Goal: Transaction & Acquisition: Purchase product/service

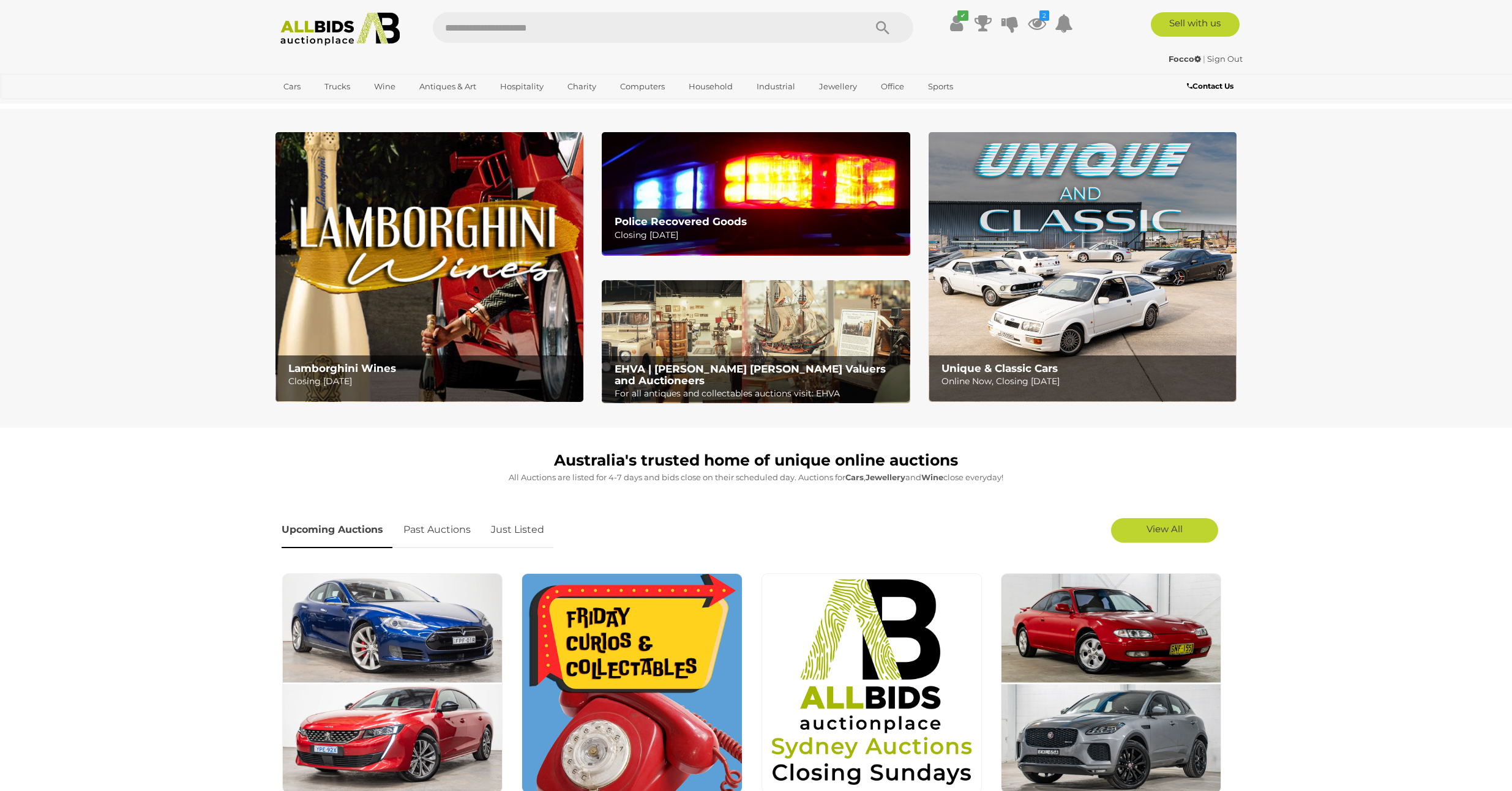
click at [508, 25] on input "text" at bounding box center [642, 28] width 420 height 31
type input "*******"
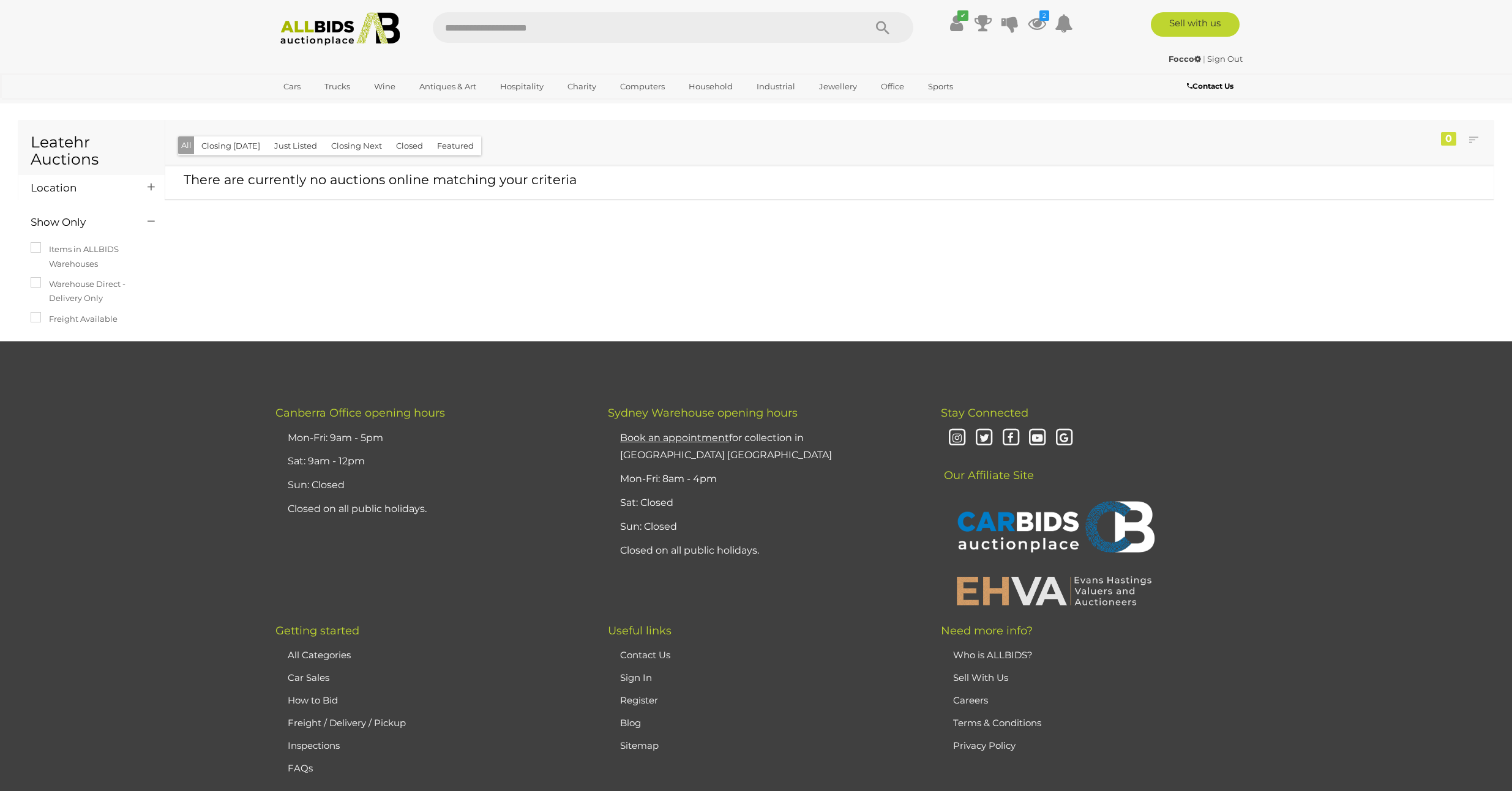
click at [529, 23] on input "text" at bounding box center [642, 28] width 420 height 31
type input "*******"
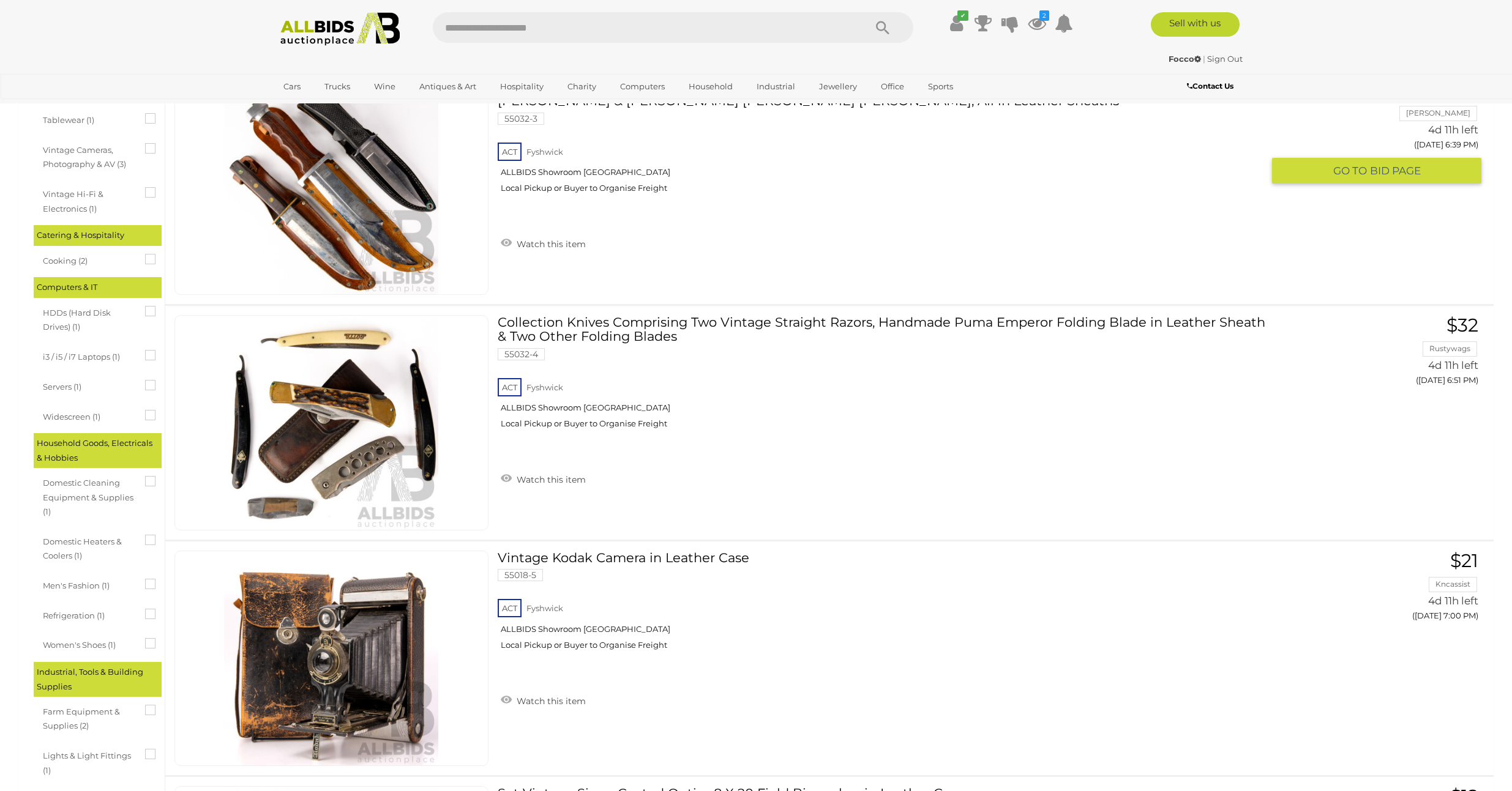
scroll to position [811, 0]
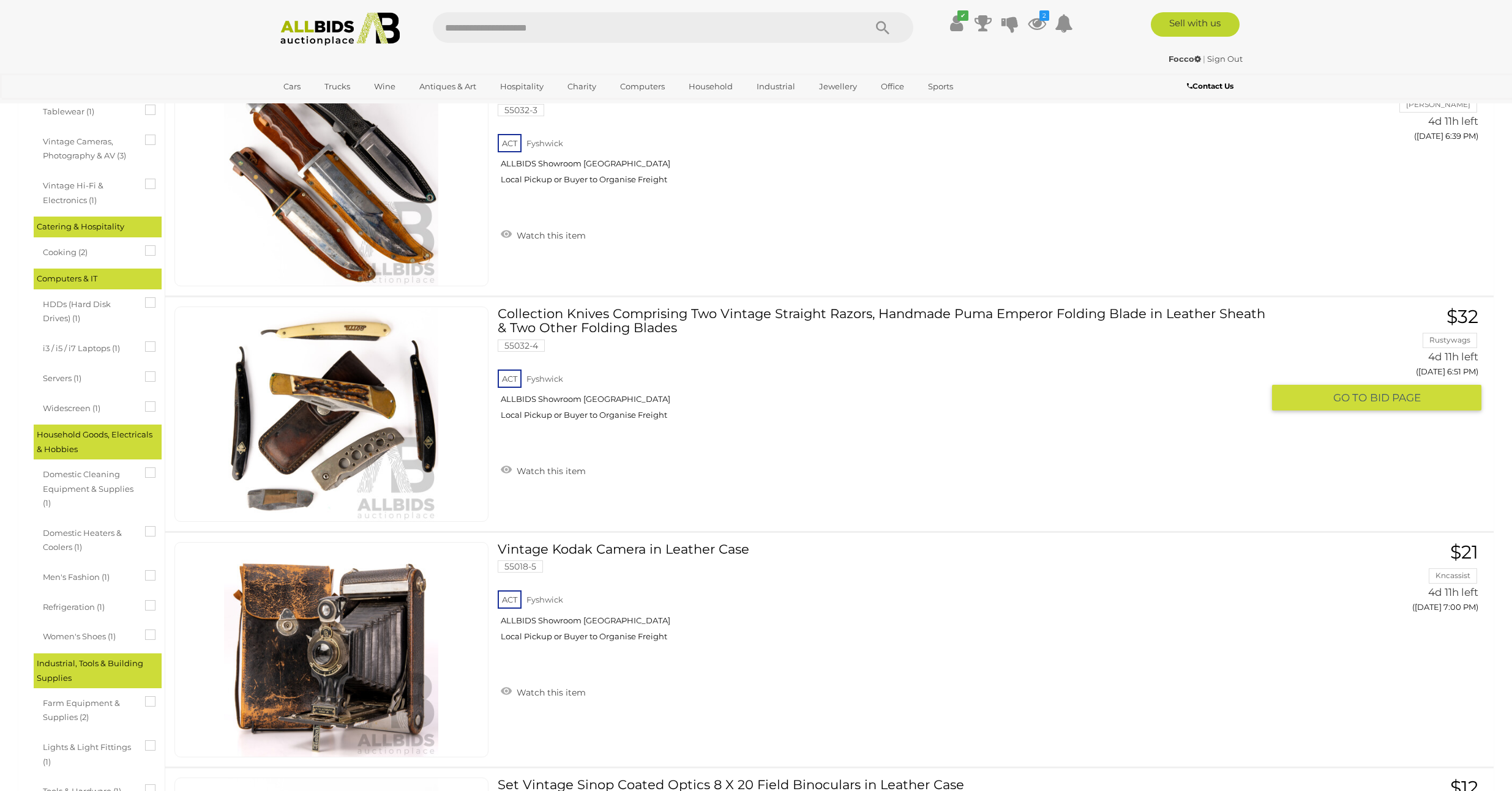
click at [579, 314] on link "Collection Knives Comprising Two Vintage Straight Razors, Handmade Puma Emperor…" at bounding box center [885, 367] width 756 height 123
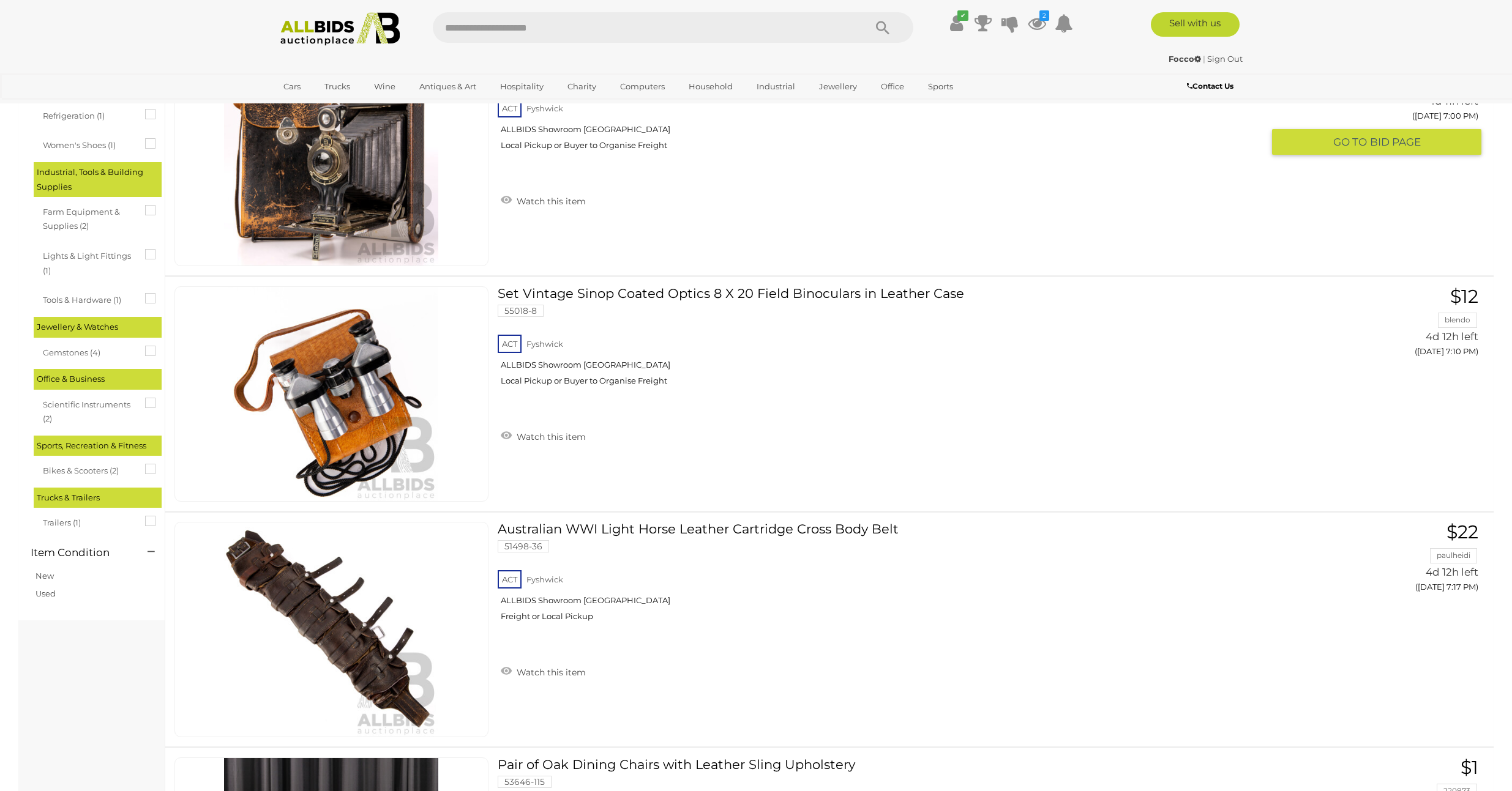
scroll to position [1311, 0]
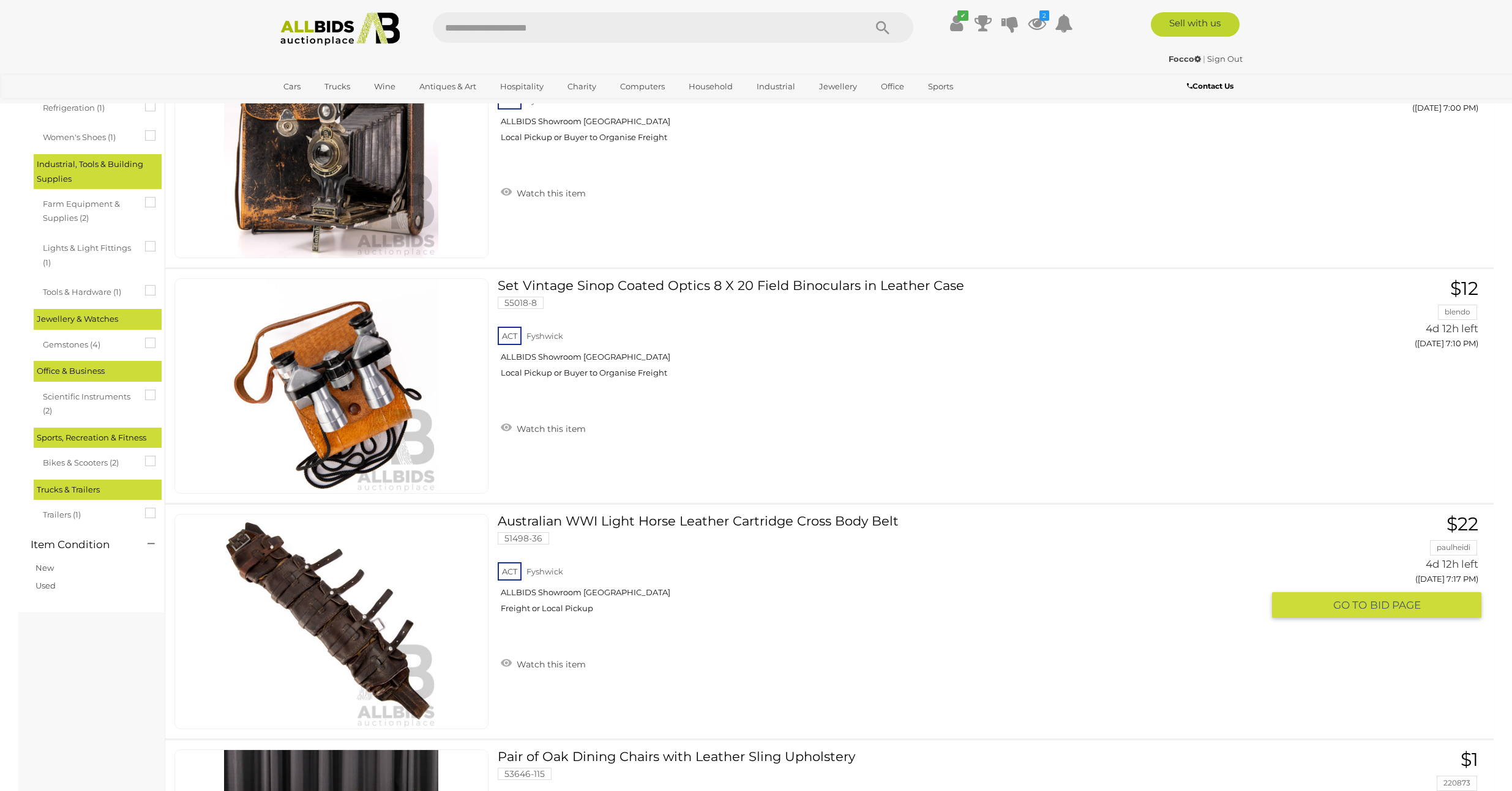
click at [756, 520] on link "Australian WWI Light Horse Leather Cartridge Cross Body Belt 51498-36 ACT Fyshw…" at bounding box center [885, 568] width 756 height 109
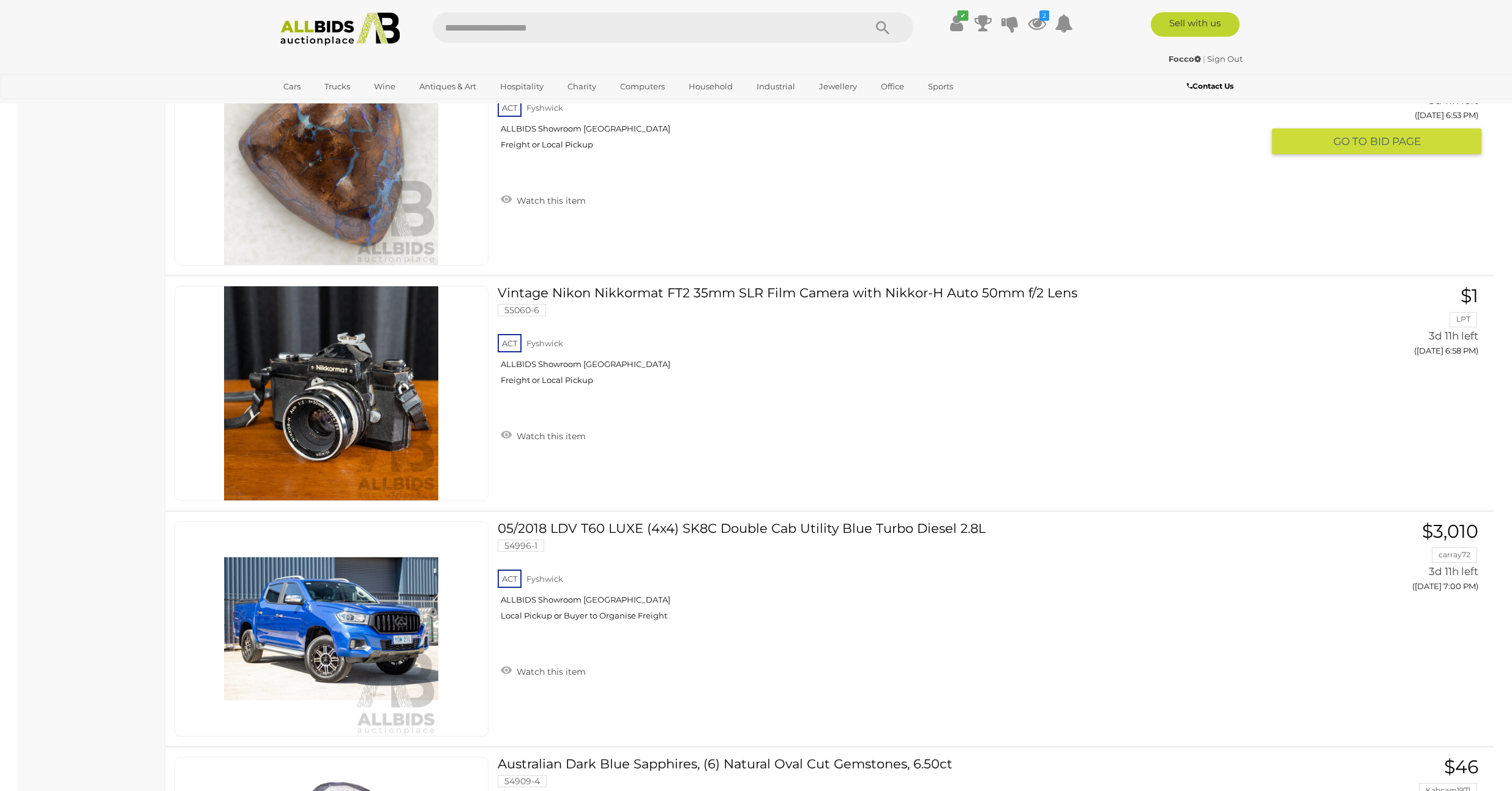
scroll to position [8623, 0]
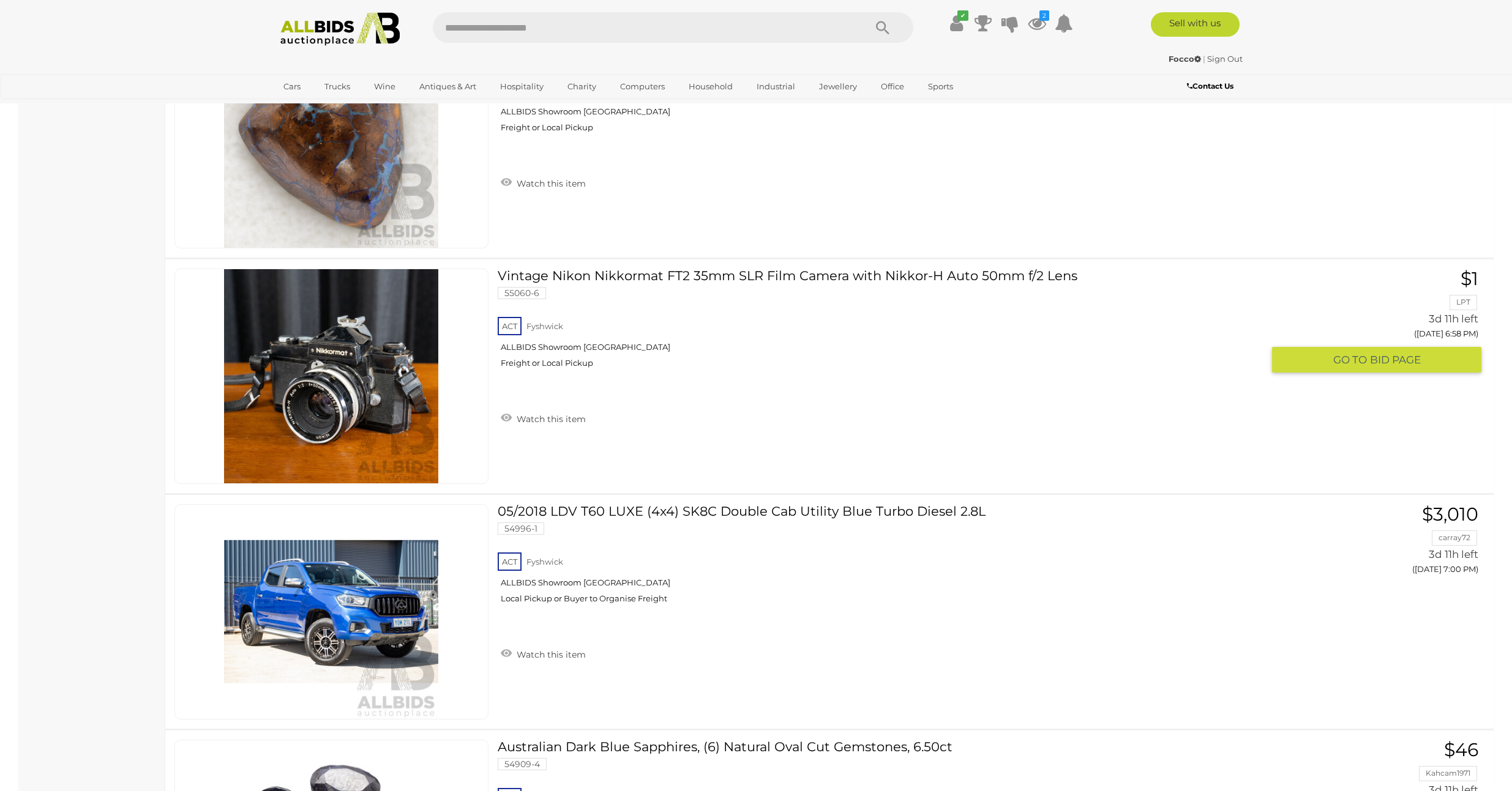
click at [841, 279] on link "Vintage Nikon Nikkormat FT2 35mm SLR Film Camera with Nikkor-H Auto 50mm f/2 Le…" at bounding box center [885, 323] width 756 height 109
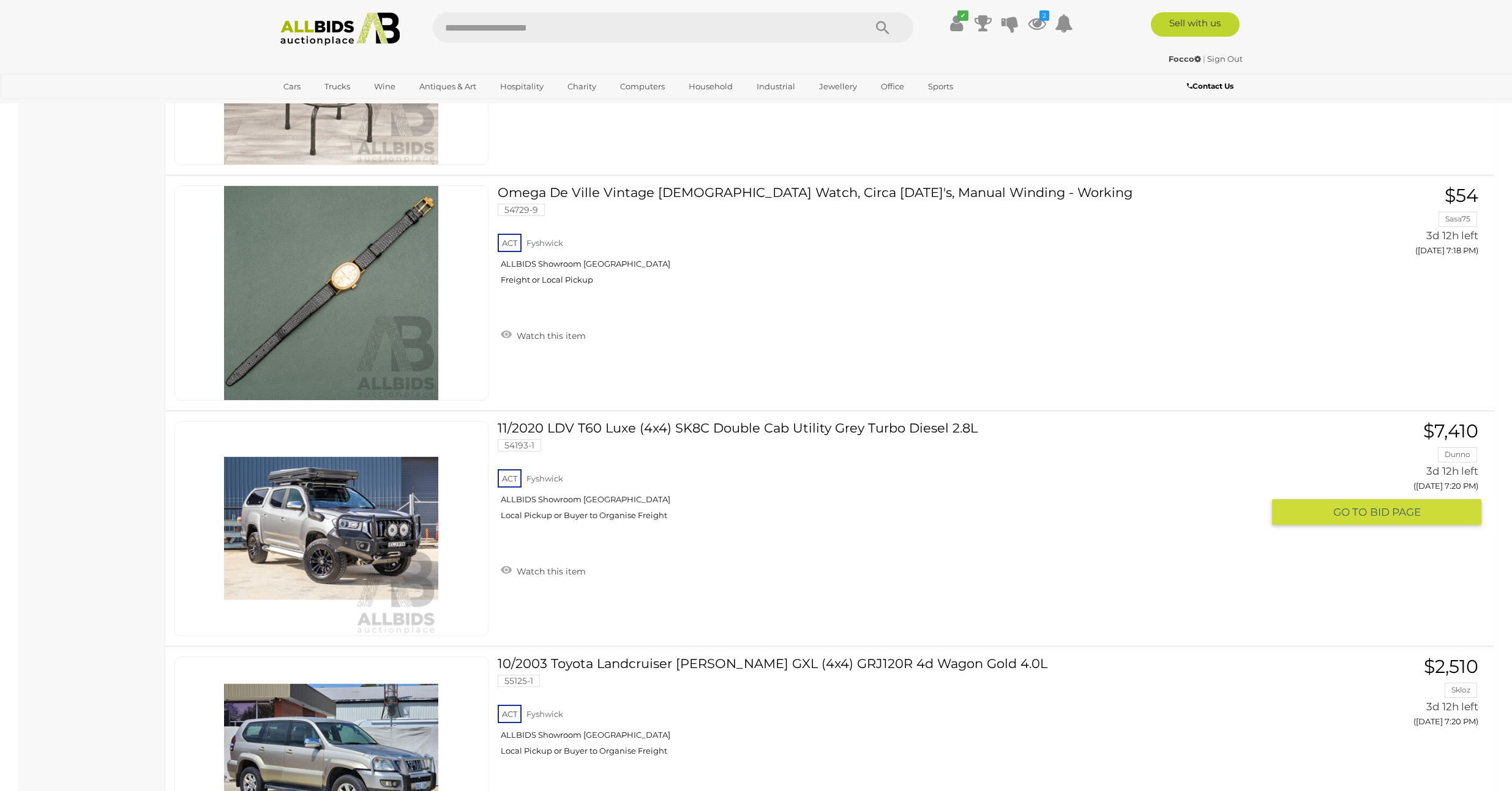
scroll to position [10111, 0]
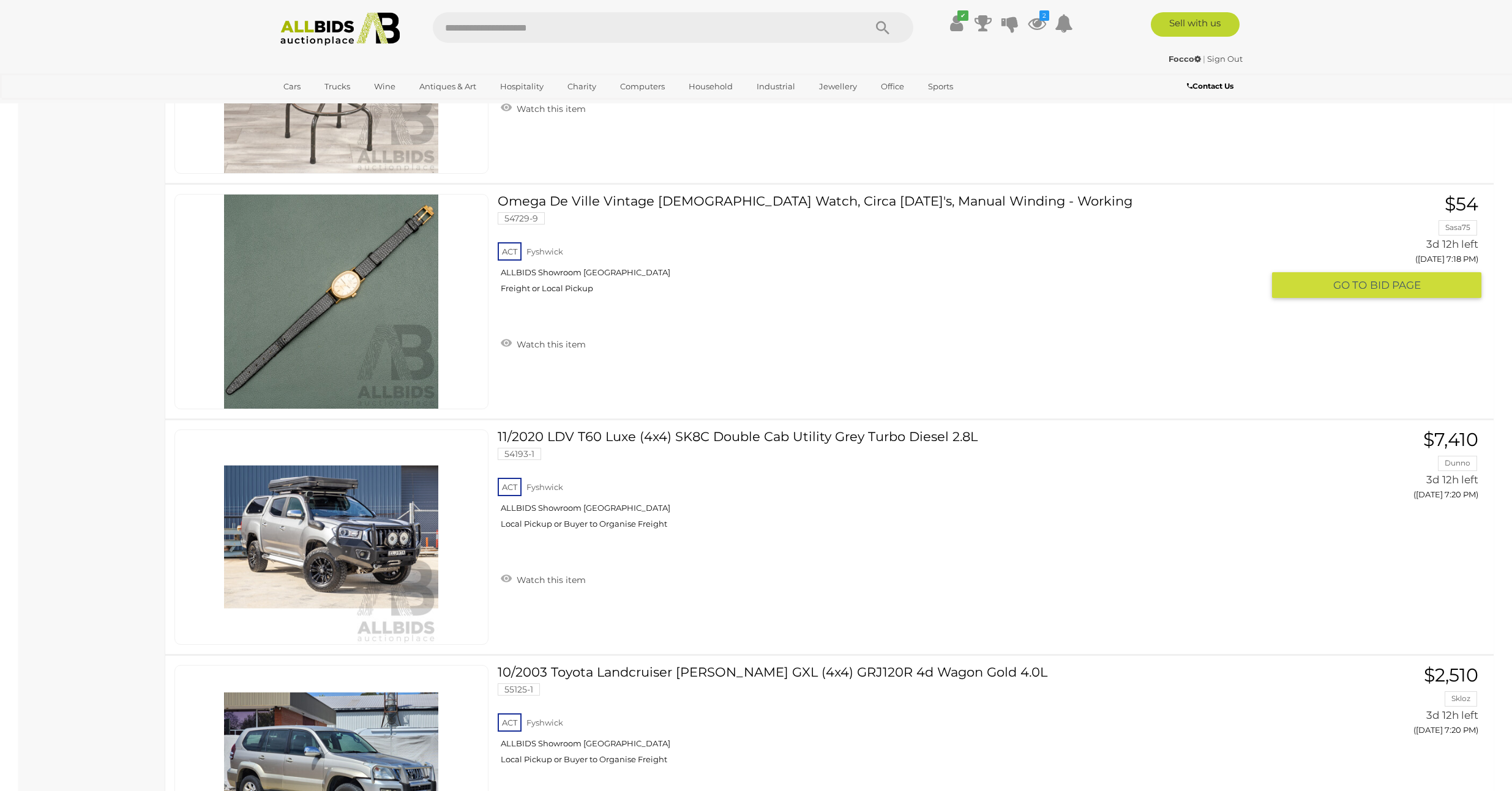
click at [718, 202] on link "Omega De Ville Vintage Ladies Watch, Circa 1970's, Manual Winding - Working 547…" at bounding box center [885, 248] width 756 height 109
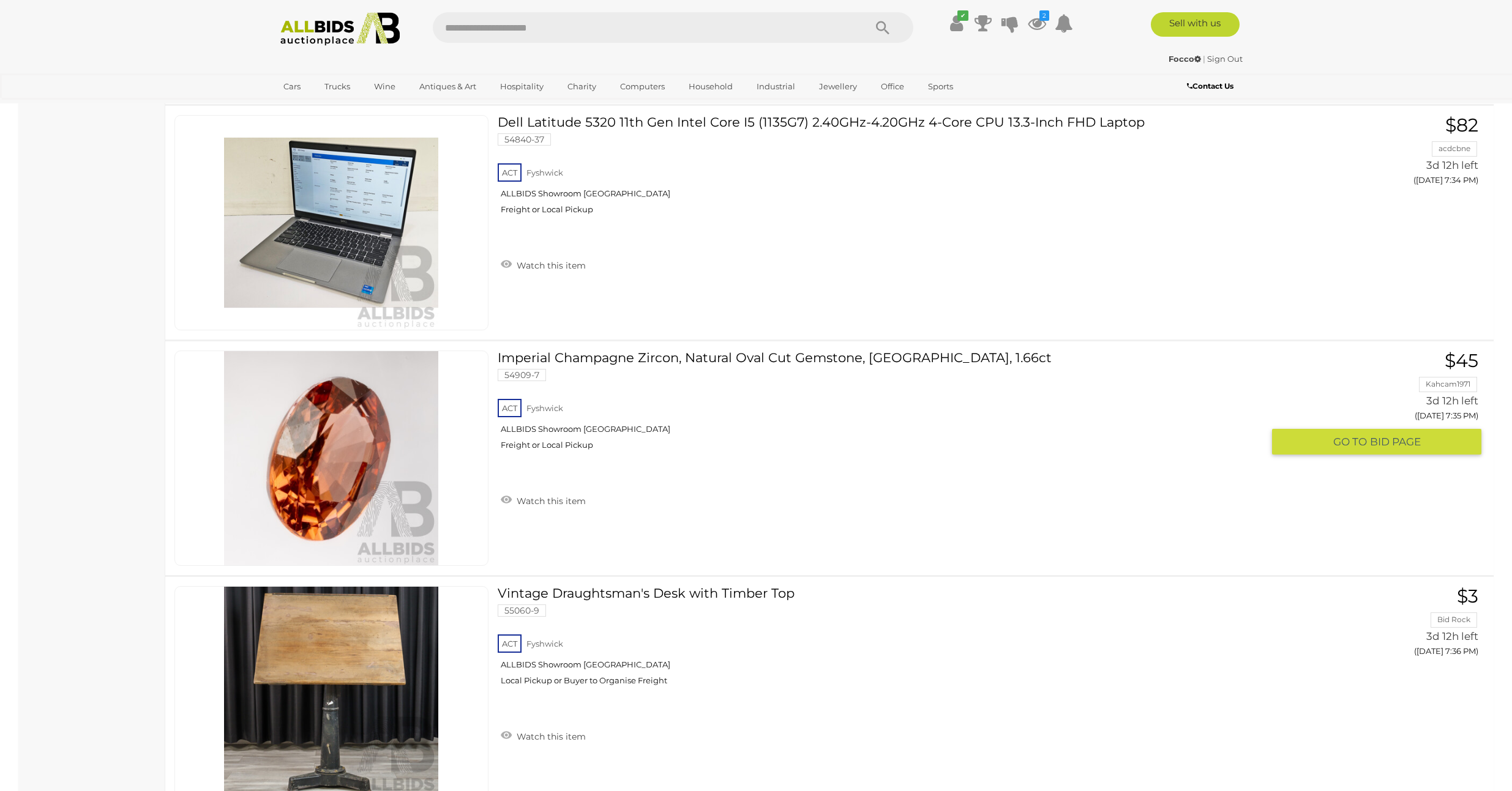
scroll to position [12320, 0]
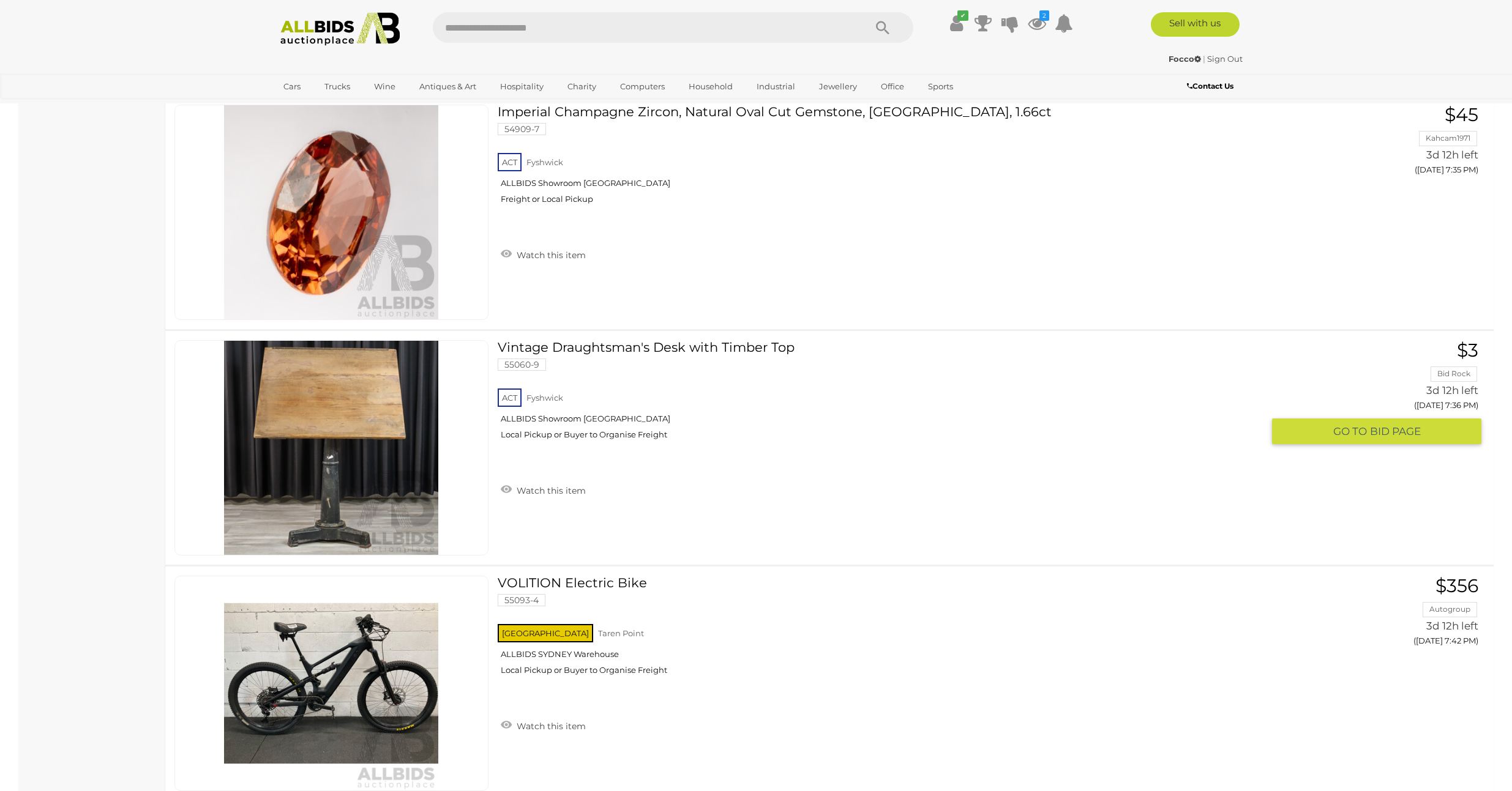
click at [633, 348] on link "Vintage Draughtsman's Desk with Timber Top 55060-9 ACT Fyshwick ALLBIDS Showroo…" at bounding box center [885, 395] width 756 height 109
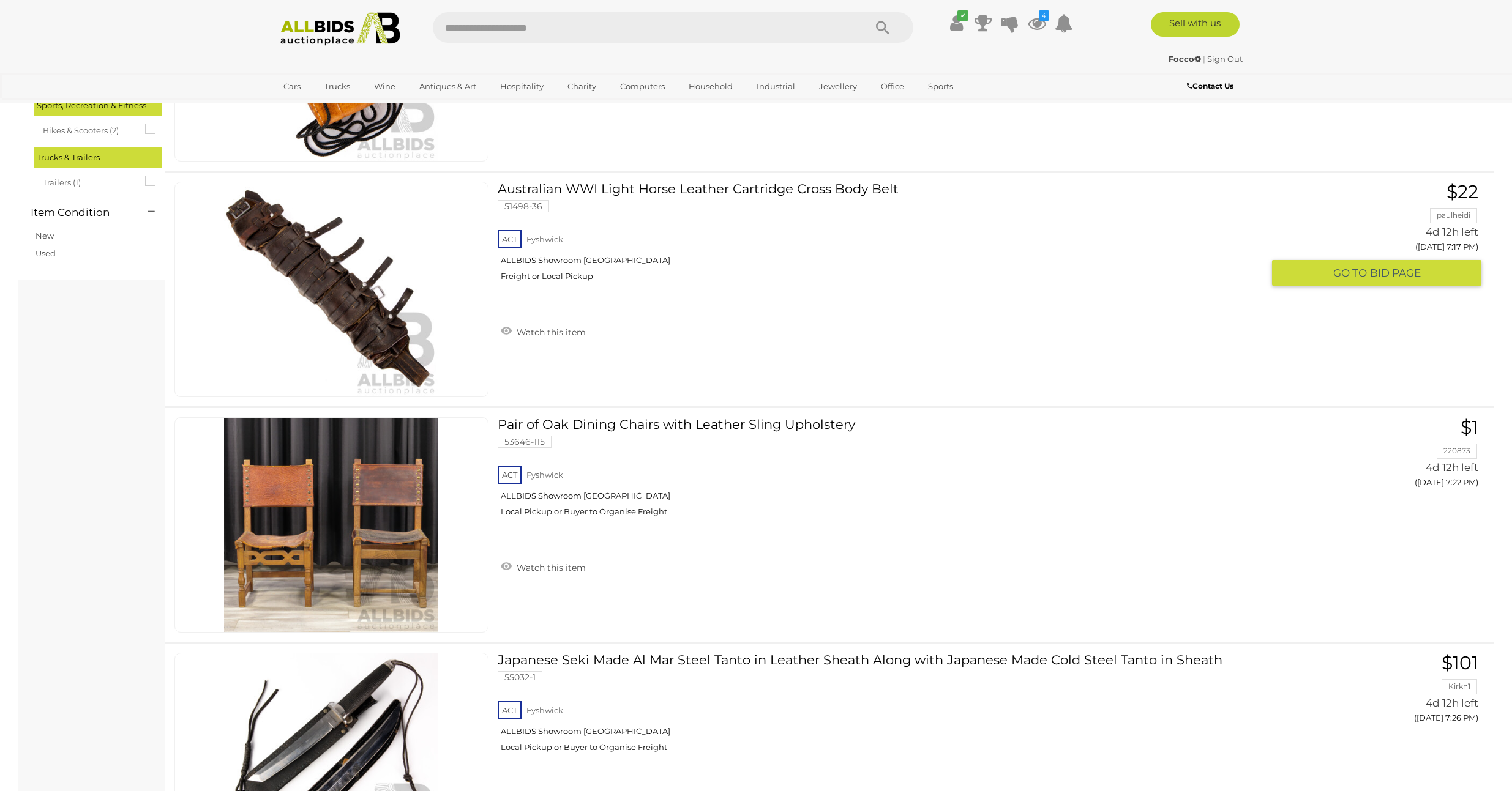
scroll to position [1660, 0]
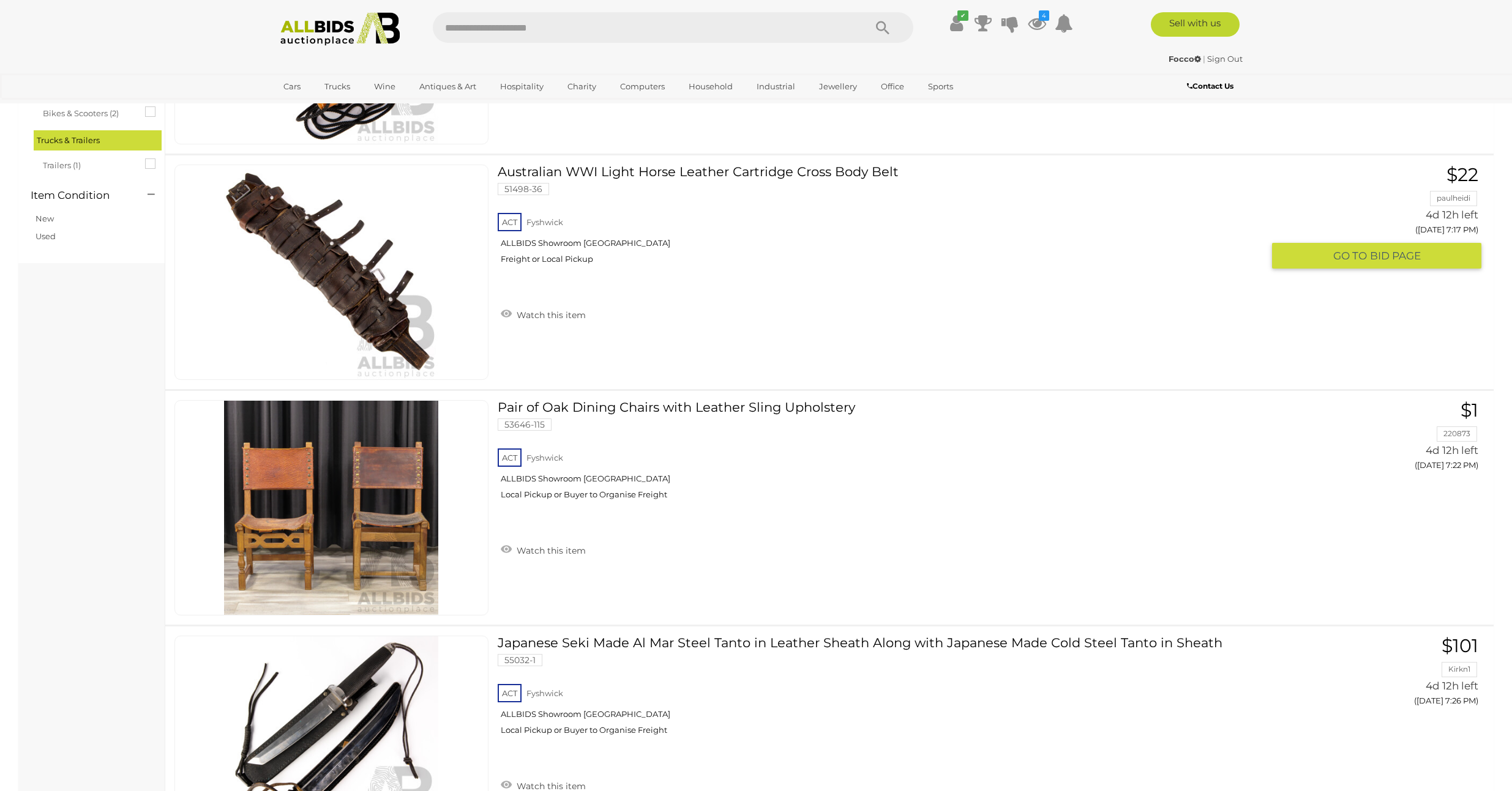
click at [359, 309] on img at bounding box center [331, 272] width 215 height 214
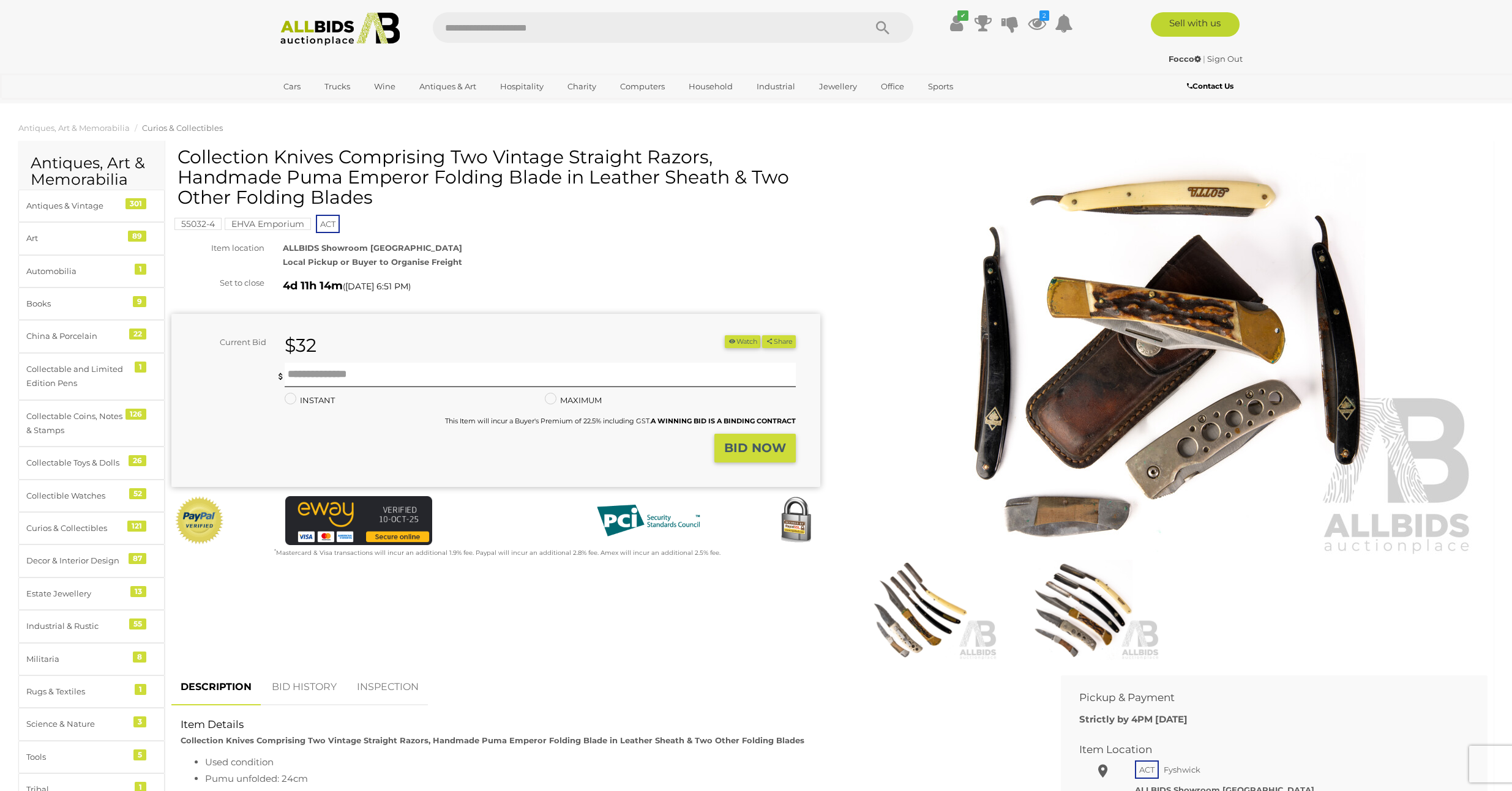
click at [1076, 604] on img at bounding box center [1082, 610] width 156 height 100
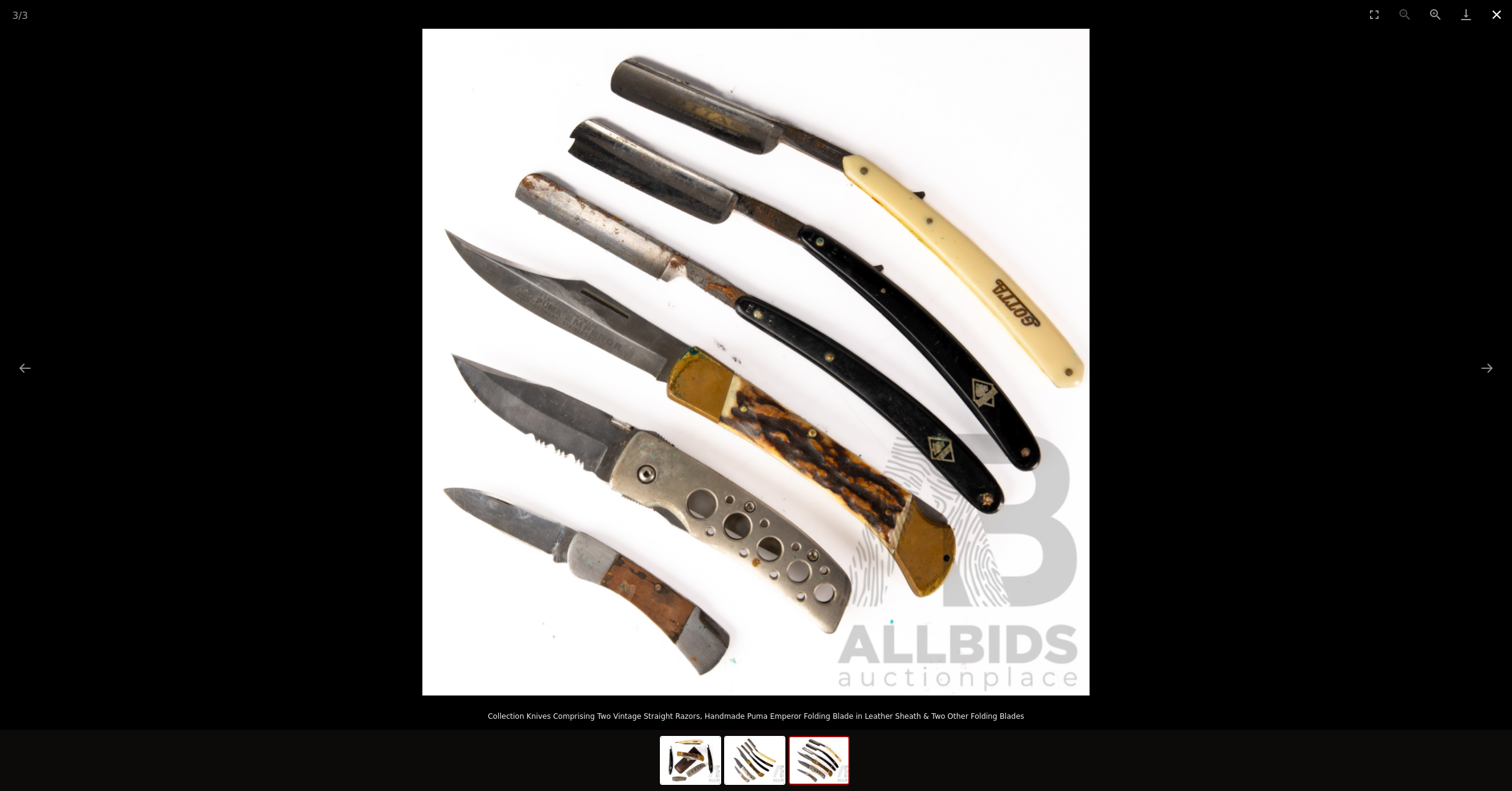
click at [1493, 14] on button "Close gallery" at bounding box center [1497, 14] width 31 height 28
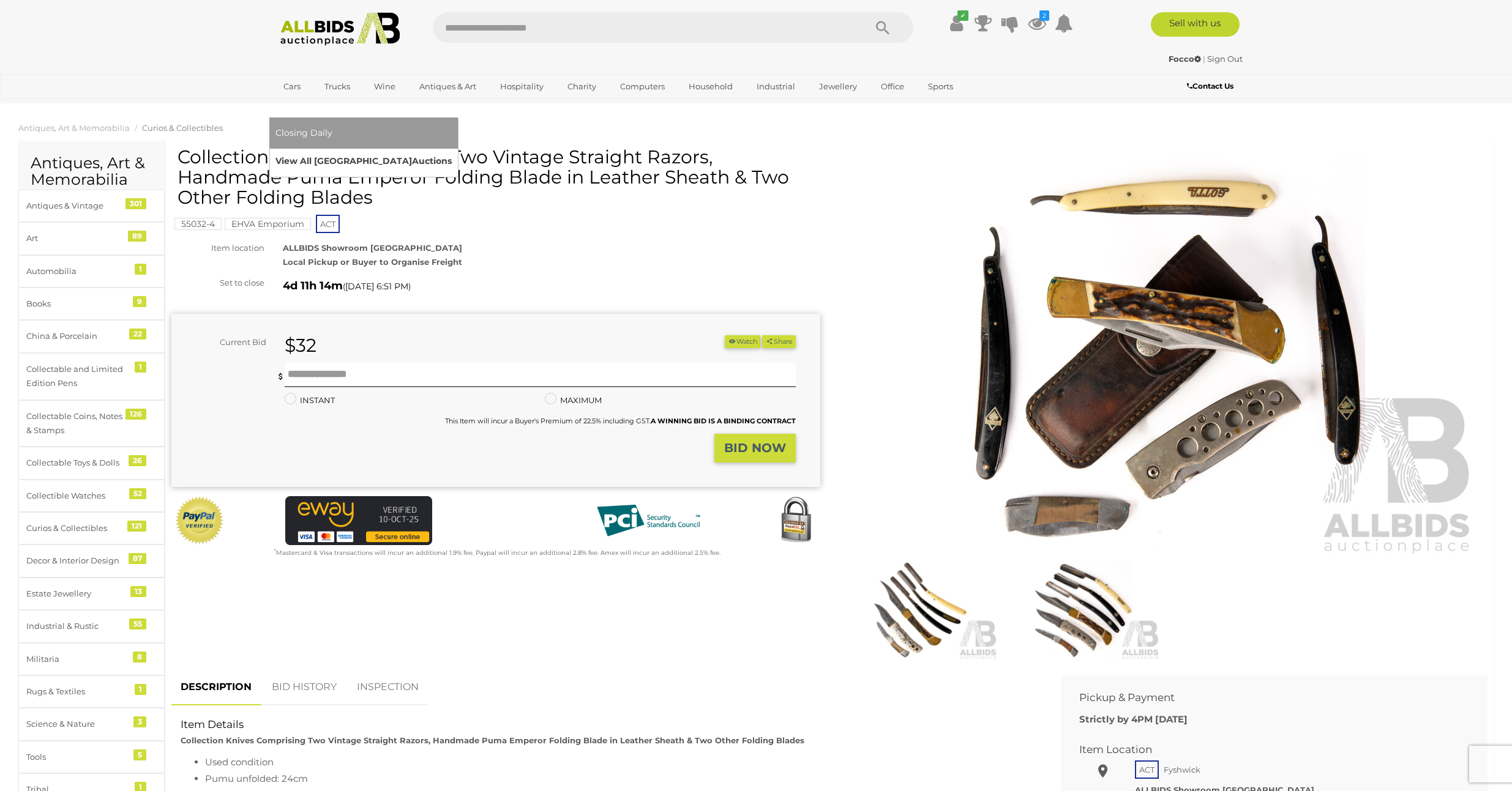
click at [452, 152] on link "View All Sydney Auctions" at bounding box center [363, 161] width 176 height 19
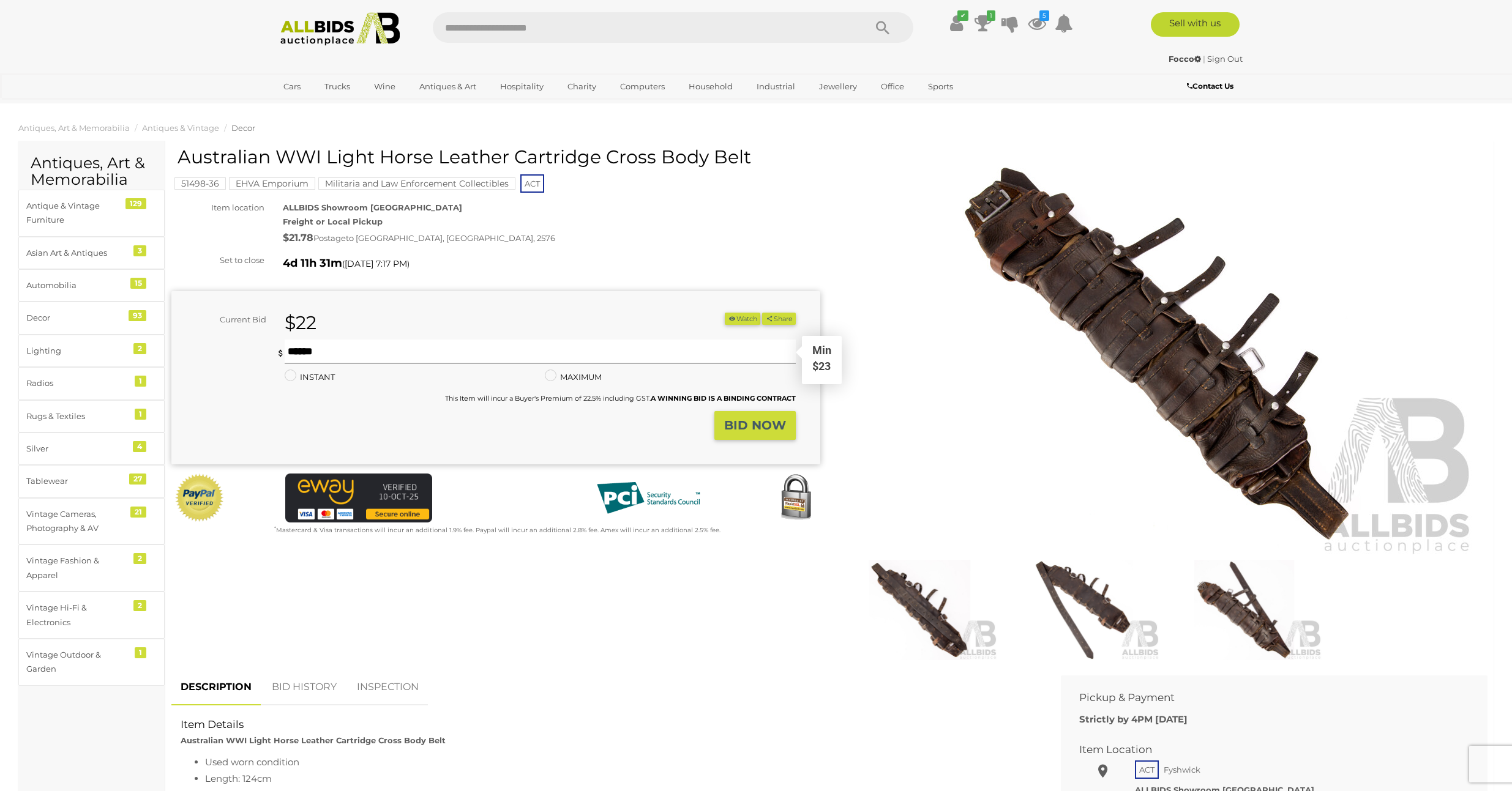
click at [362, 347] on input "text" at bounding box center [540, 351] width 511 height 24
type input "**"
click at [768, 426] on strong "BID NOW" at bounding box center [755, 426] width 62 height 15
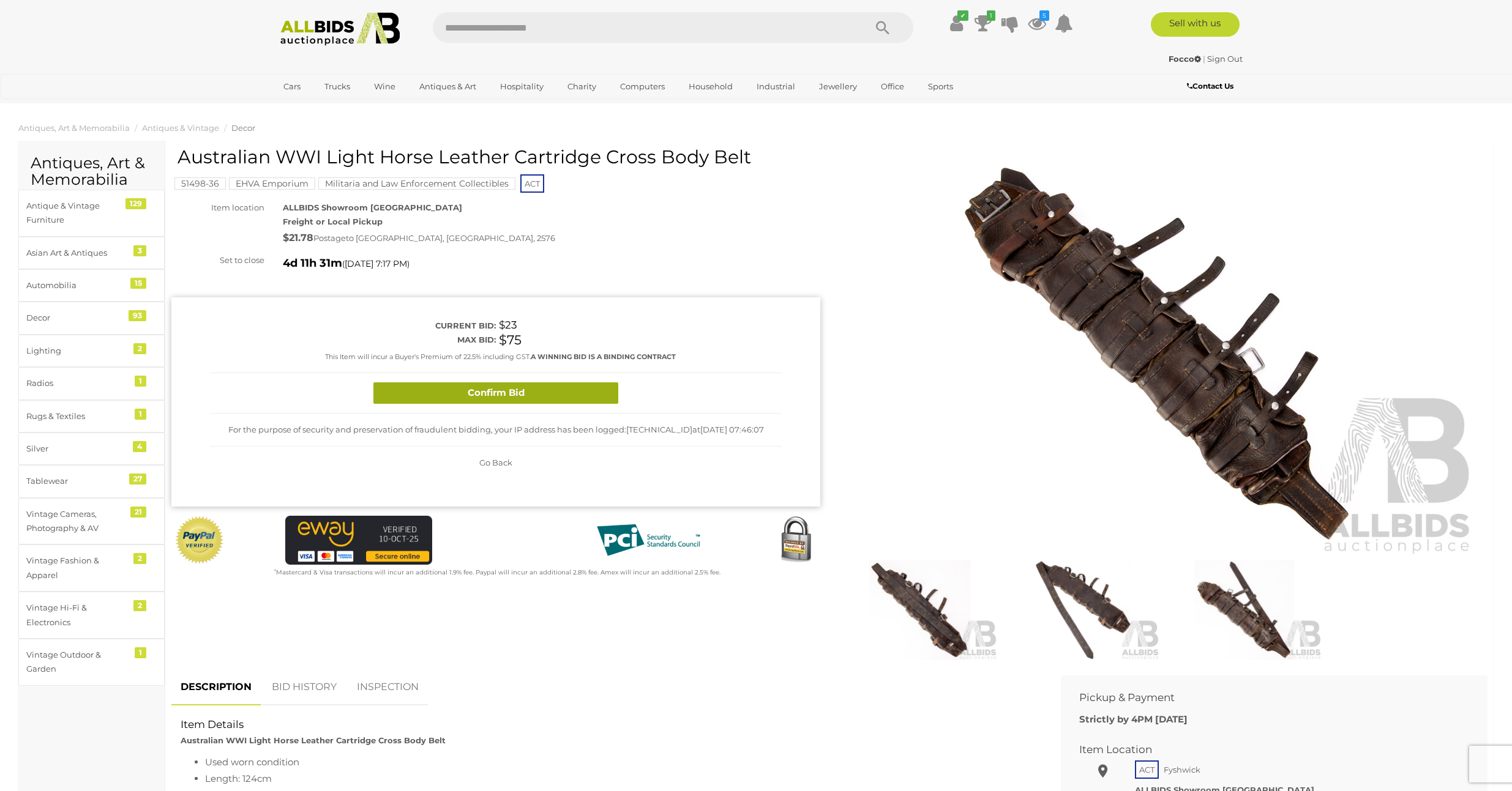
click at [570, 394] on button "Confirm Bid" at bounding box center [495, 393] width 245 height 22
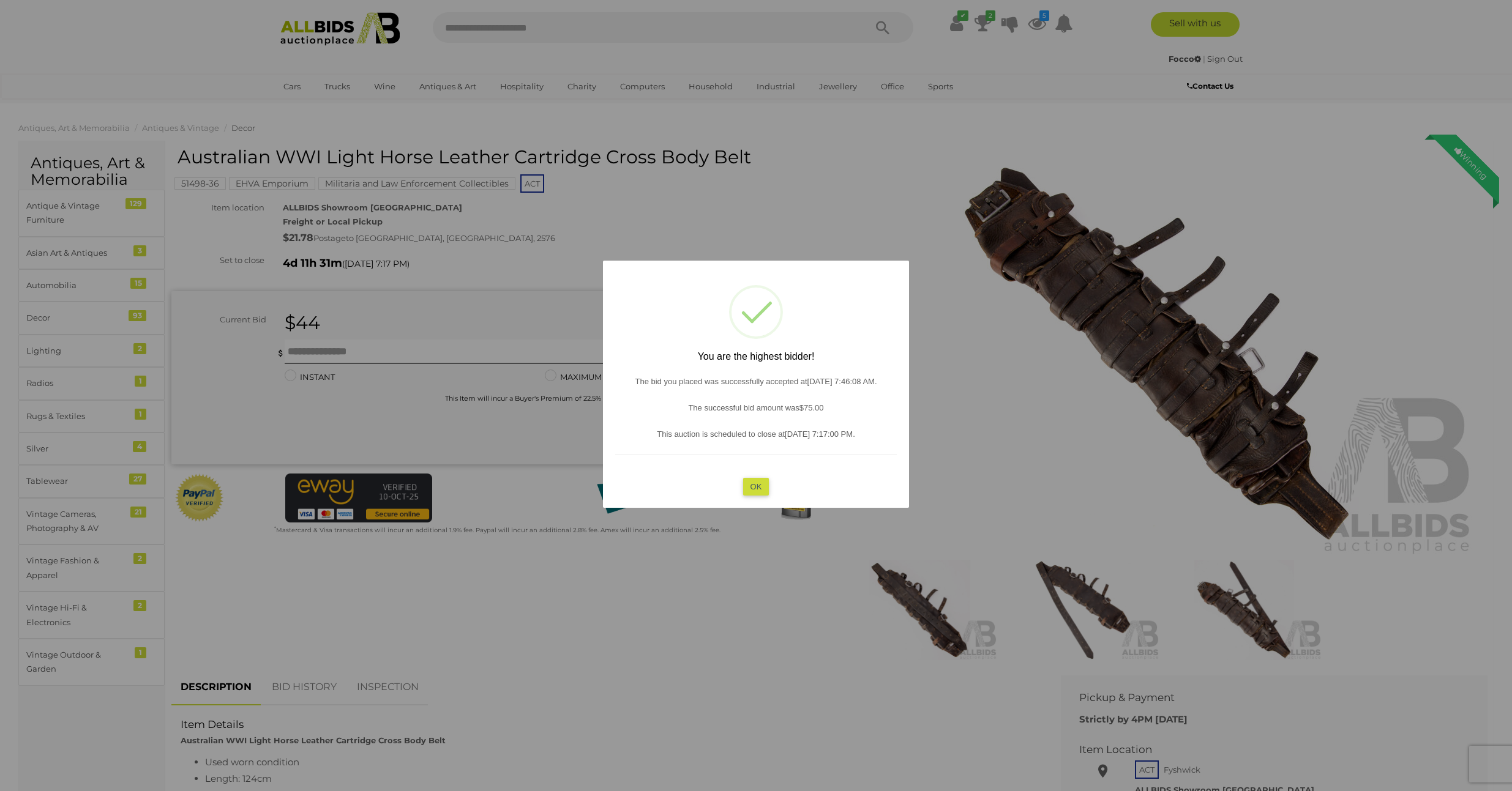
click at [768, 486] on button "OK" at bounding box center [756, 486] width 27 height 18
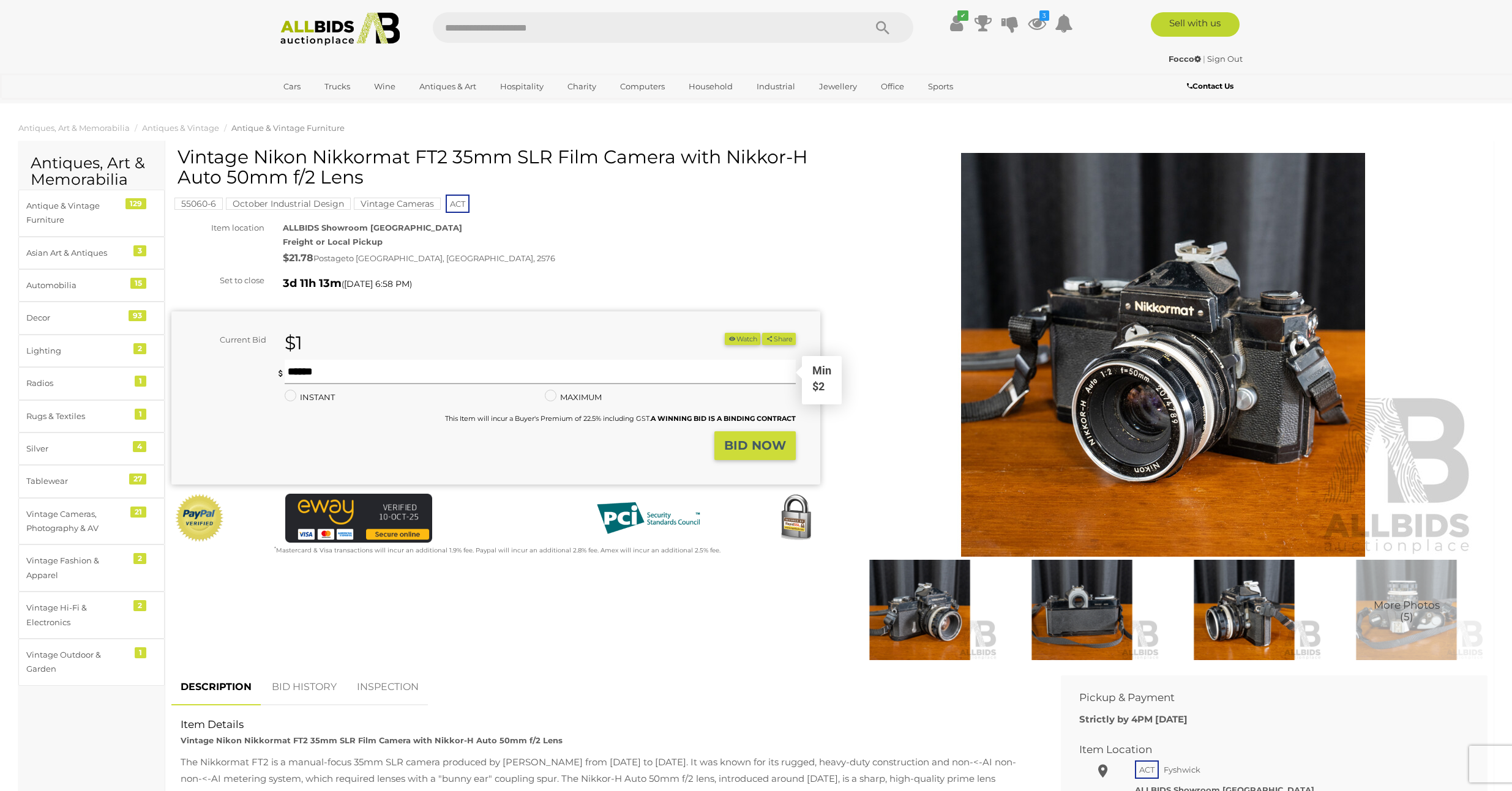
click at [349, 369] on input "text" at bounding box center [540, 371] width 511 height 24
type input "**"
click at [1231, 597] on img at bounding box center [1244, 610] width 156 height 100
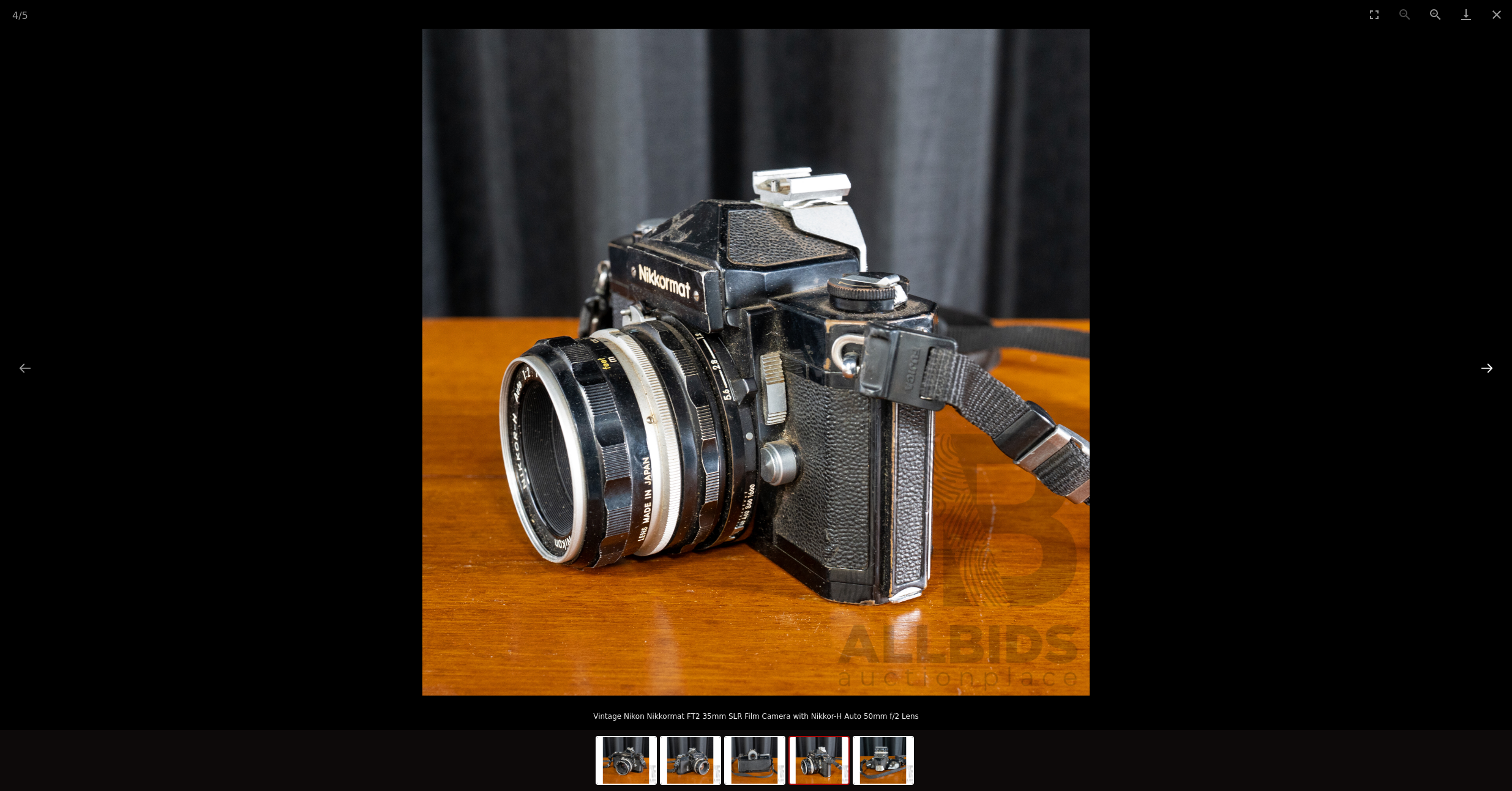
click at [1492, 367] on button "Next slide" at bounding box center [1487, 368] width 26 height 24
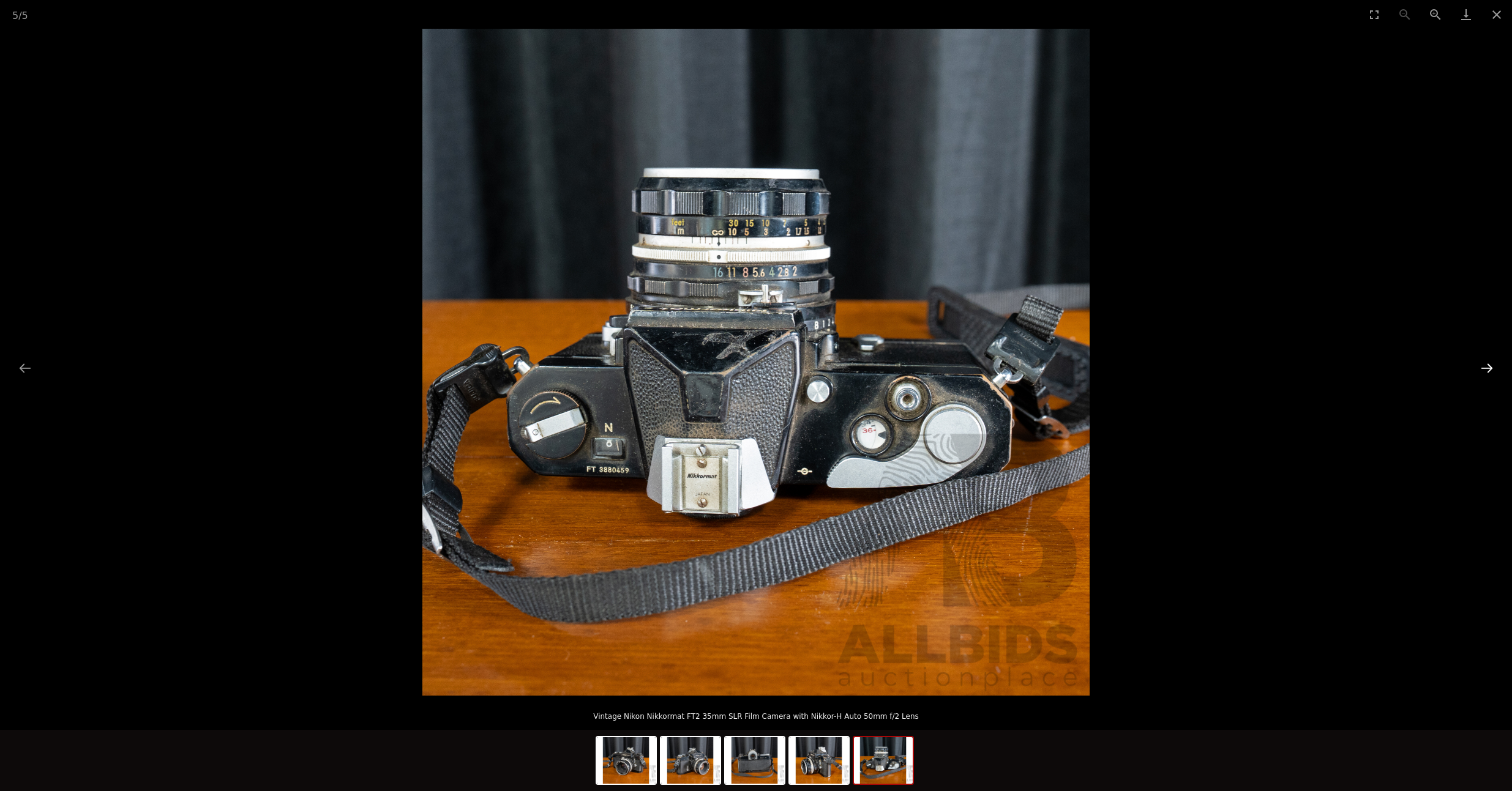
click at [1491, 368] on button "Next slide" at bounding box center [1487, 368] width 26 height 24
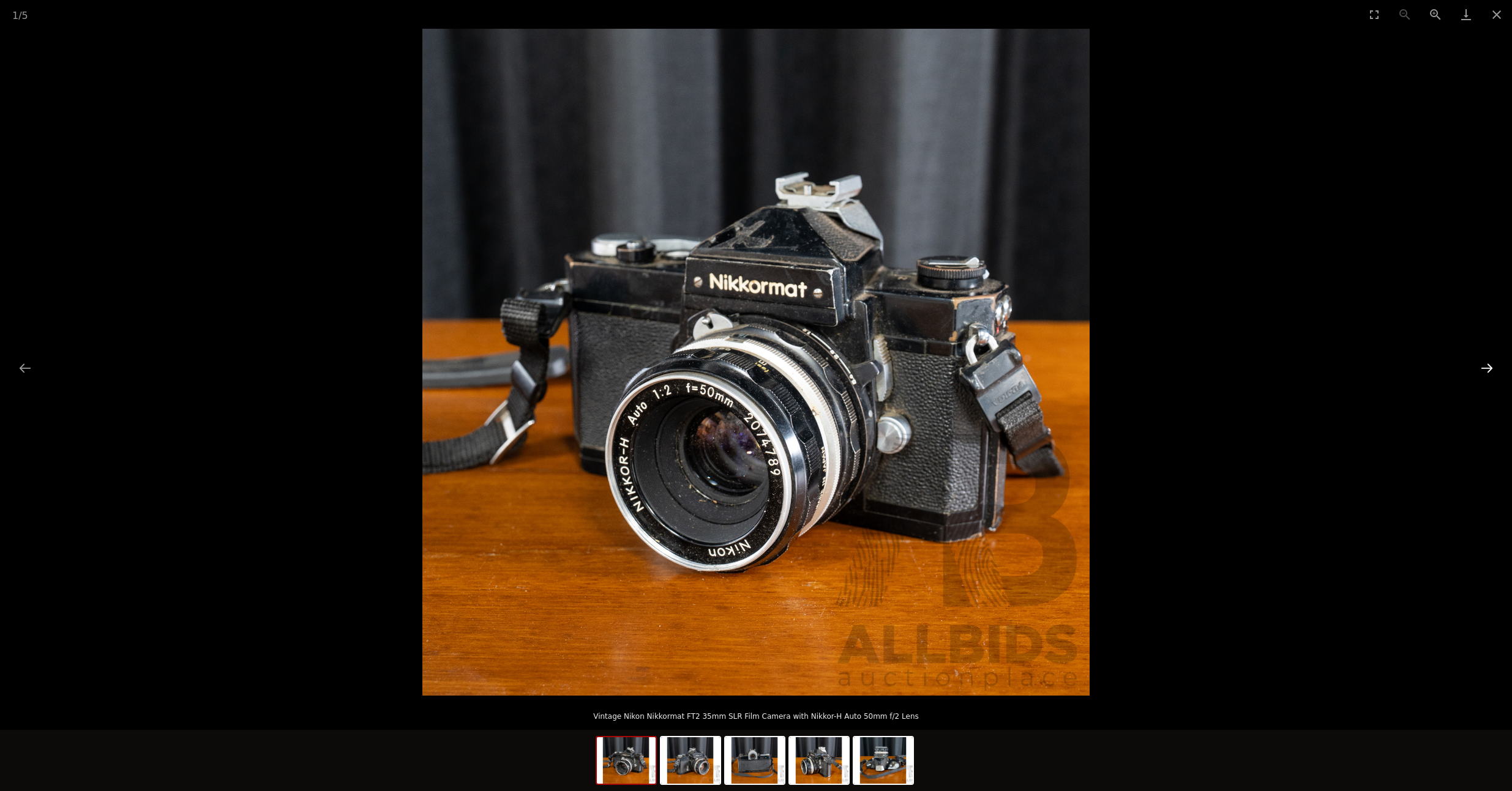
click at [1490, 370] on button "Next slide" at bounding box center [1487, 368] width 26 height 24
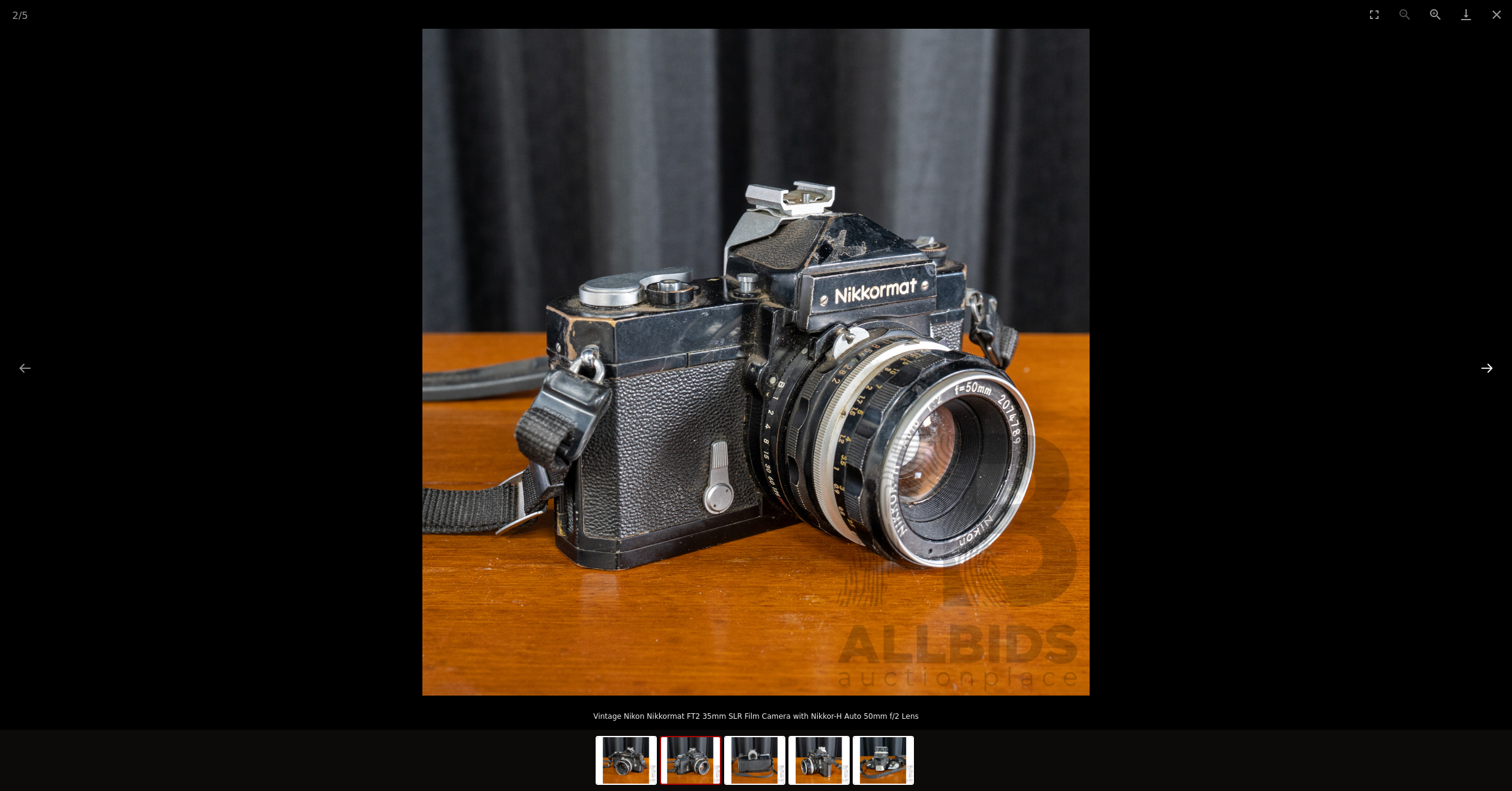
click at [1490, 370] on button "Next slide" at bounding box center [1487, 368] width 26 height 24
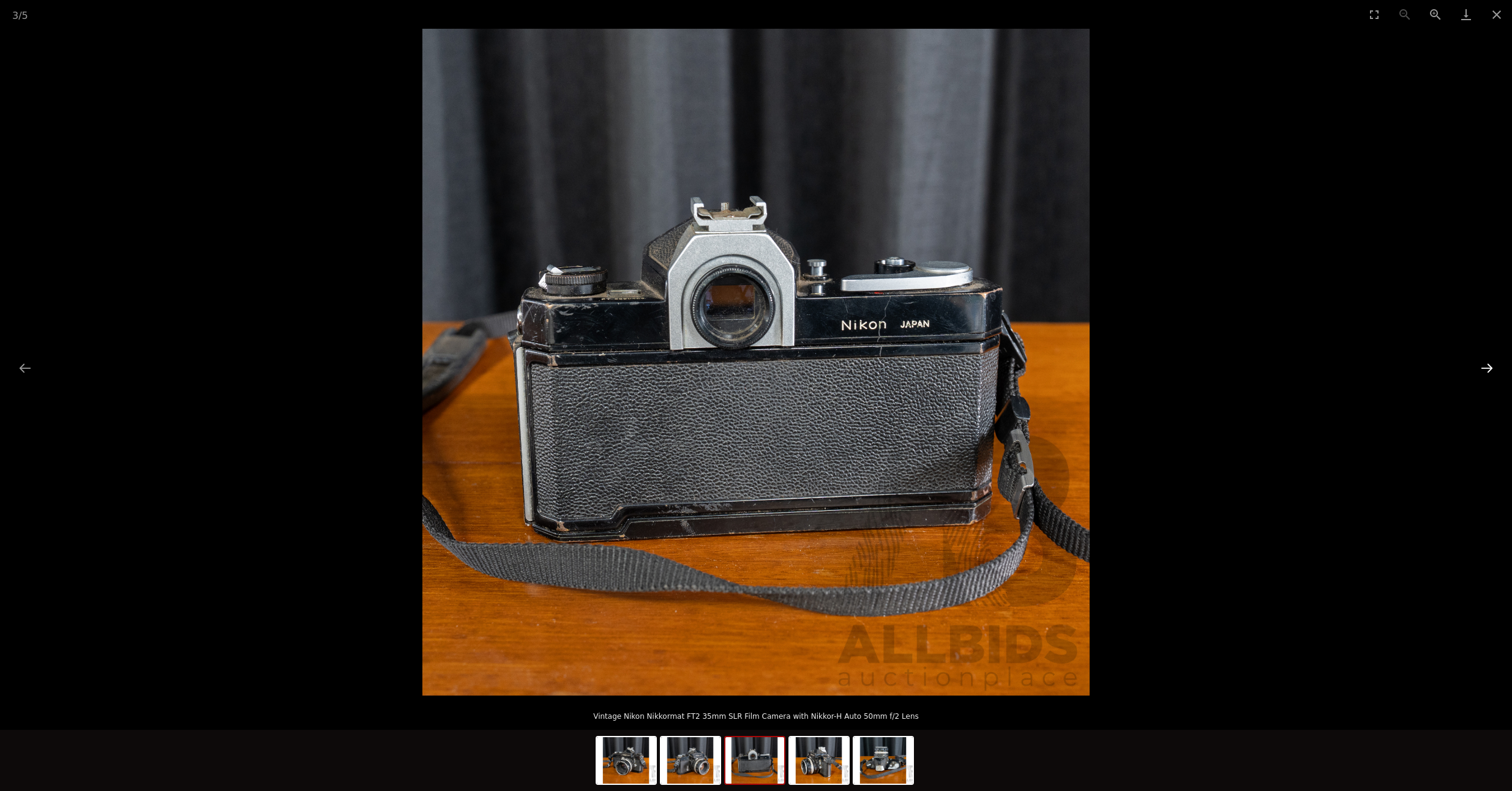
click at [1490, 371] on button "Next slide" at bounding box center [1487, 368] width 26 height 24
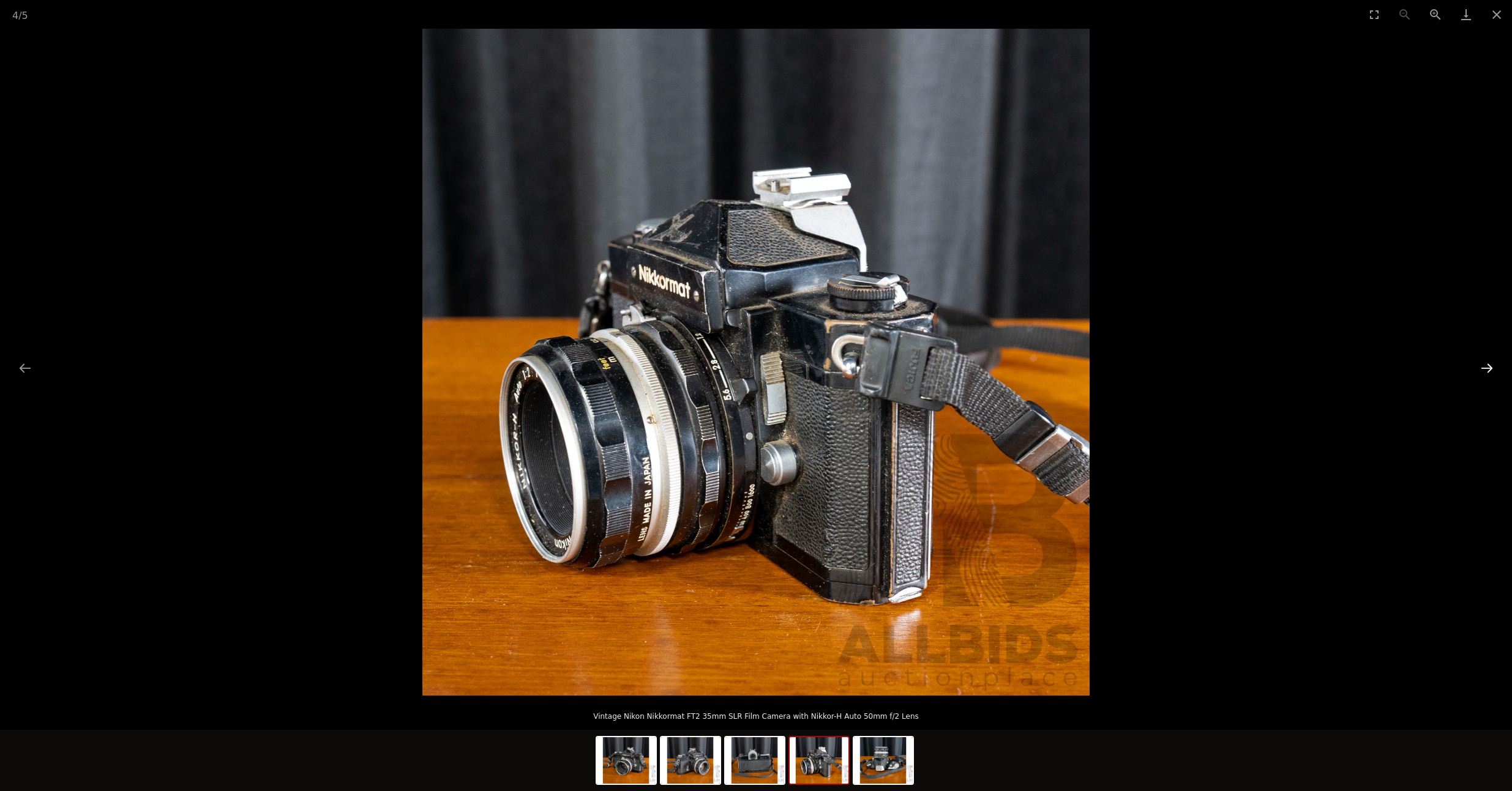
click at [1490, 371] on button "Next slide" at bounding box center [1487, 368] width 26 height 24
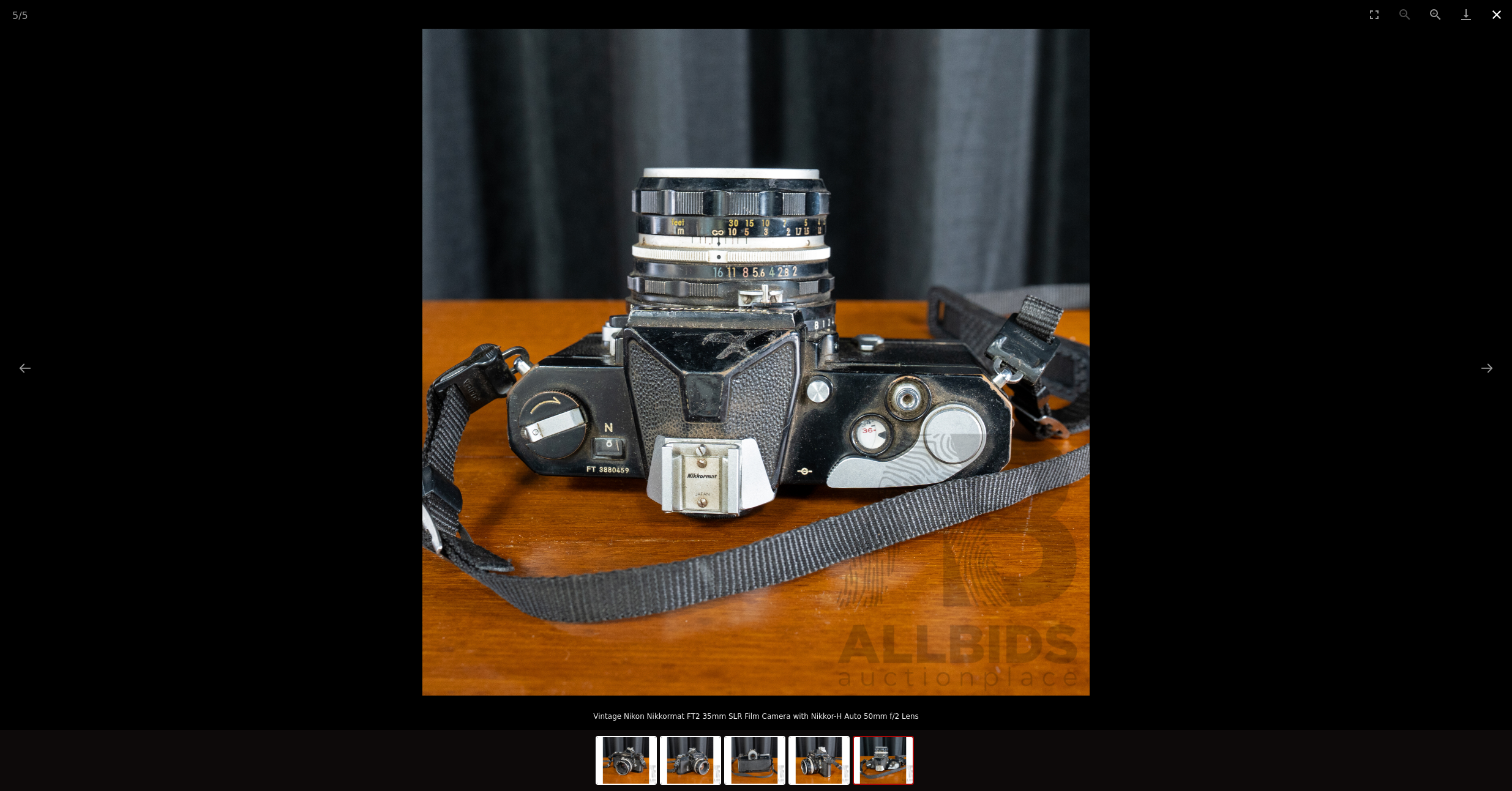
click at [1498, 13] on button "Close gallery" at bounding box center [1497, 14] width 31 height 28
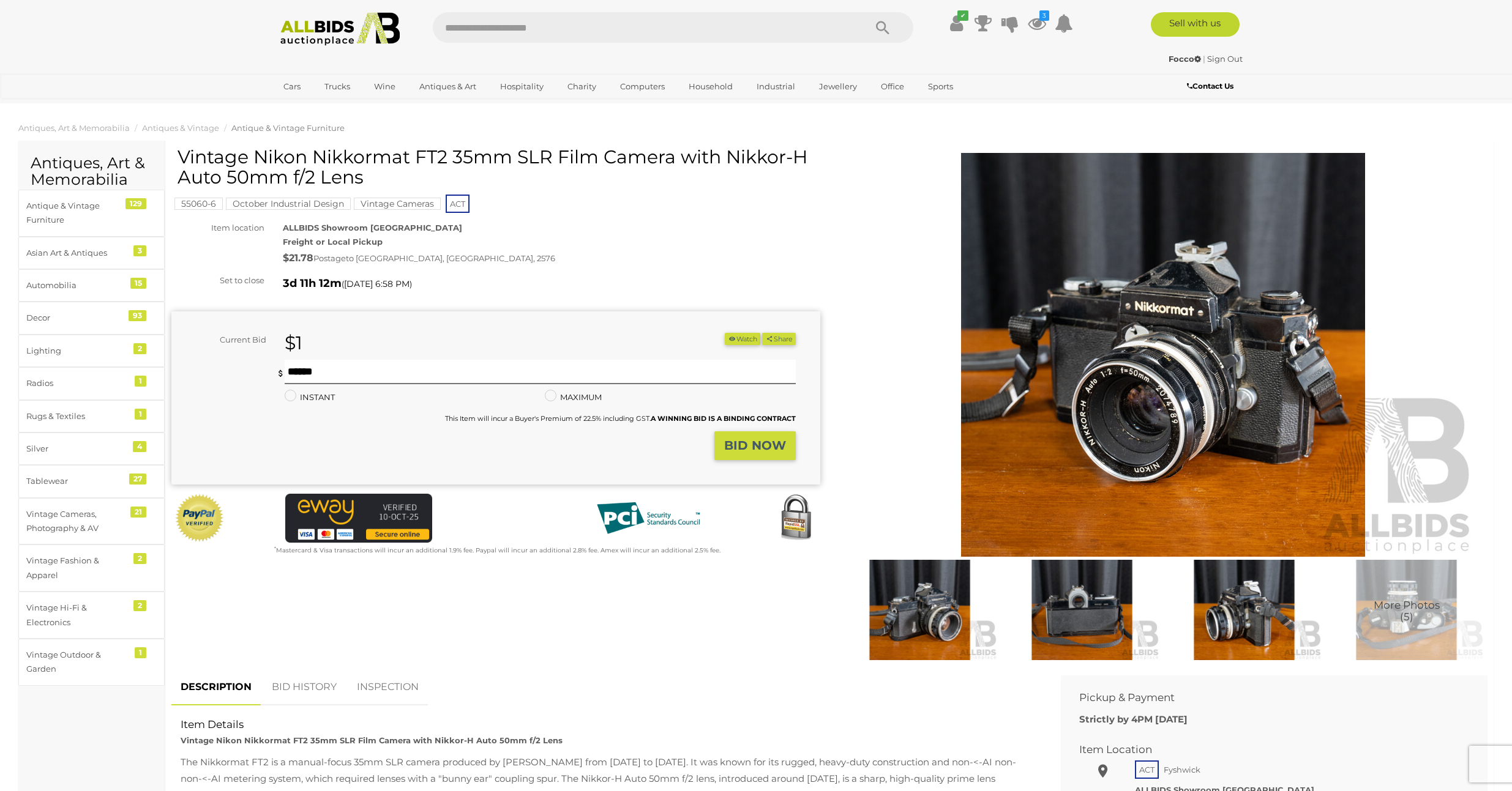
click at [771, 440] on strong "BID NOW" at bounding box center [755, 446] width 62 height 15
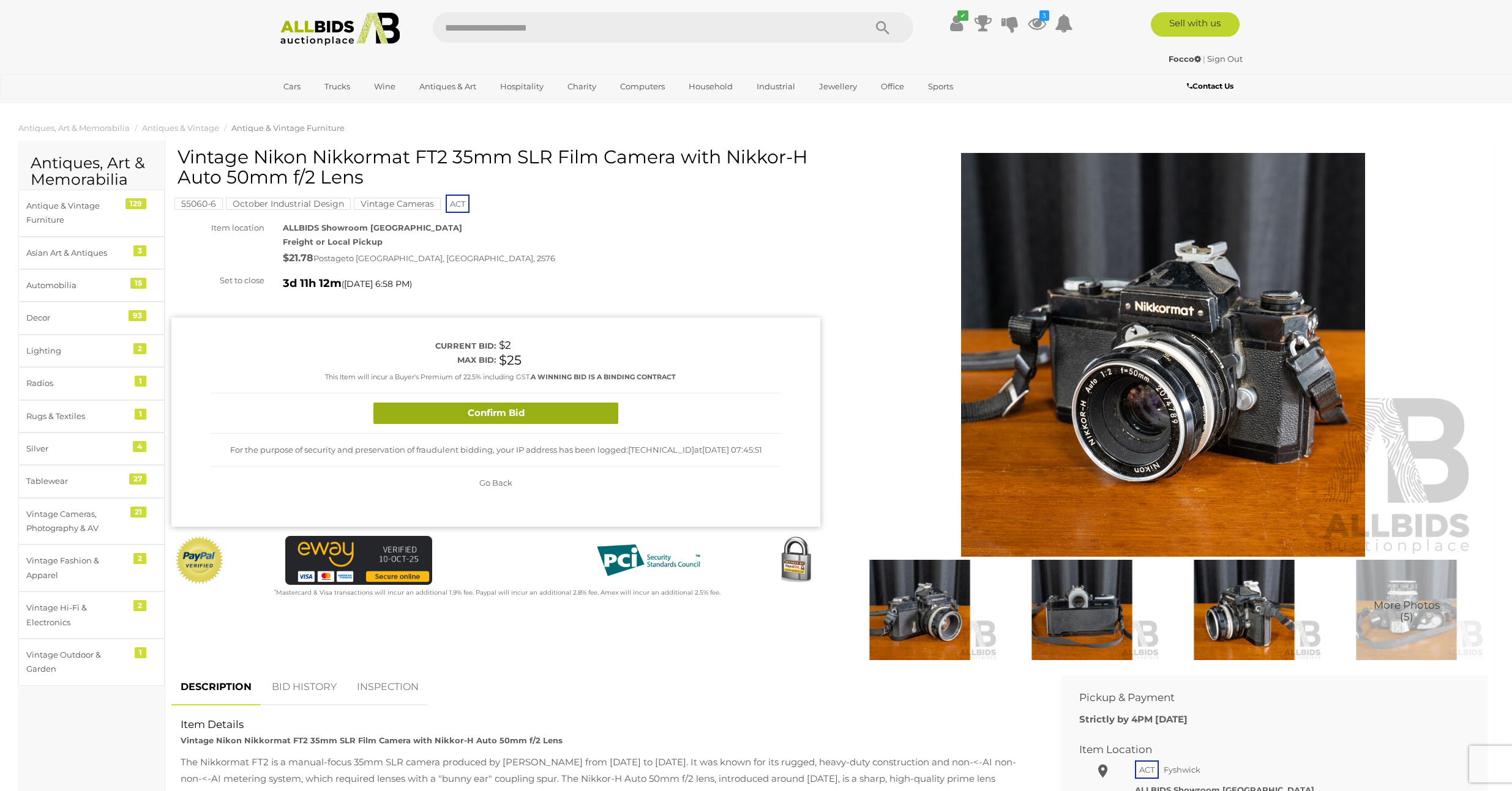
click at [583, 409] on button "Confirm Bid" at bounding box center [495, 414] width 245 height 22
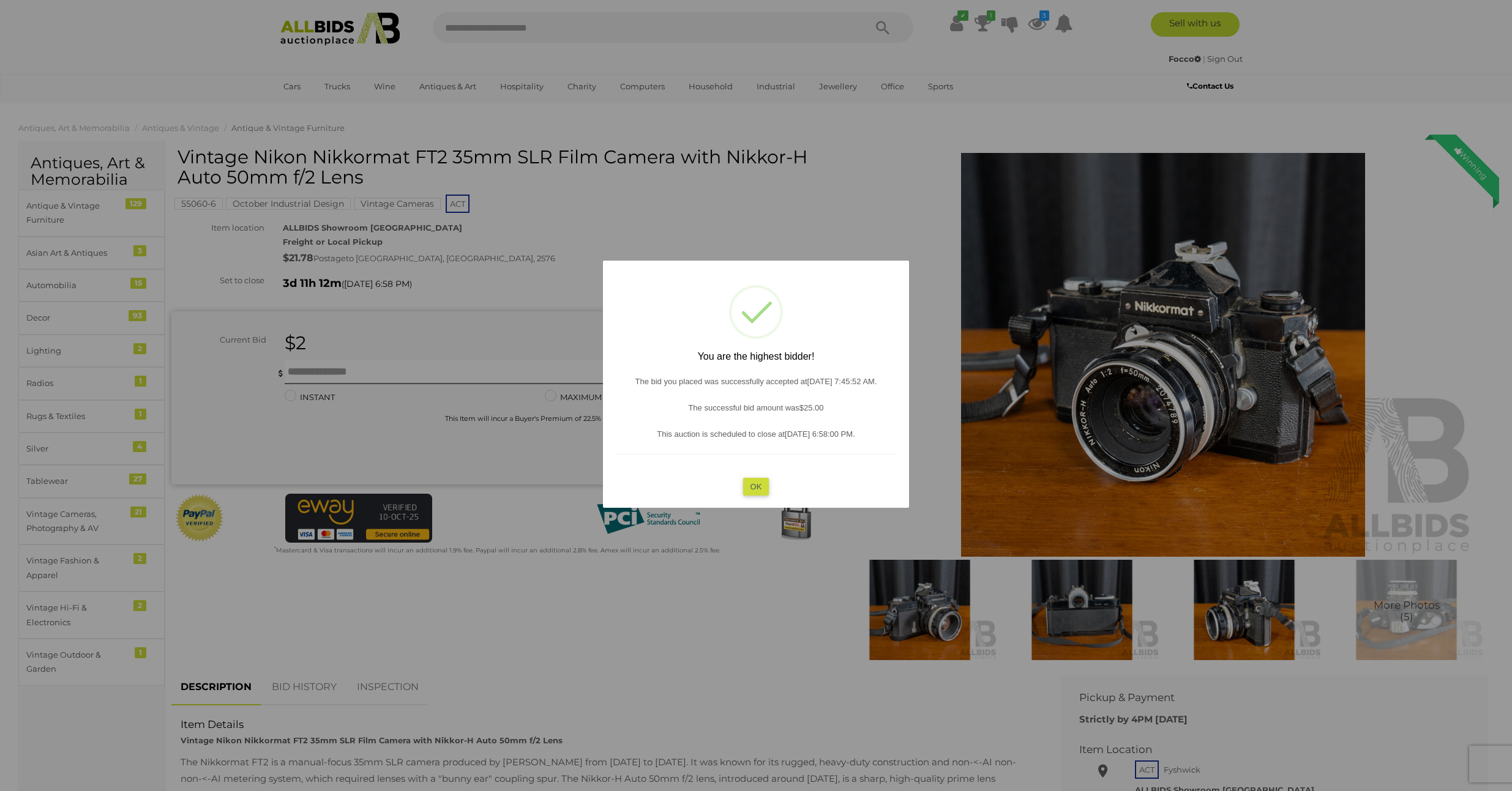
click at [755, 483] on button "OK" at bounding box center [756, 486] width 27 height 18
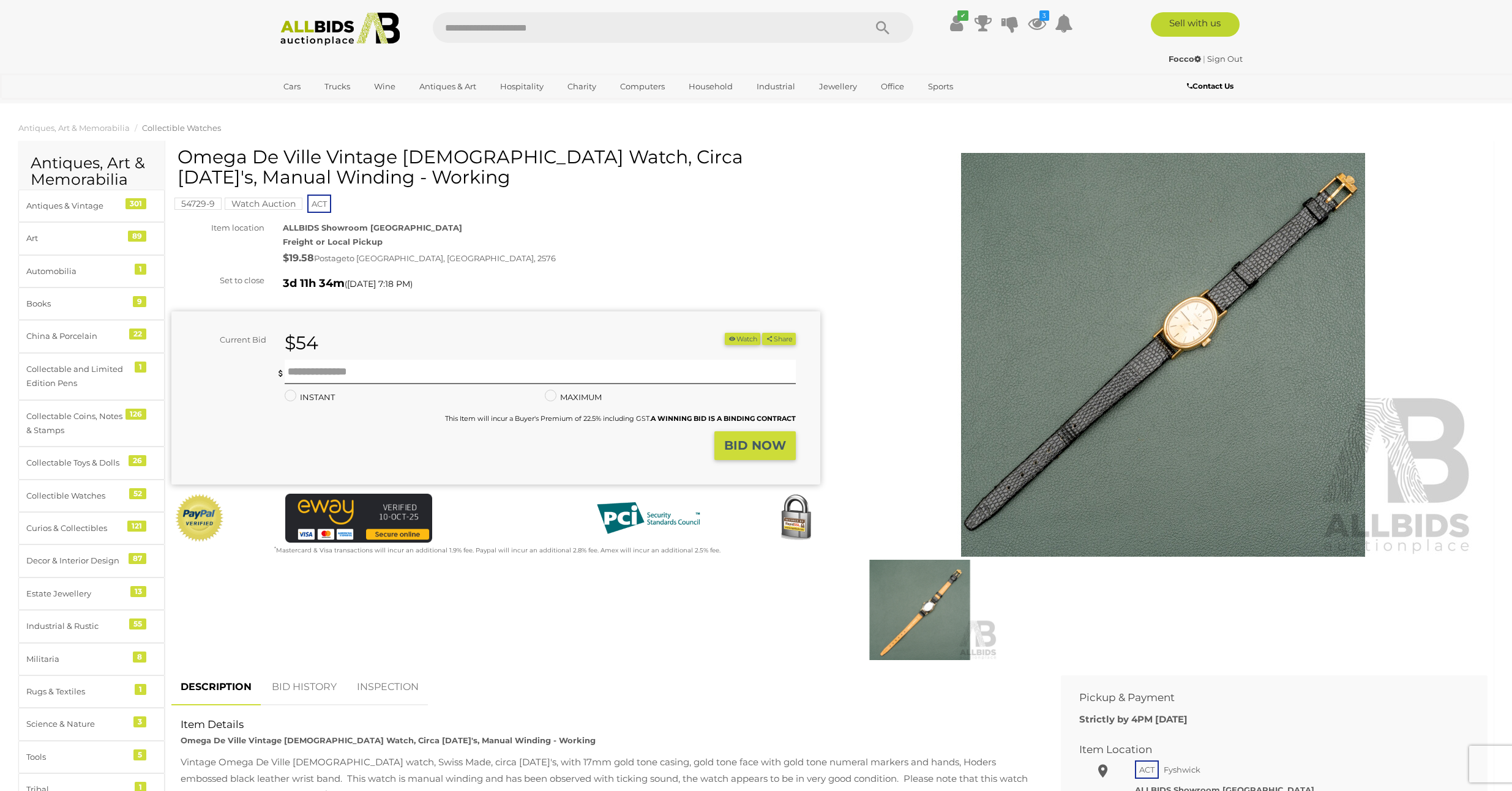
click at [1177, 330] on img at bounding box center [1163, 355] width 627 height 404
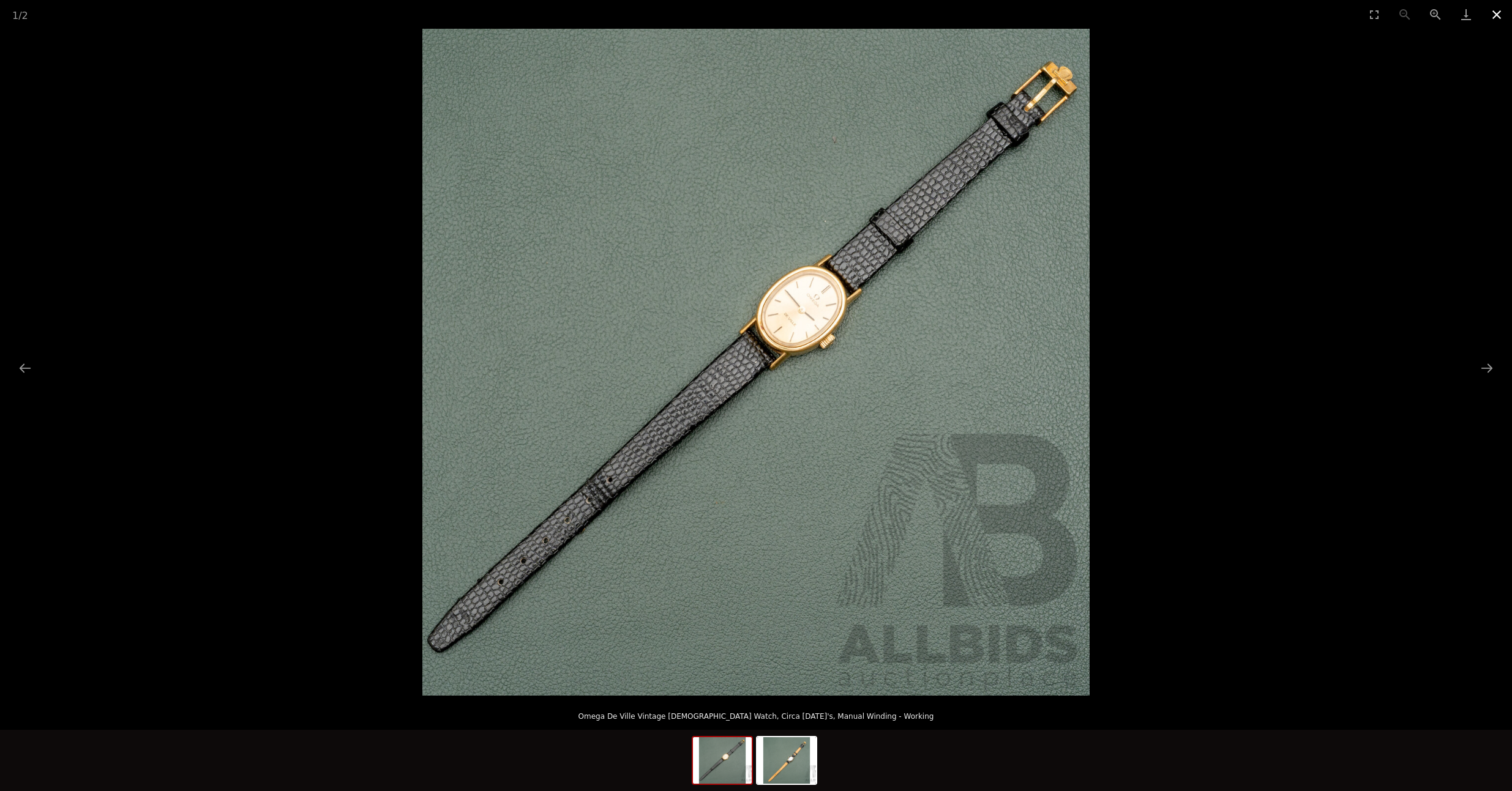
click at [1499, 11] on button "Close gallery" at bounding box center [1497, 14] width 31 height 28
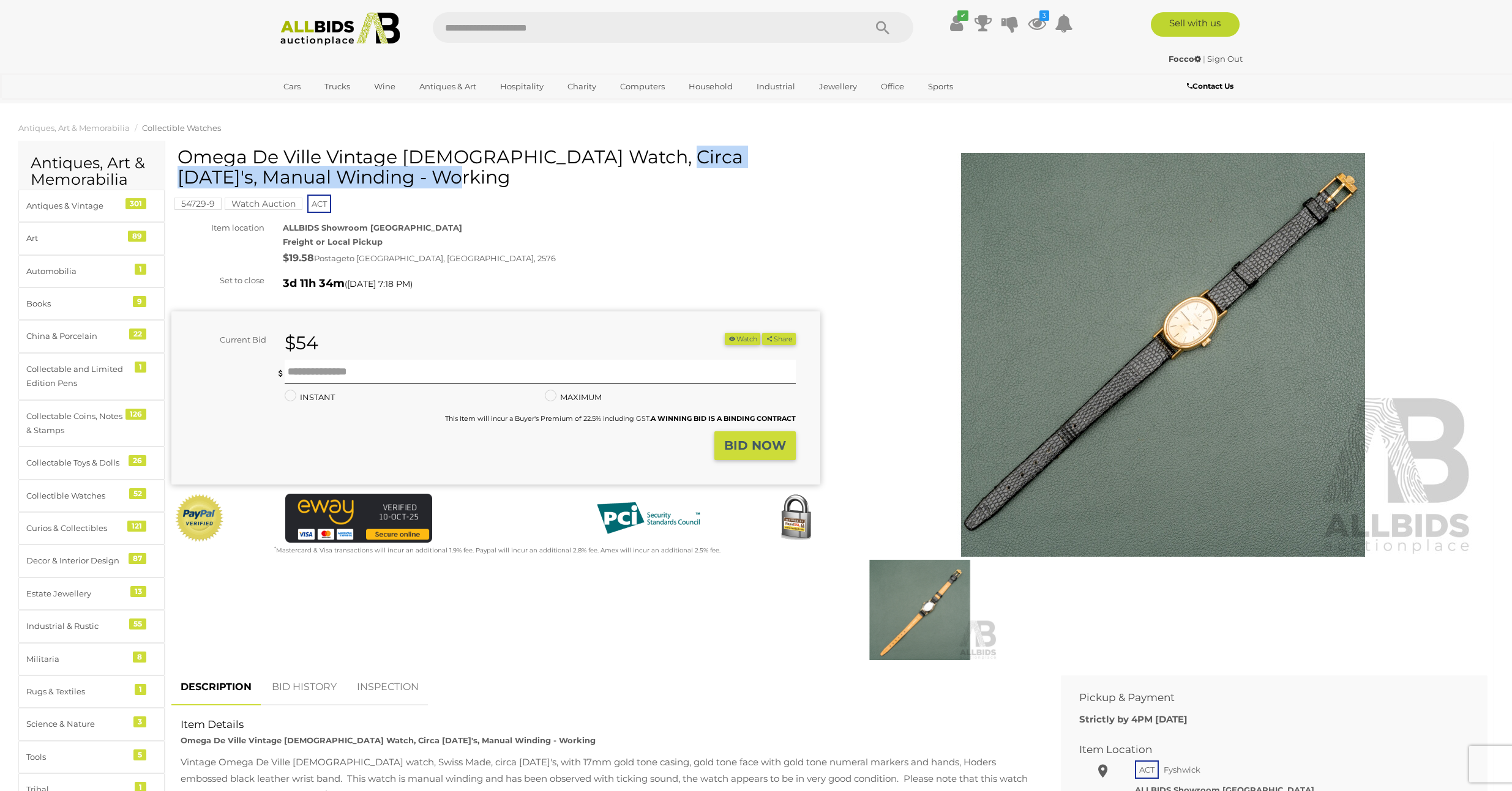
drag, startPoint x: 180, startPoint y: 157, endPoint x: 527, endPoint y: 157, distance: 347.0
click at [527, 157] on h1 "Omega De Ville Vintage Ladies Watch, Circa 1970's, Manual Winding - Working" at bounding box center [498, 167] width 640 height 40
click at [738, 336] on button "Watch" at bounding box center [742, 339] width 36 height 13
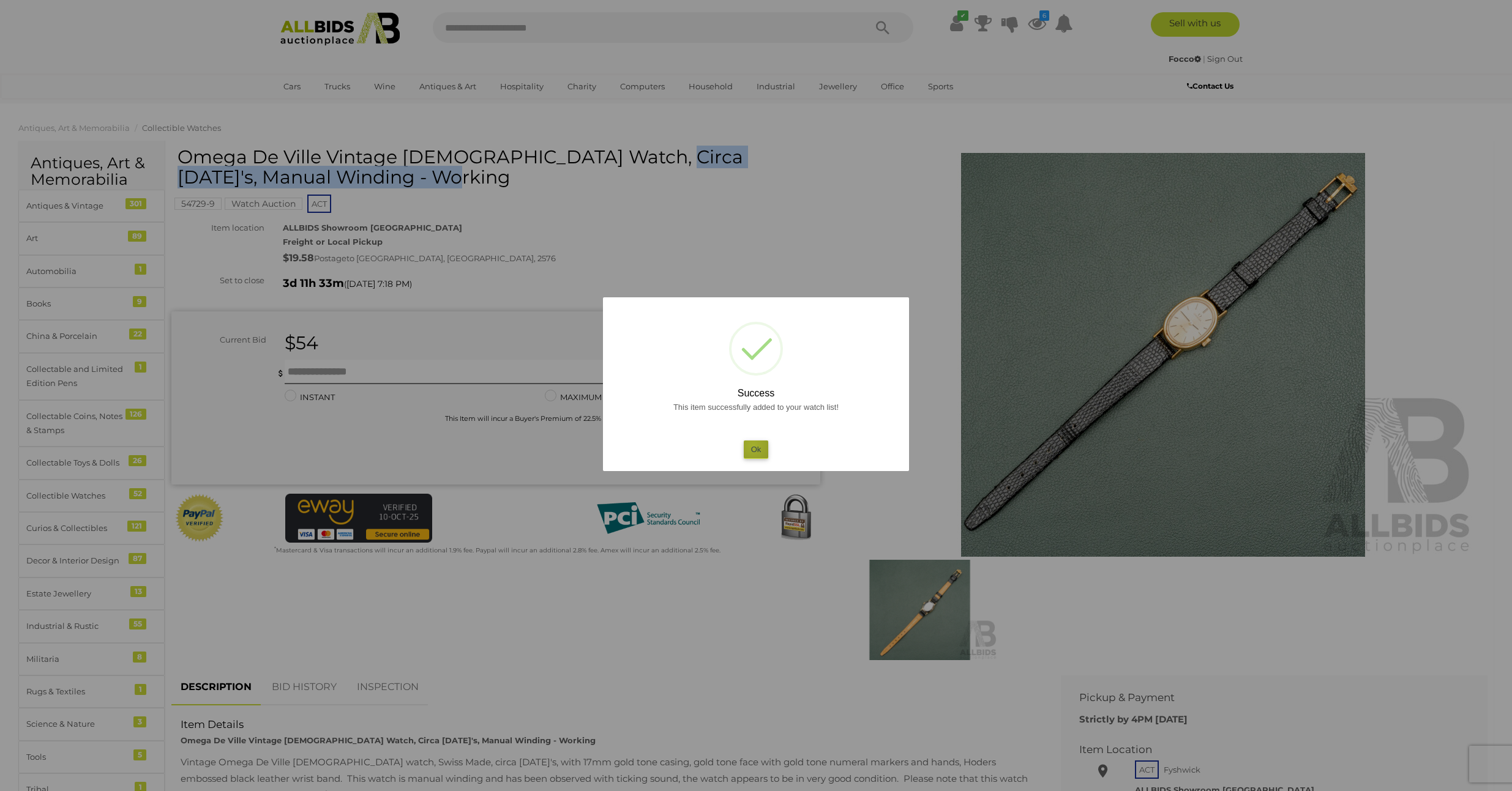
click at [753, 445] on button "Ok" at bounding box center [756, 449] width 25 height 18
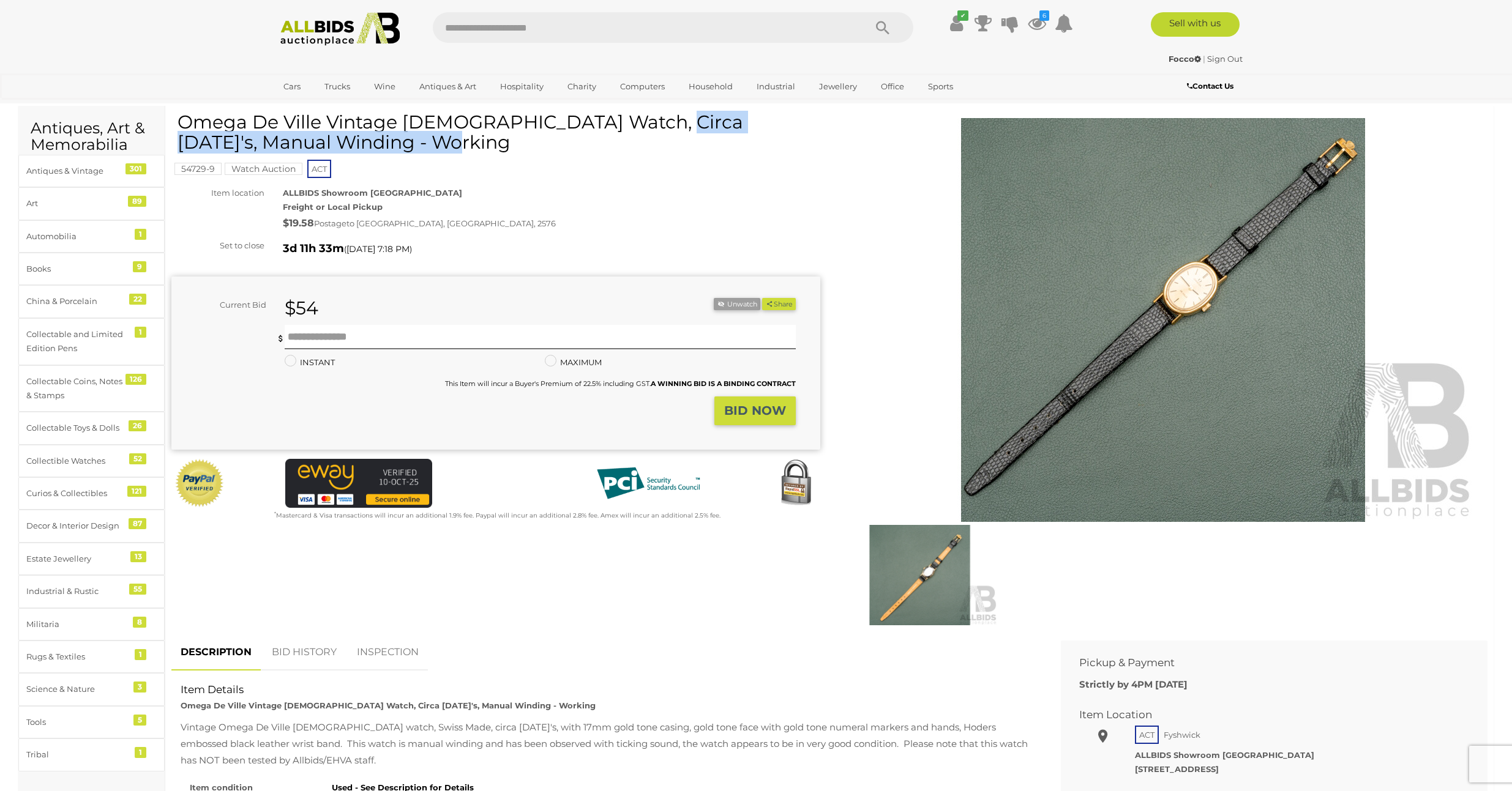
scroll to position [68, 0]
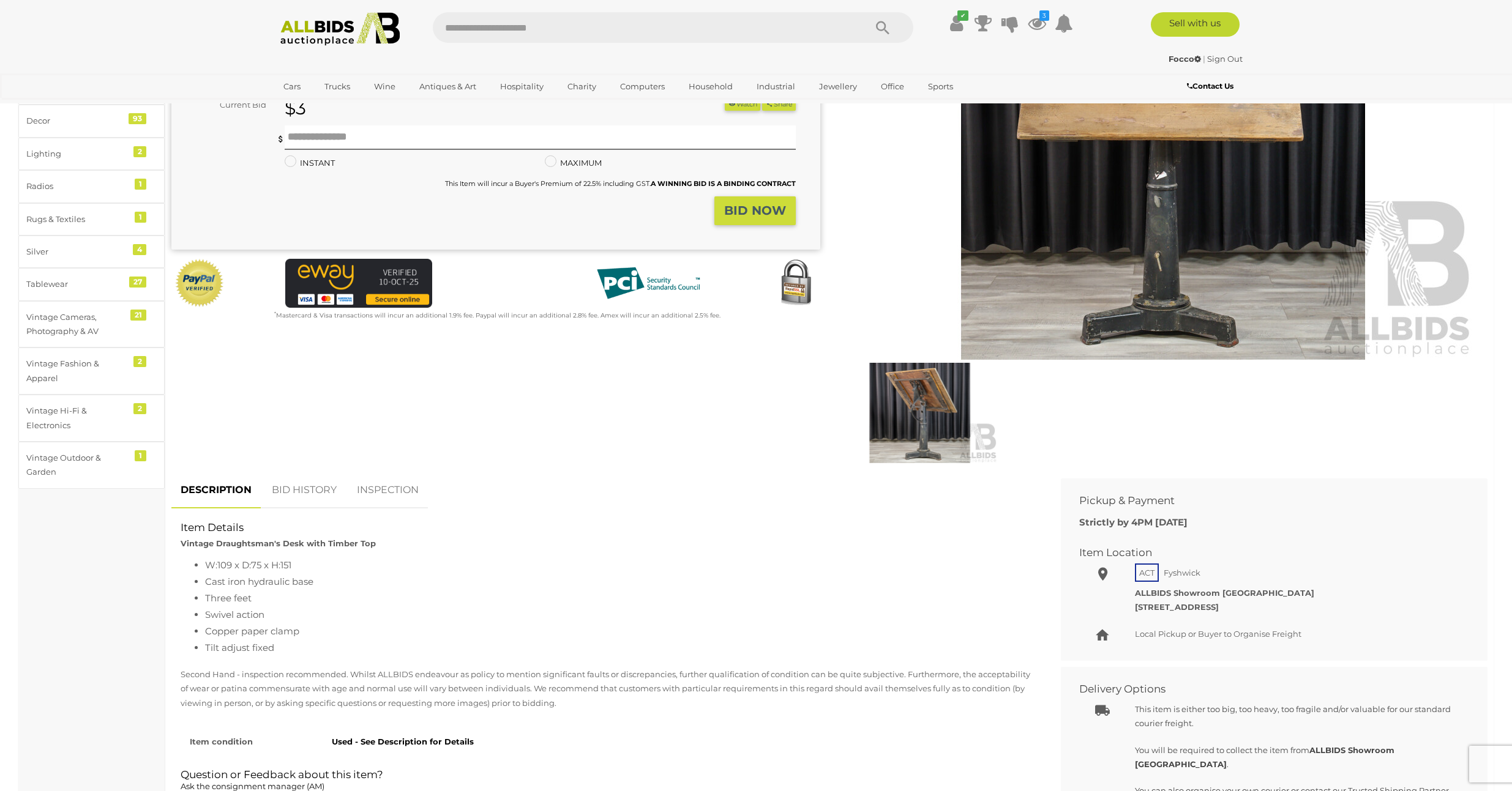
scroll to position [214, 0]
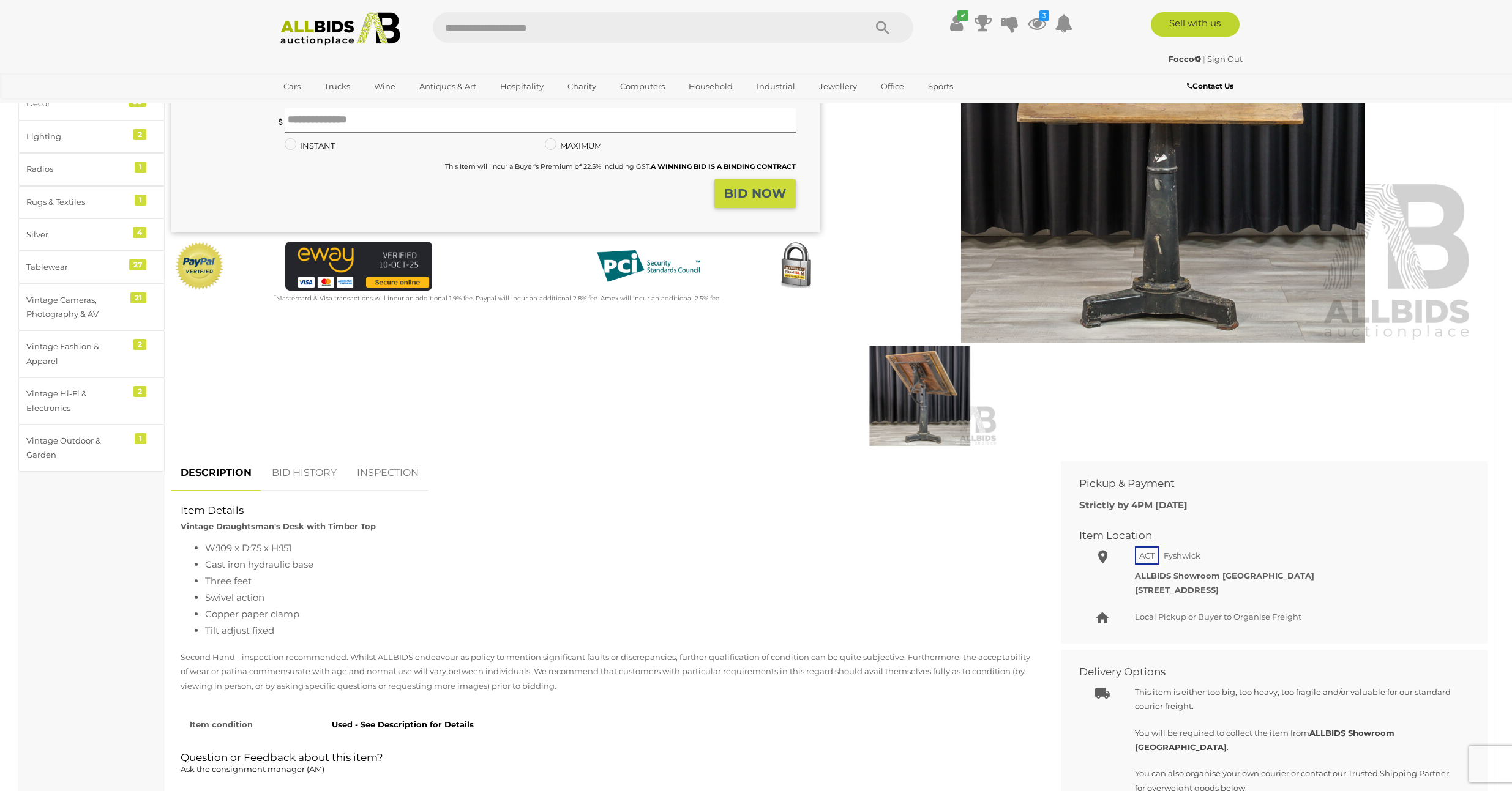
click at [927, 378] on img at bounding box center [919, 396] width 156 height 100
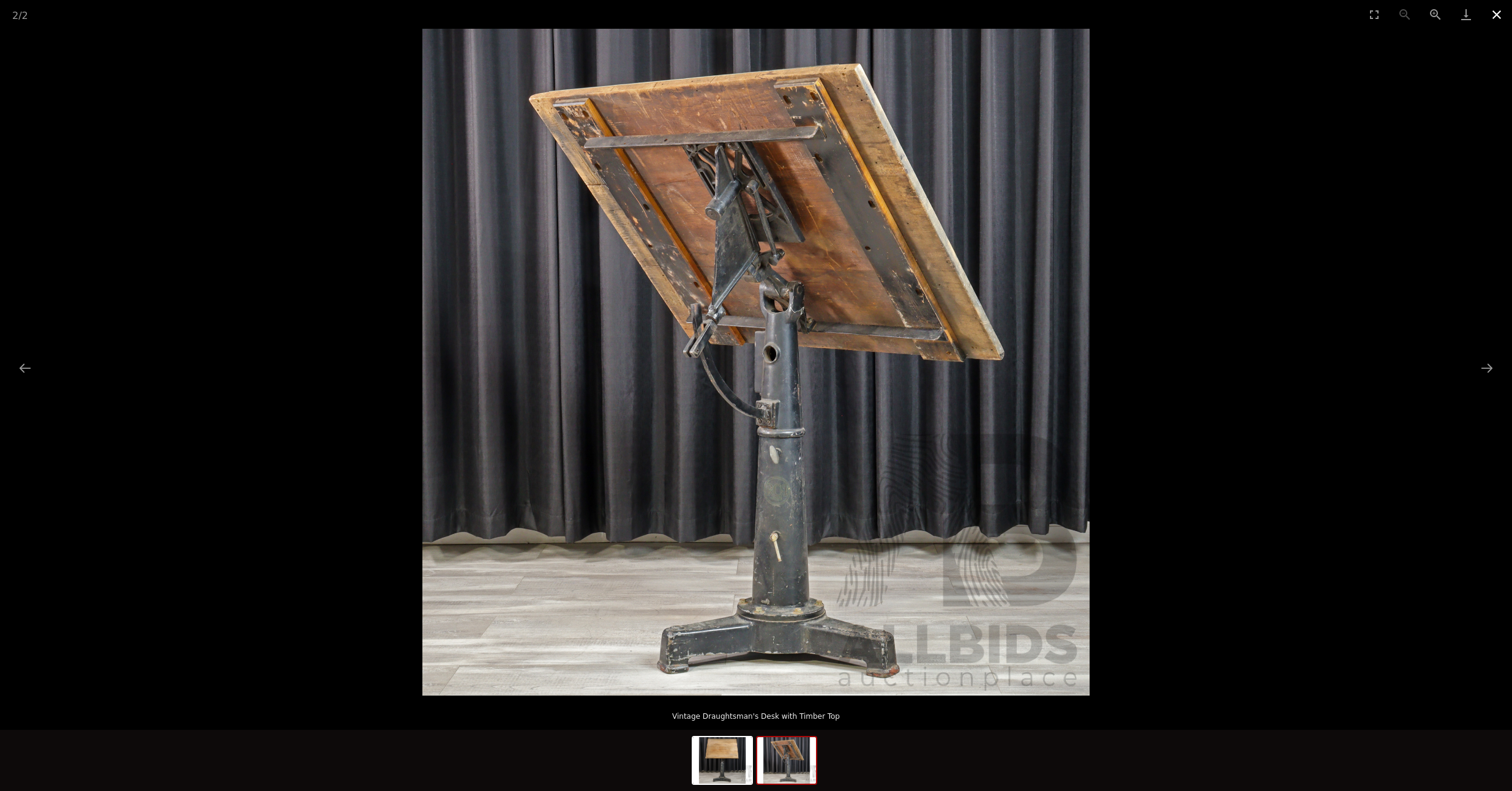
click at [1493, 17] on button "Close gallery" at bounding box center [1497, 14] width 31 height 28
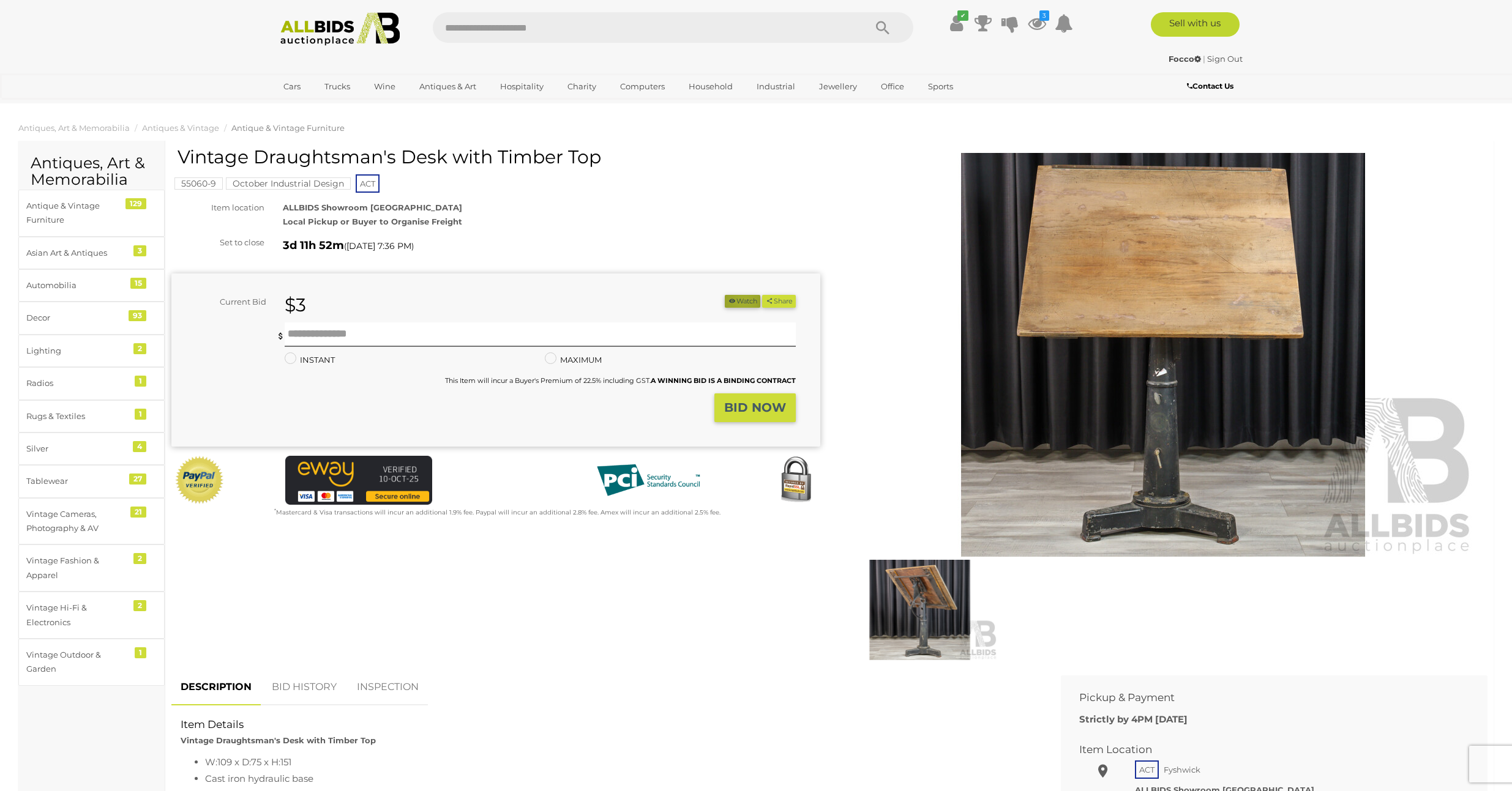
click at [738, 300] on button "Watch" at bounding box center [742, 300] width 36 height 13
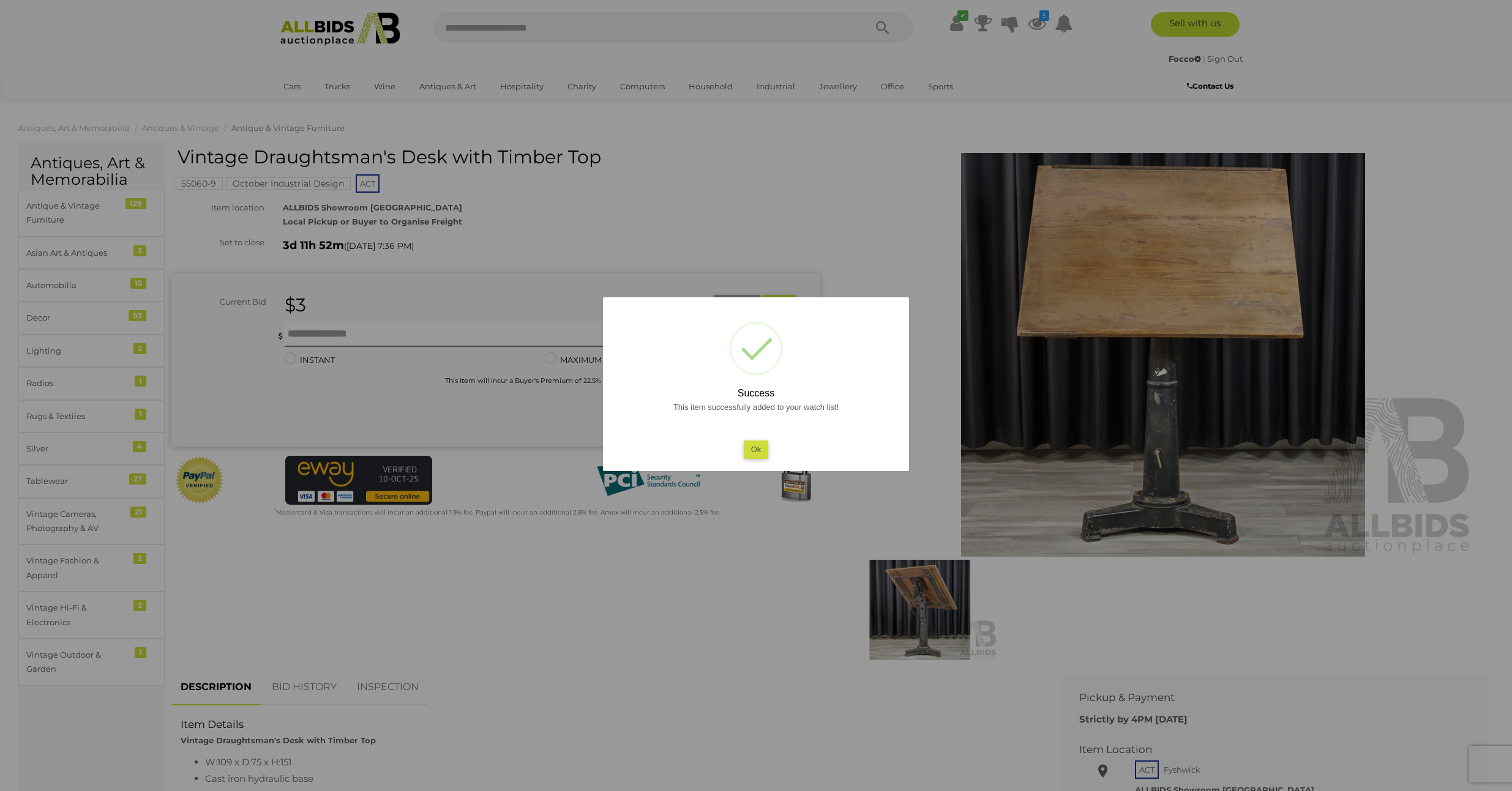
click at [754, 446] on button "Ok" at bounding box center [756, 449] width 25 height 18
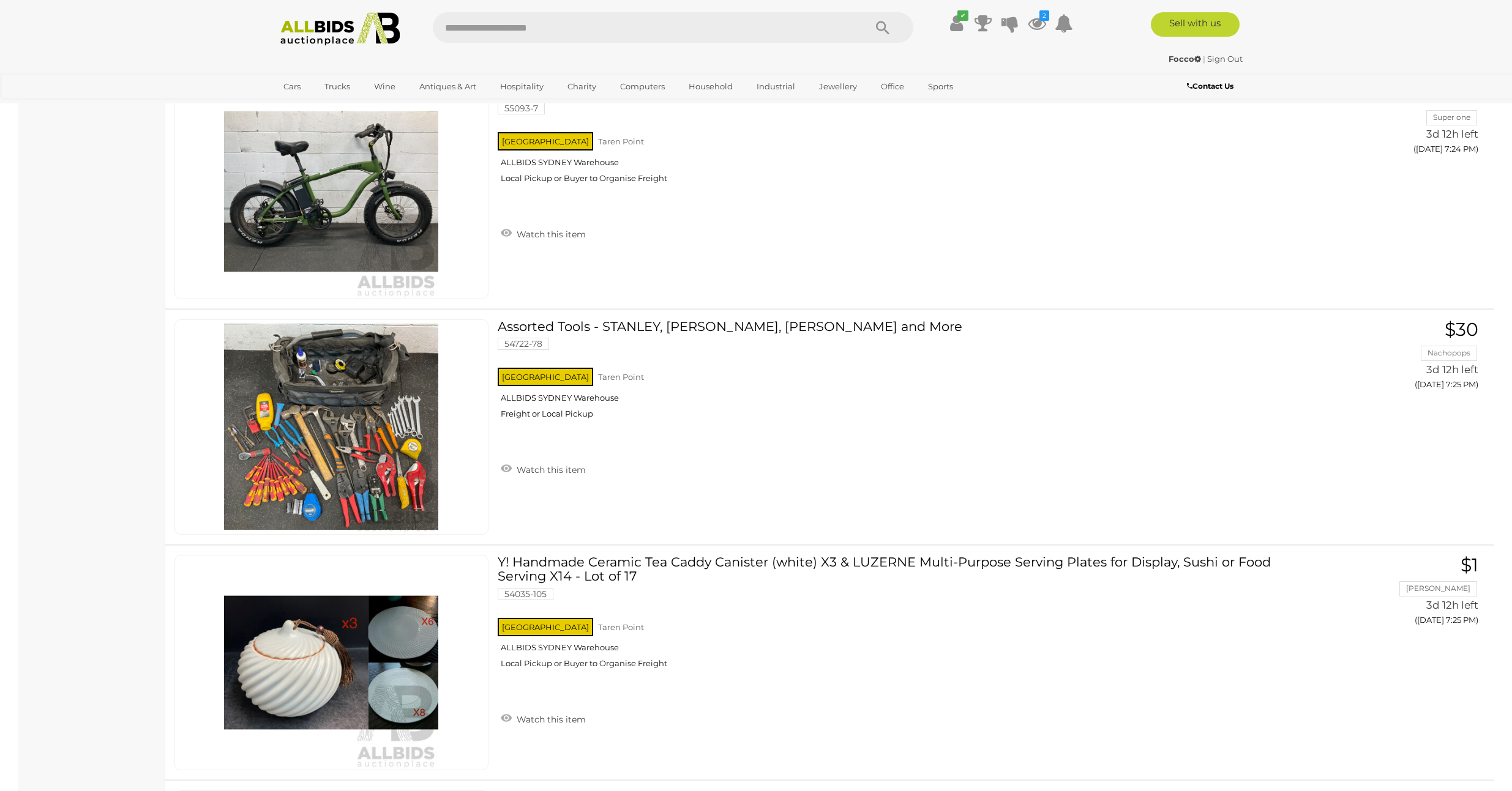
scroll to position [14634, 0]
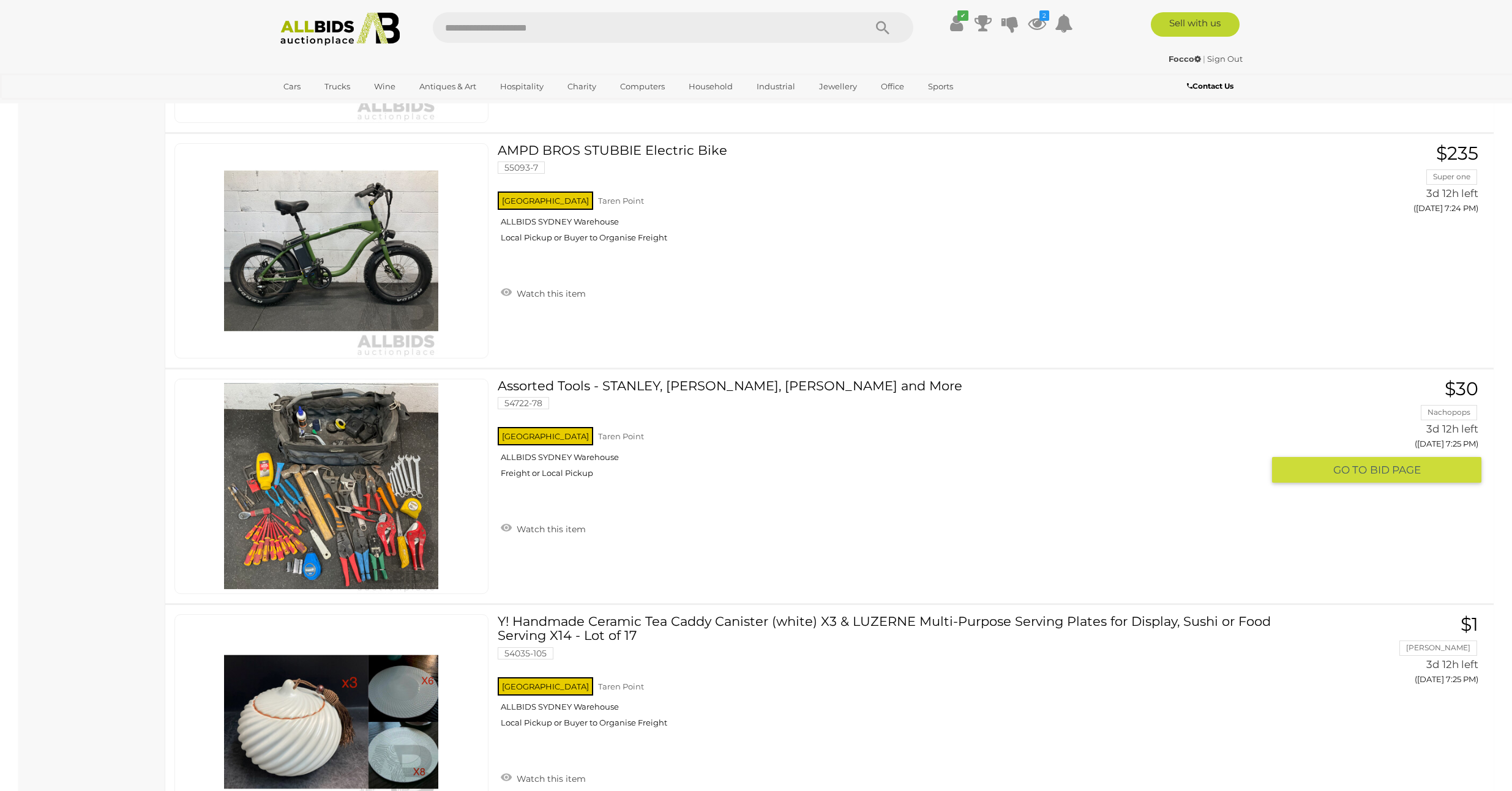
click at [650, 385] on link "Assorted Tools - STANLEY, [PERSON_NAME], TROJAN and More 54722-78 [GEOGRAPHIC_D…" at bounding box center [885, 433] width 756 height 109
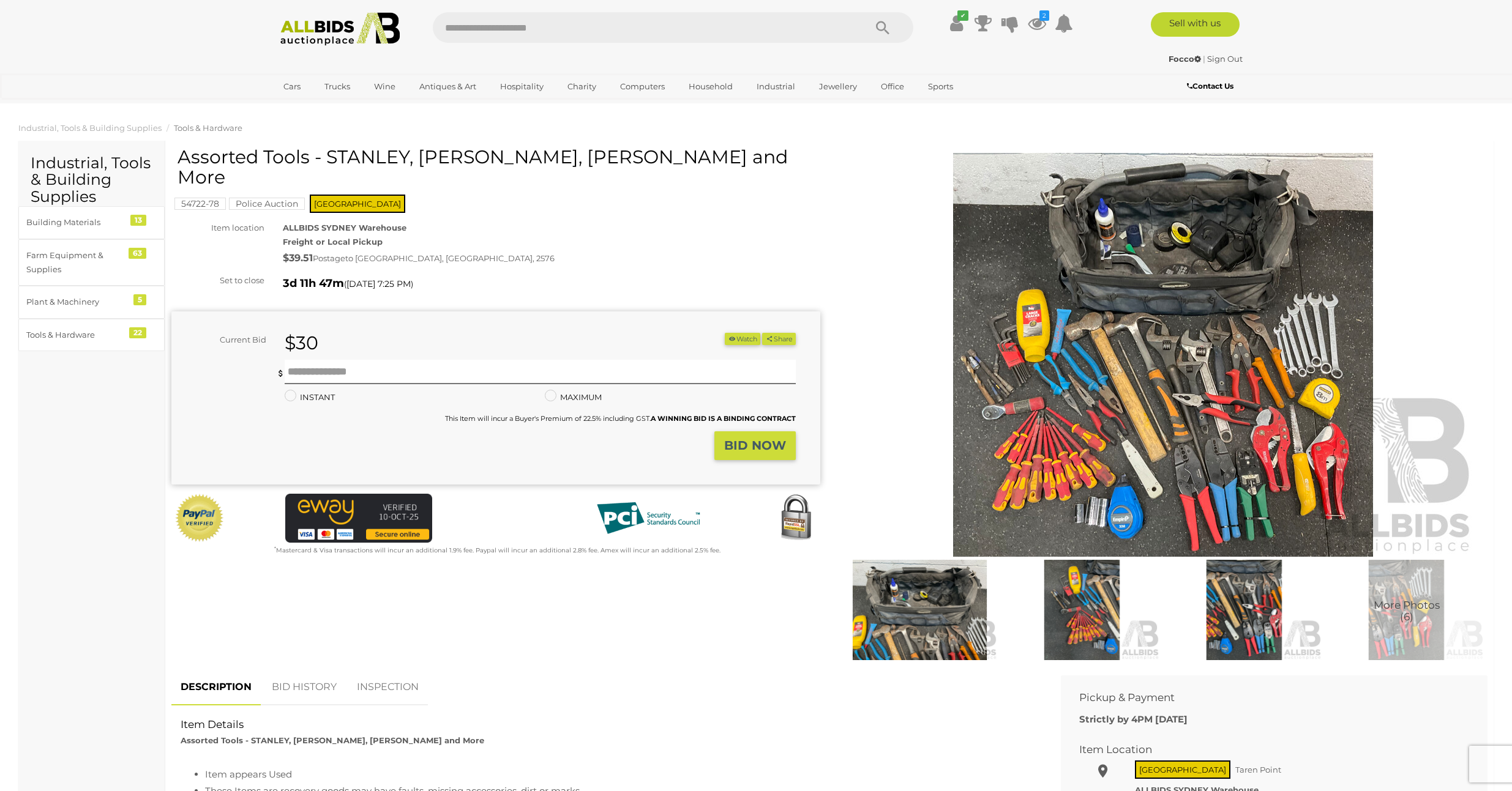
click at [728, 335] on icon "button" at bounding box center [732, 339] width 8 height 7
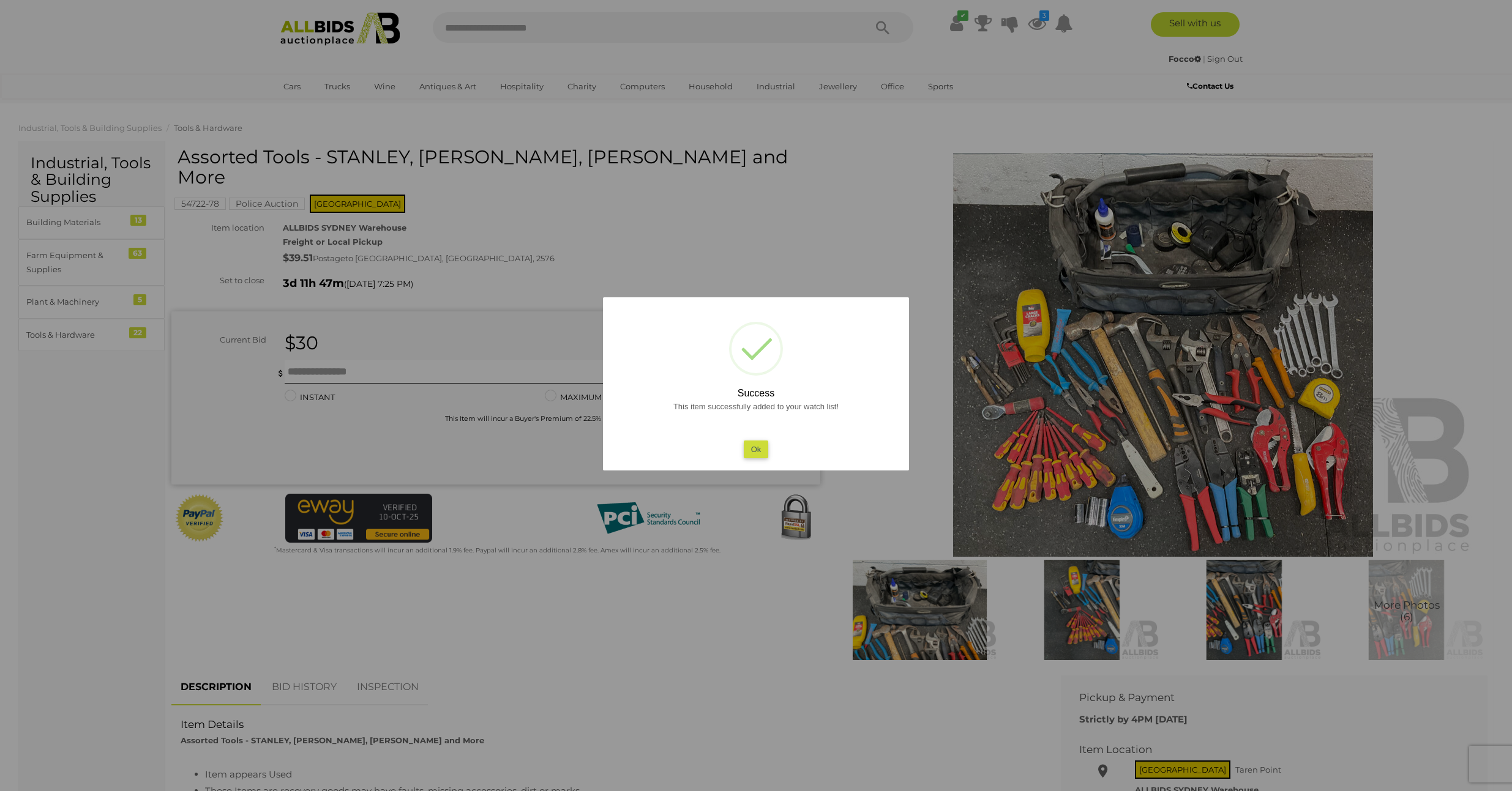
click at [752, 446] on button "Ok" at bounding box center [756, 449] width 25 height 18
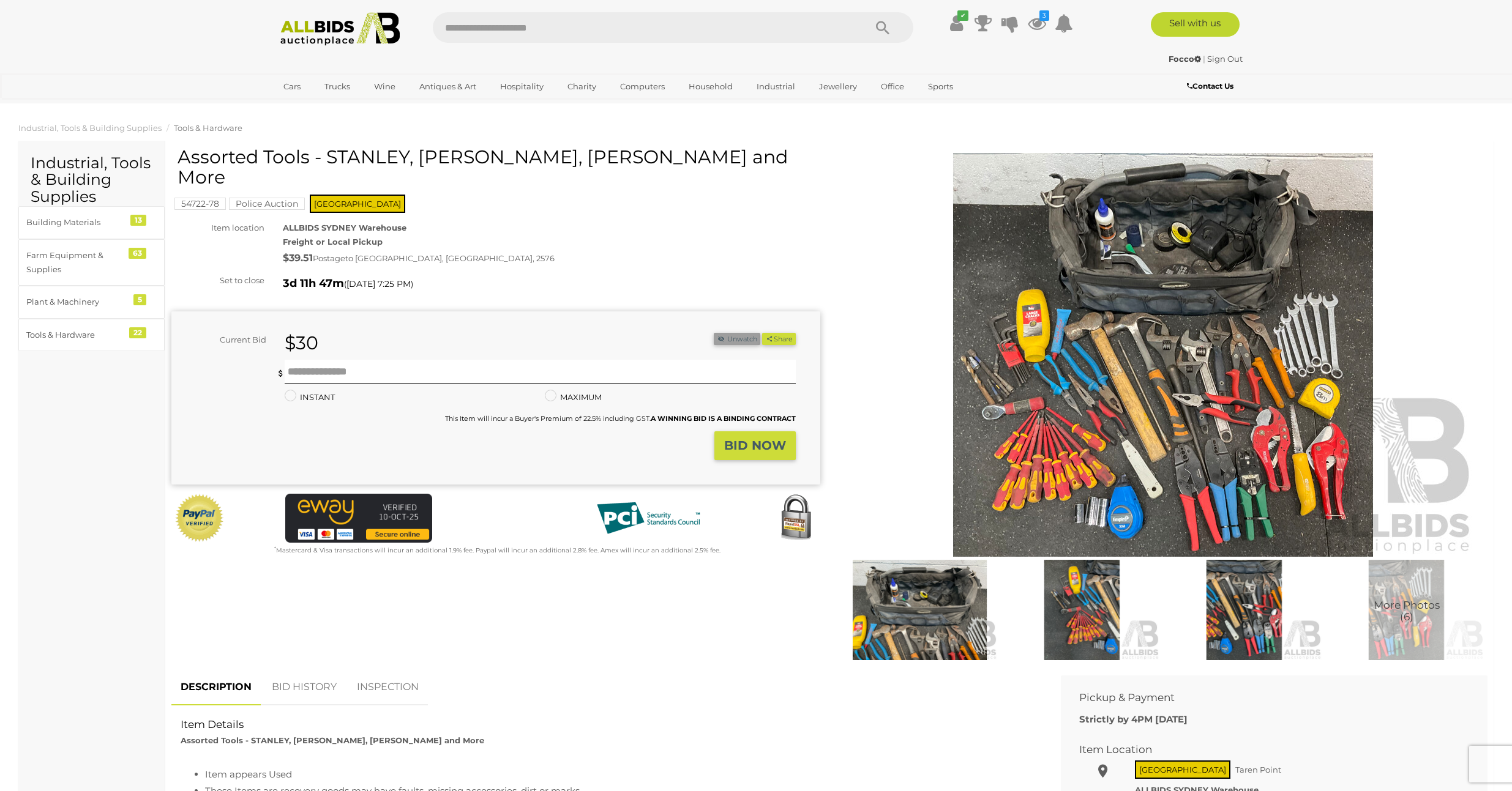
click at [226, 127] on span "Tools & Hardware" at bounding box center [208, 128] width 68 height 10
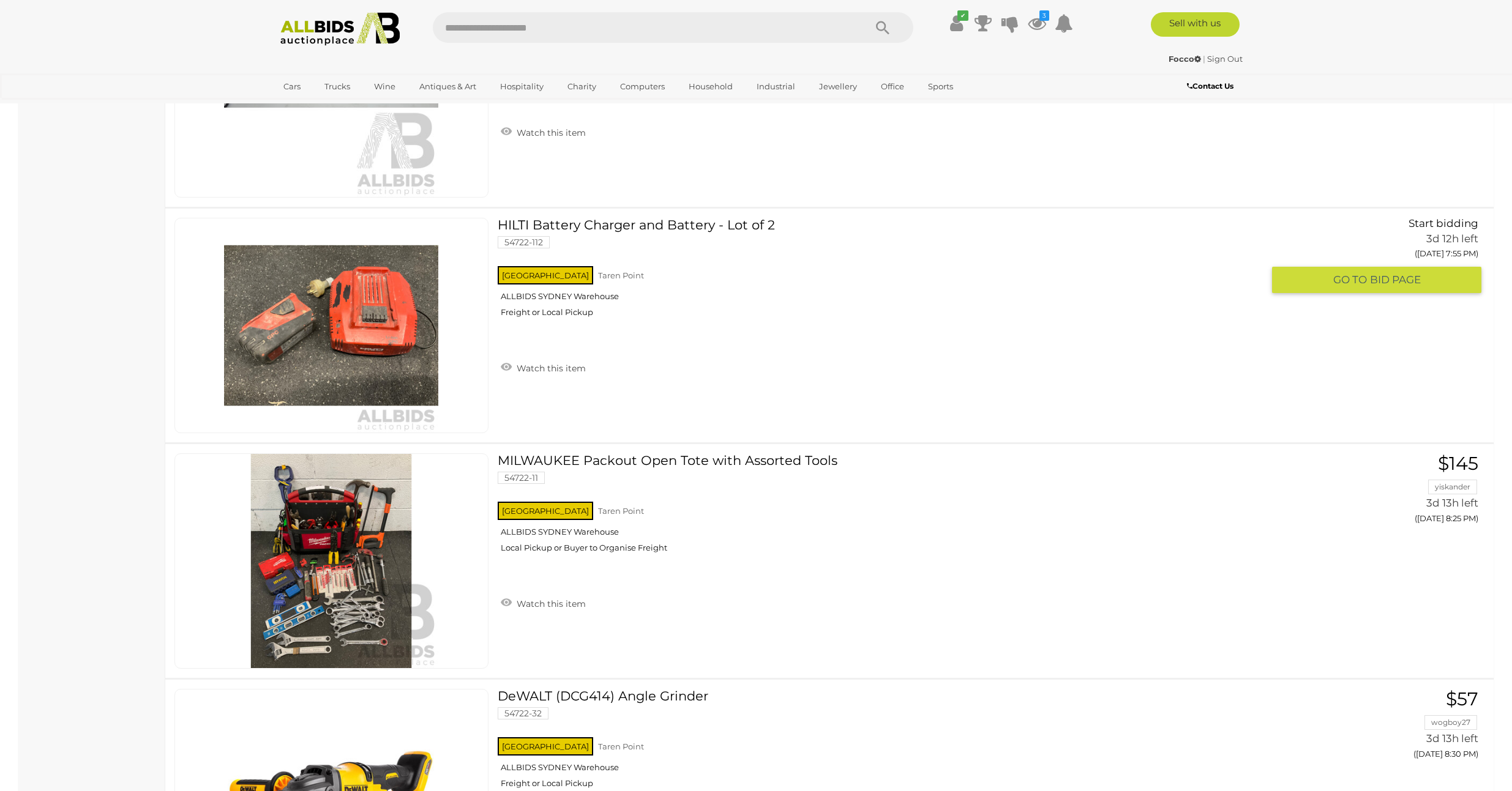
scroll to position [3089, 0]
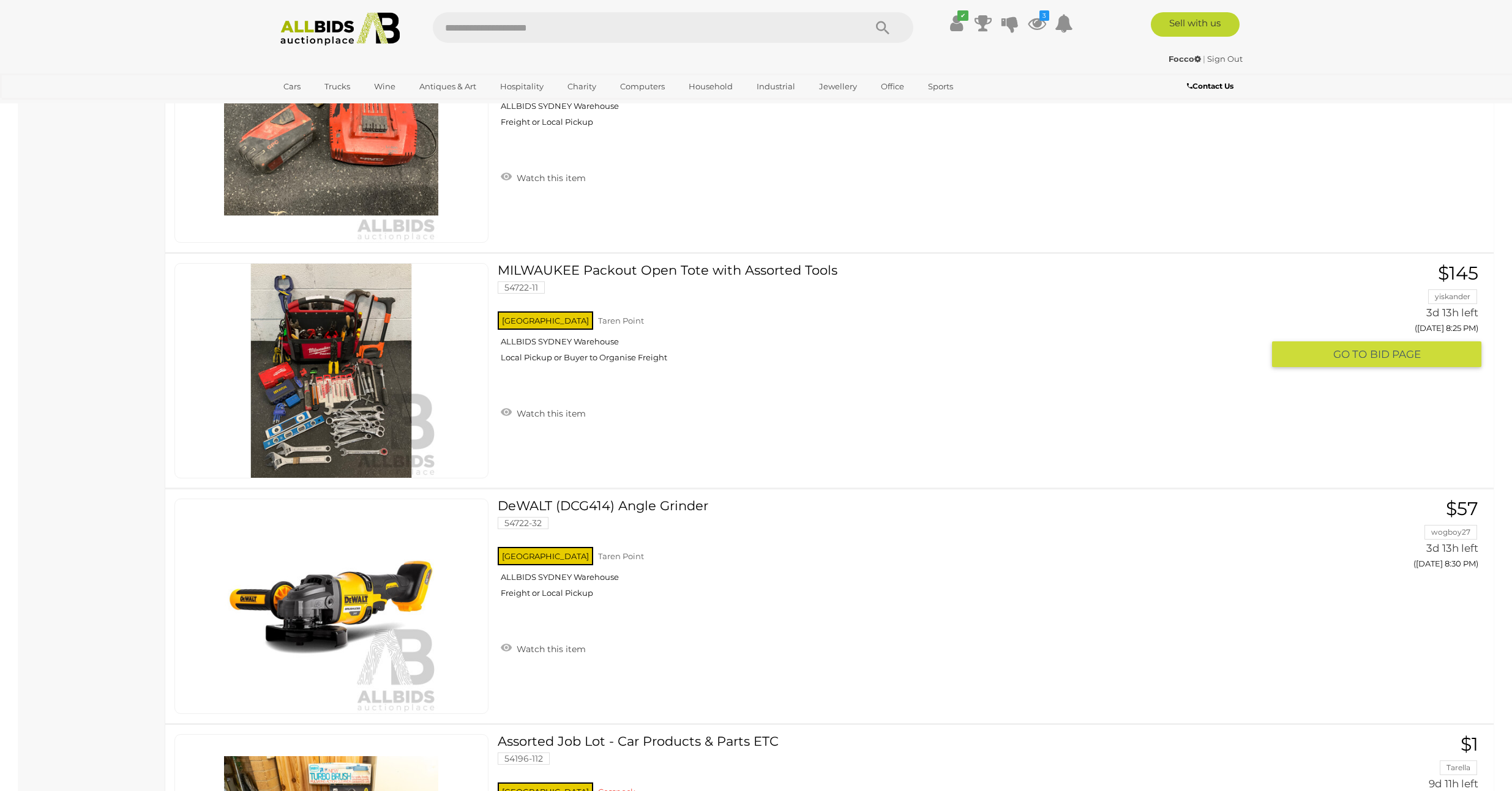
click at [531, 263] on link "MILWAUKEE Packout Open Tote with Assorted Tools 54722-11 [GEOGRAPHIC_DATA] [GEO…" at bounding box center [885, 317] width 756 height 109
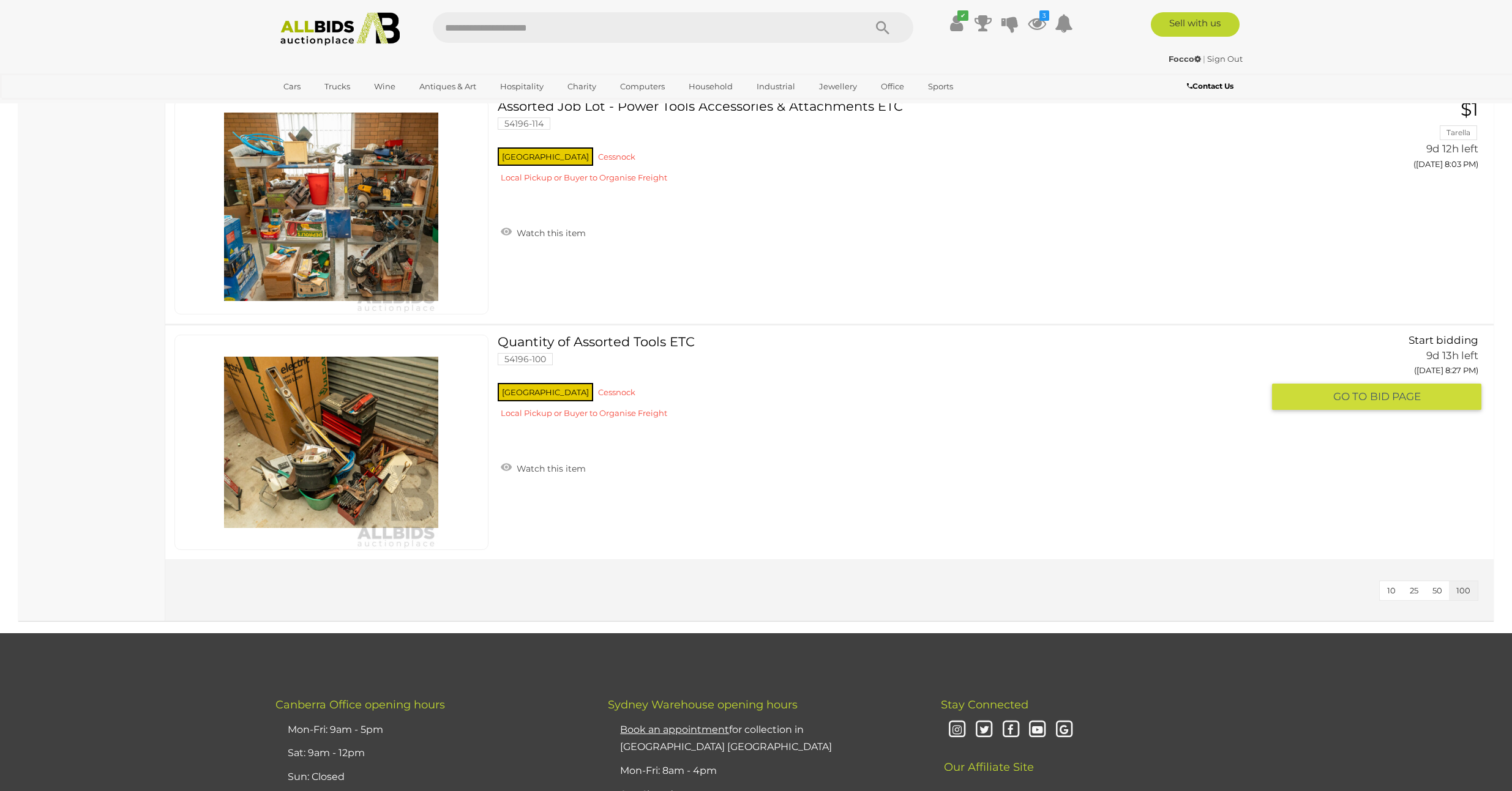
scroll to position [4859, 0]
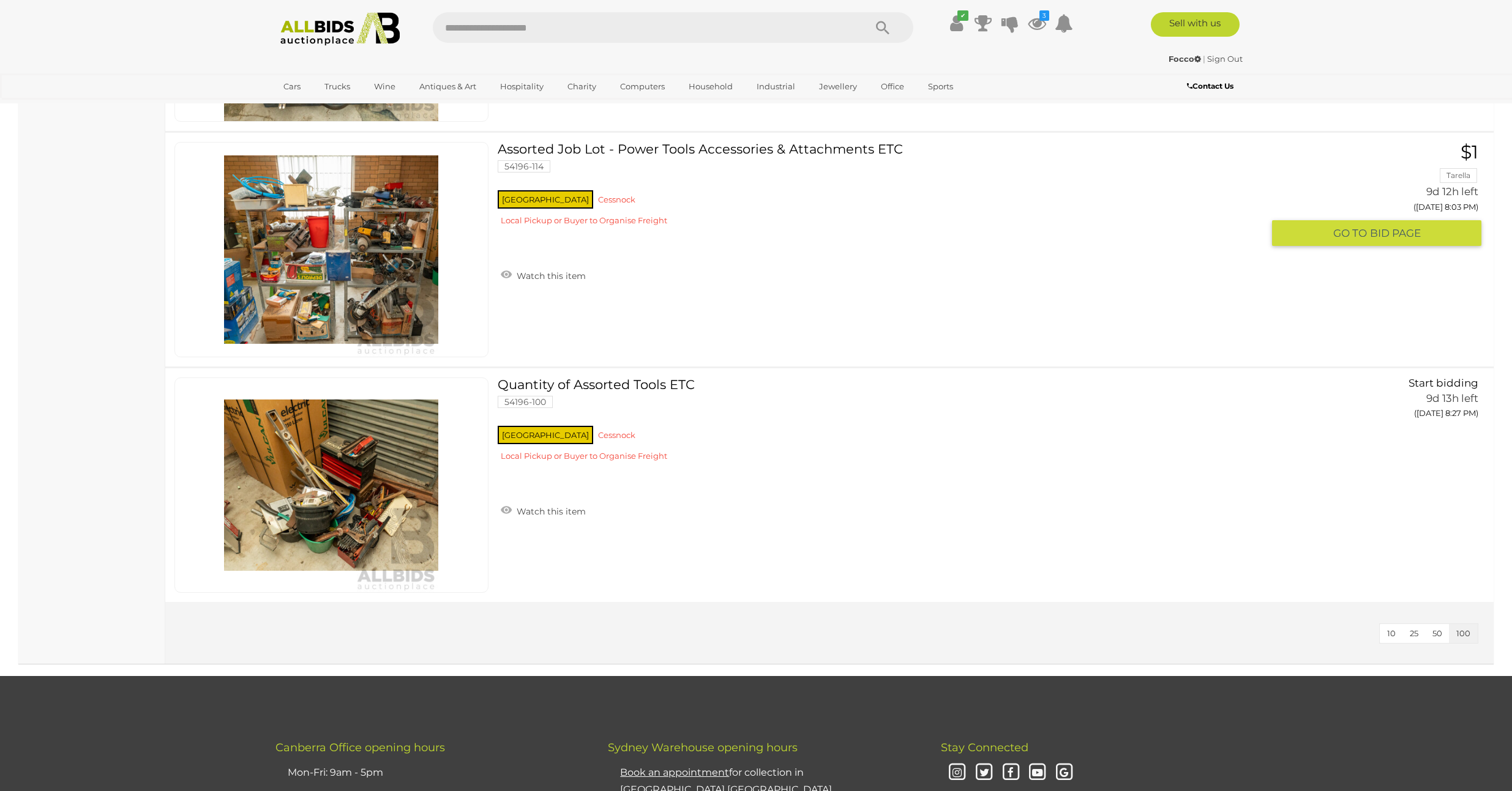
click at [388, 300] on img at bounding box center [331, 249] width 215 height 214
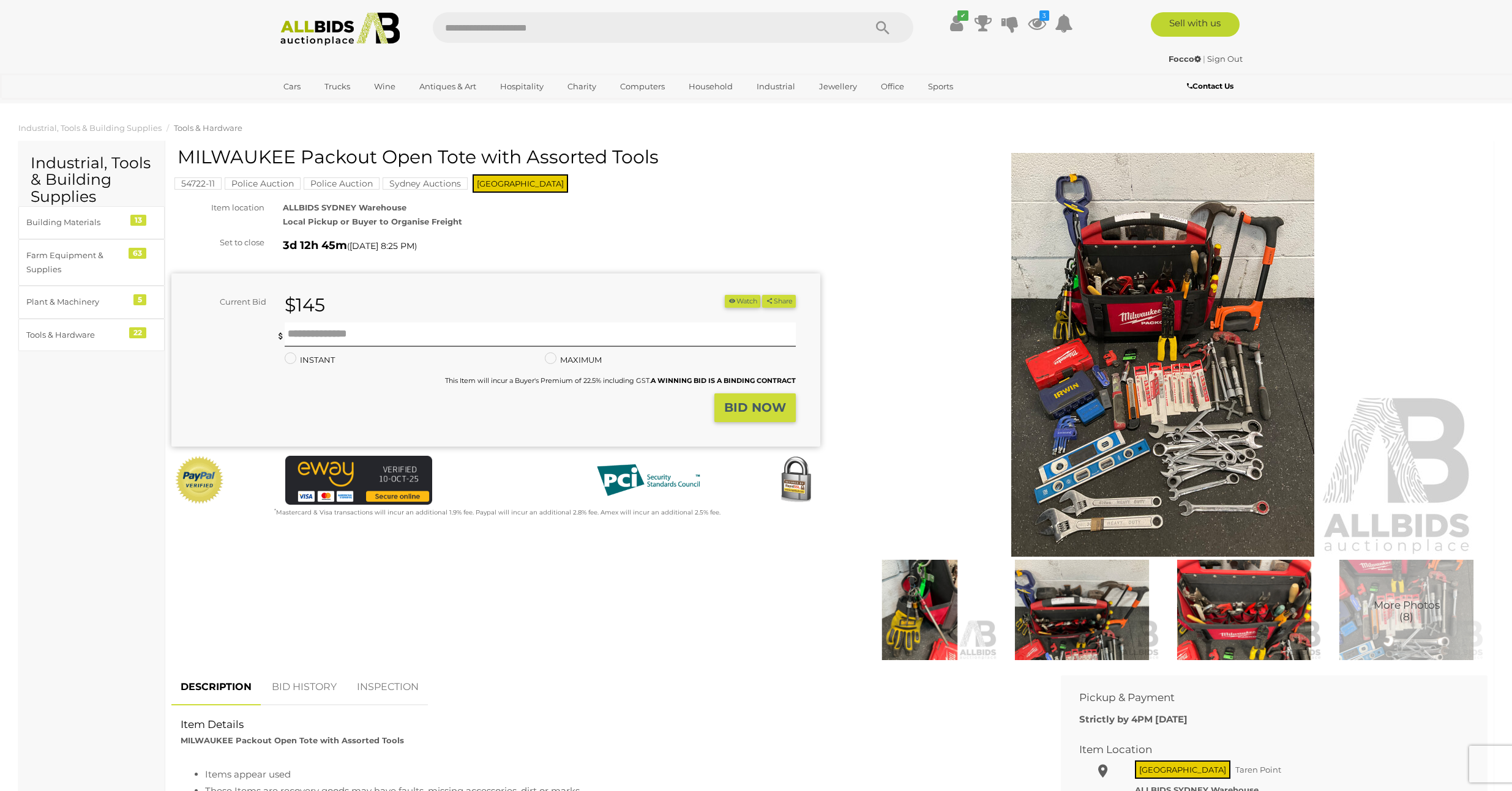
click at [1091, 626] on img at bounding box center [1082, 610] width 156 height 100
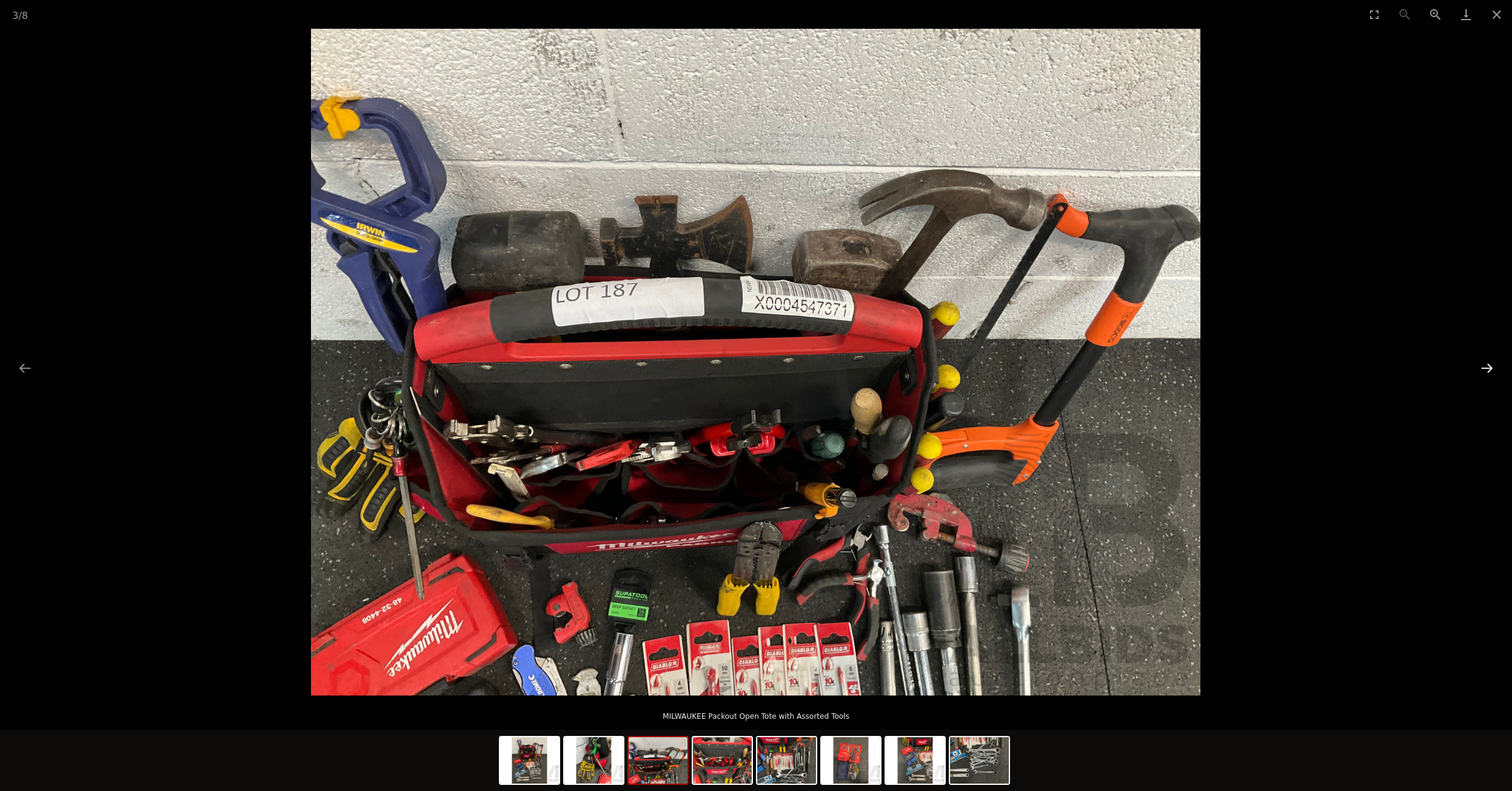
click at [1487, 363] on button "Next slide" at bounding box center [1487, 368] width 26 height 24
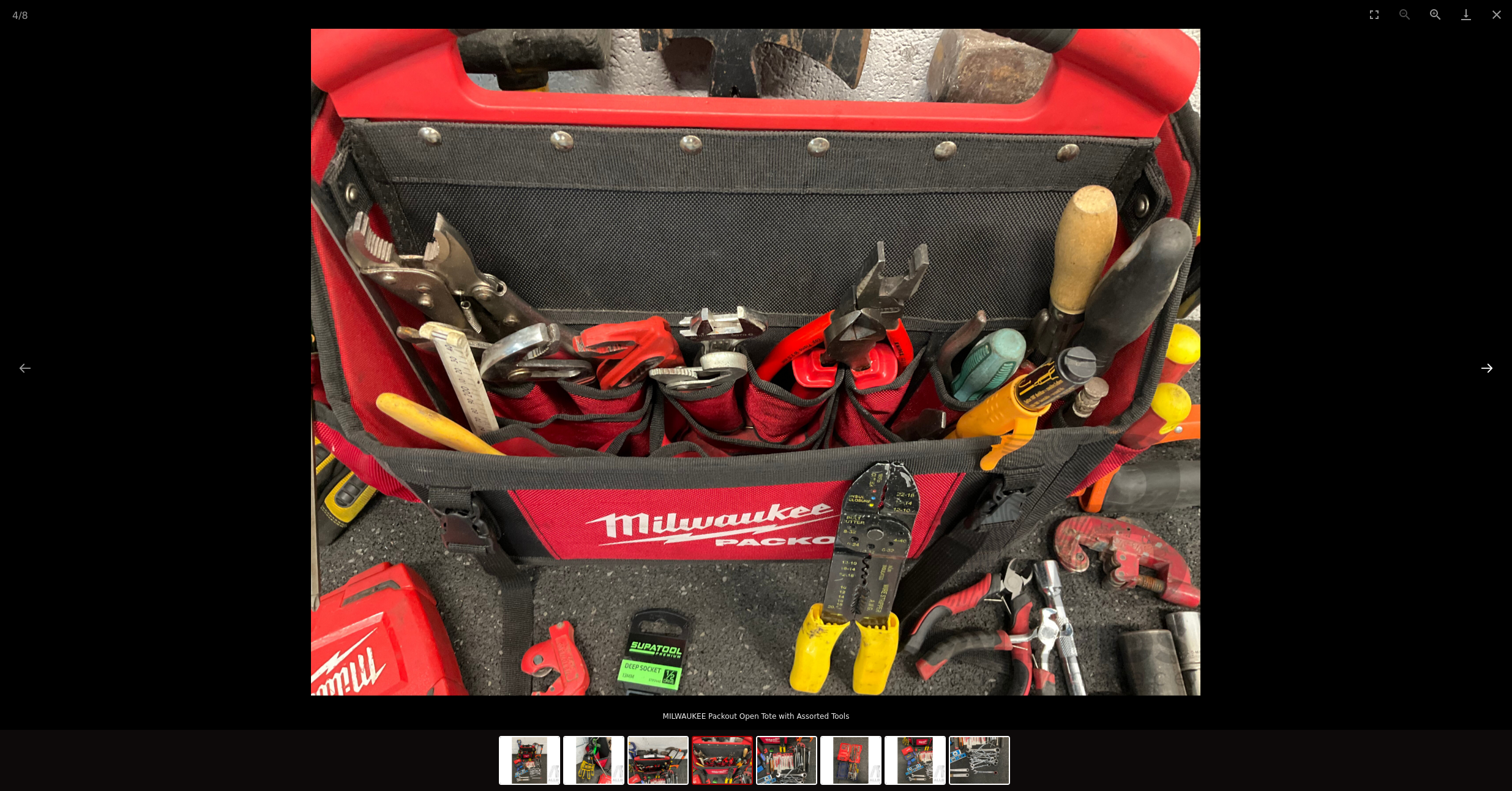
click at [1486, 365] on button "Next slide" at bounding box center [1487, 368] width 26 height 24
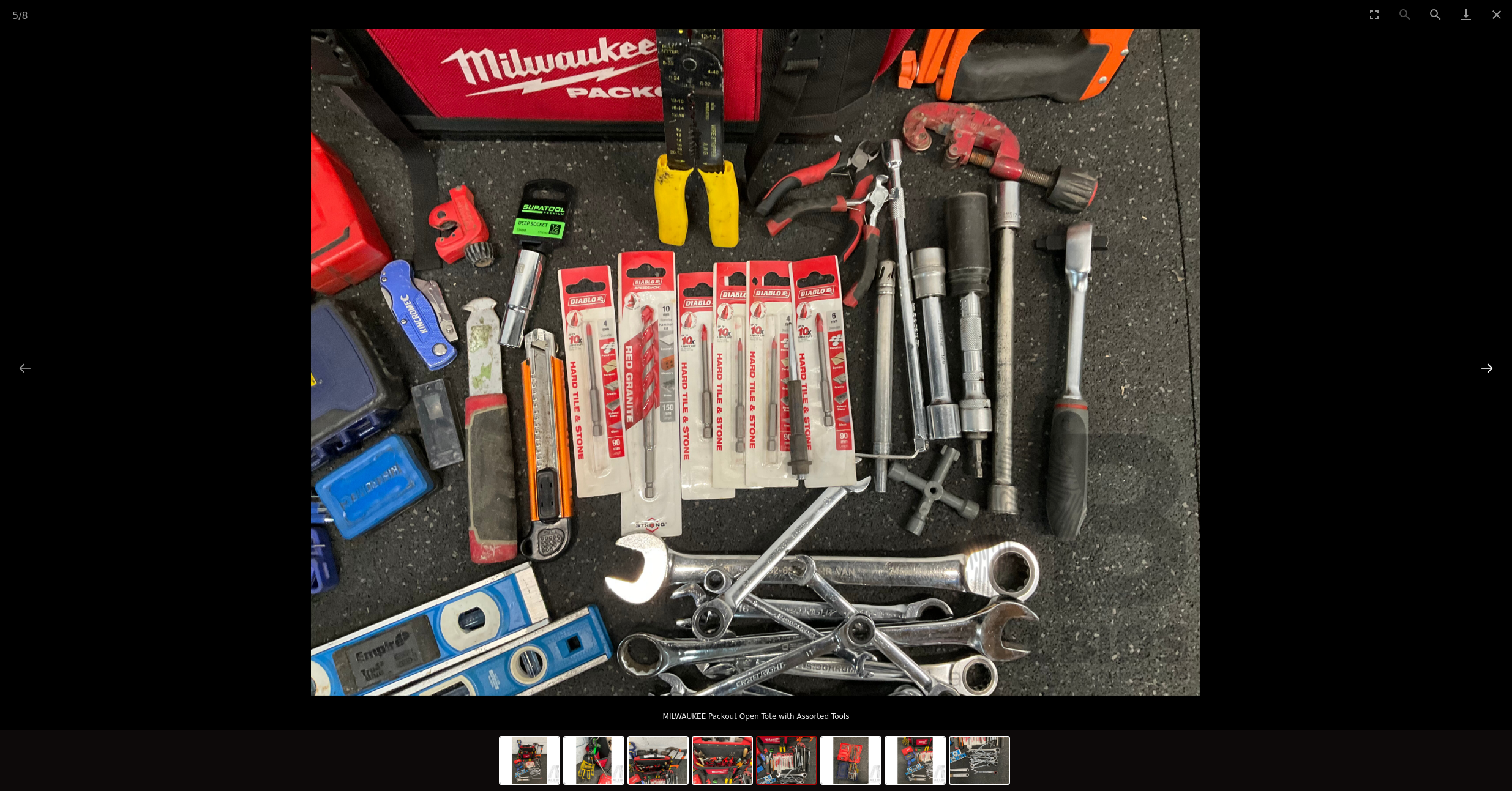
click at [1482, 368] on button "Next slide" at bounding box center [1487, 368] width 26 height 24
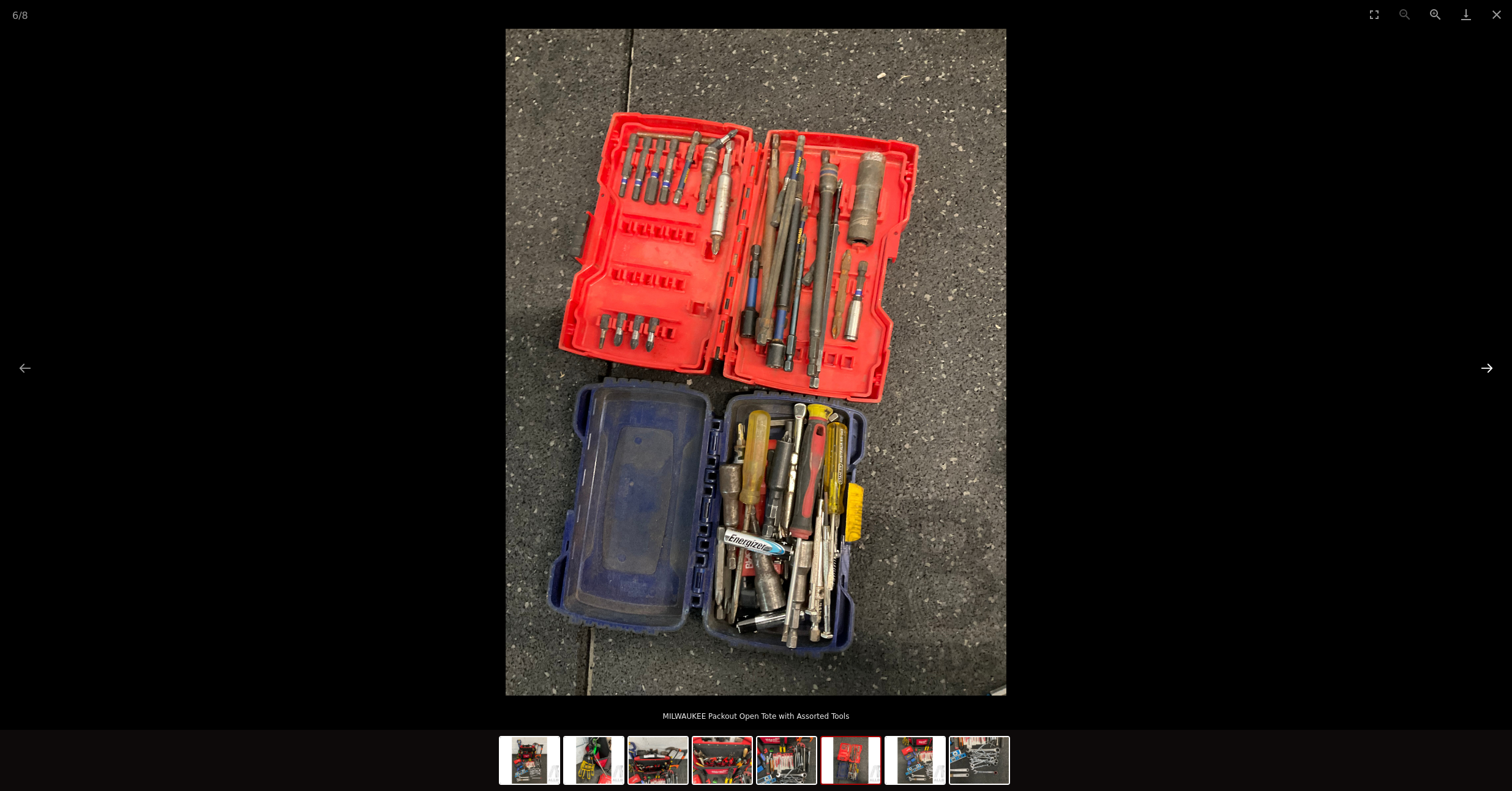
click at [1482, 368] on button "Next slide" at bounding box center [1487, 368] width 26 height 24
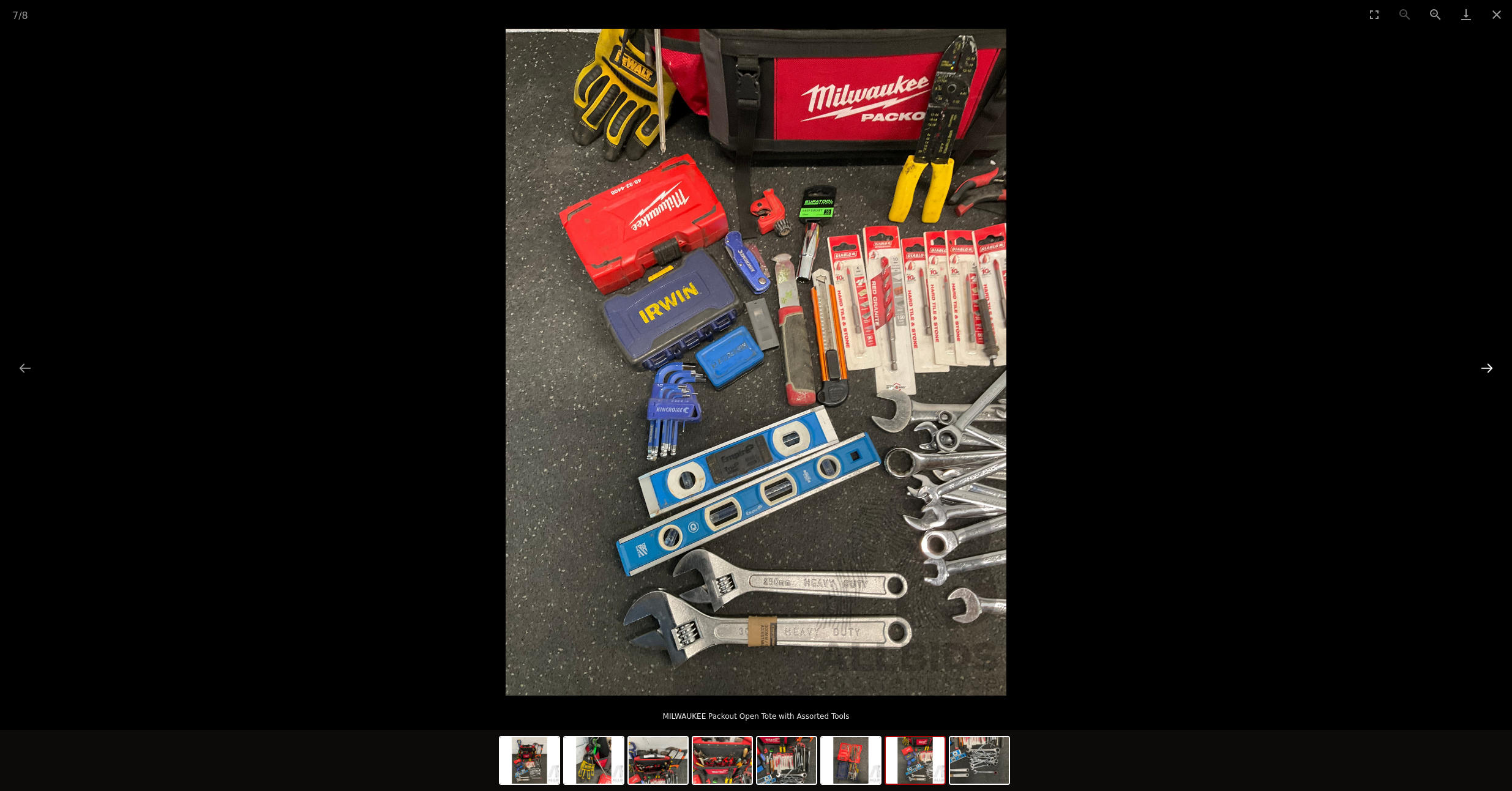
click at [1482, 368] on button "Next slide" at bounding box center [1487, 368] width 26 height 24
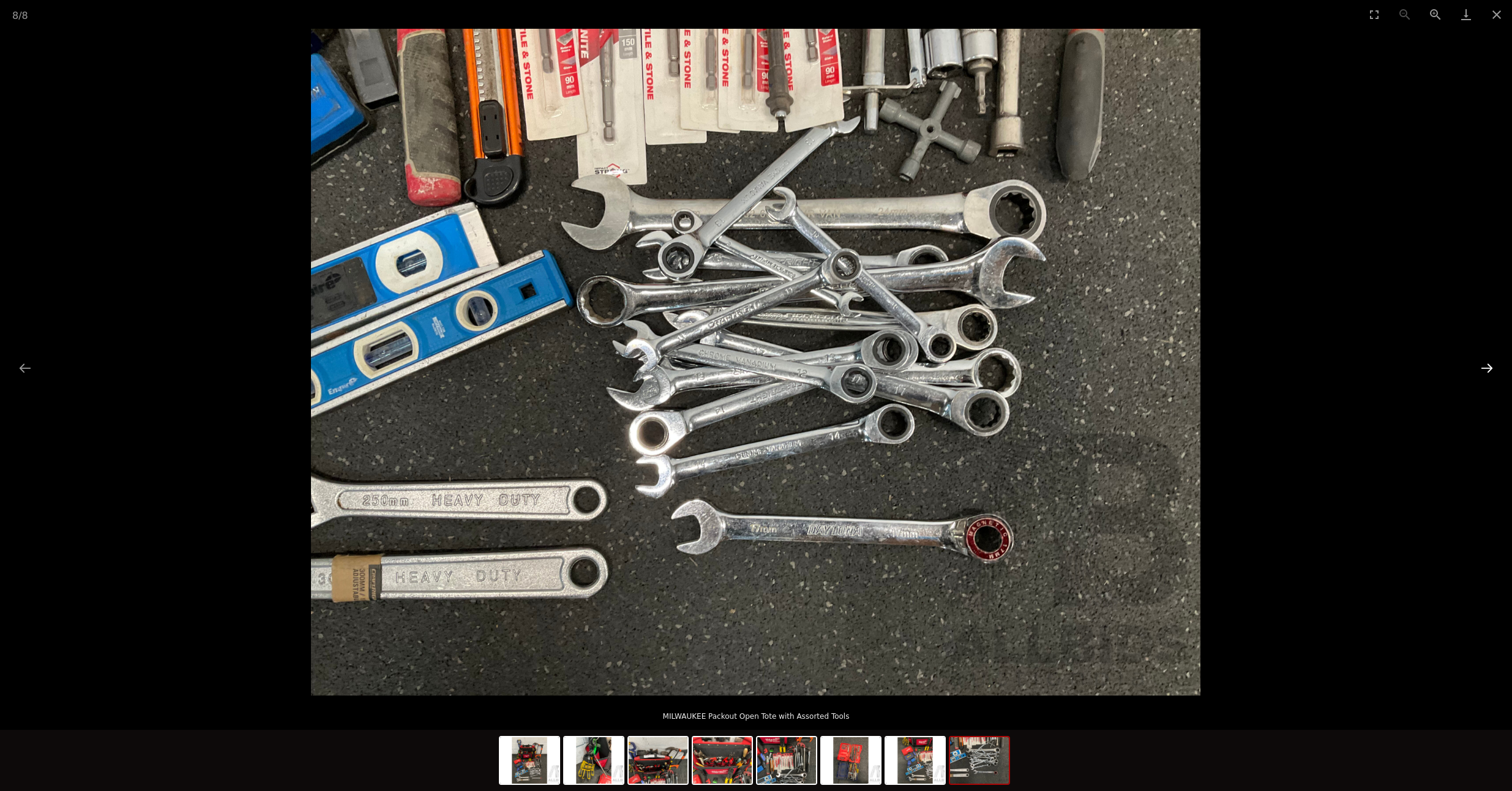
click at [1482, 368] on button "Next slide" at bounding box center [1487, 368] width 26 height 24
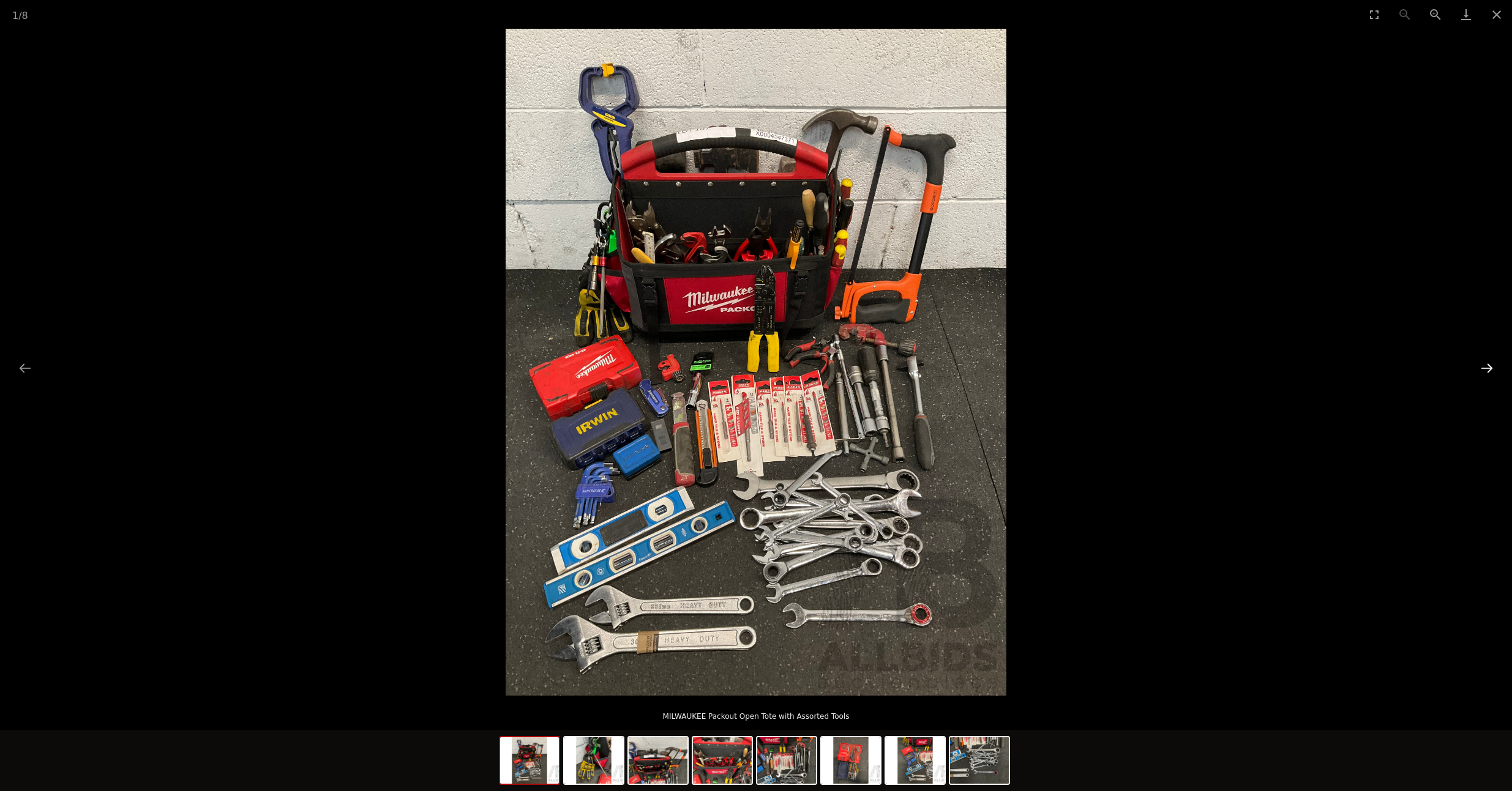
click at [1482, 368] on button "Next slide" at bounding box center [1487, 368] width 26 height 24
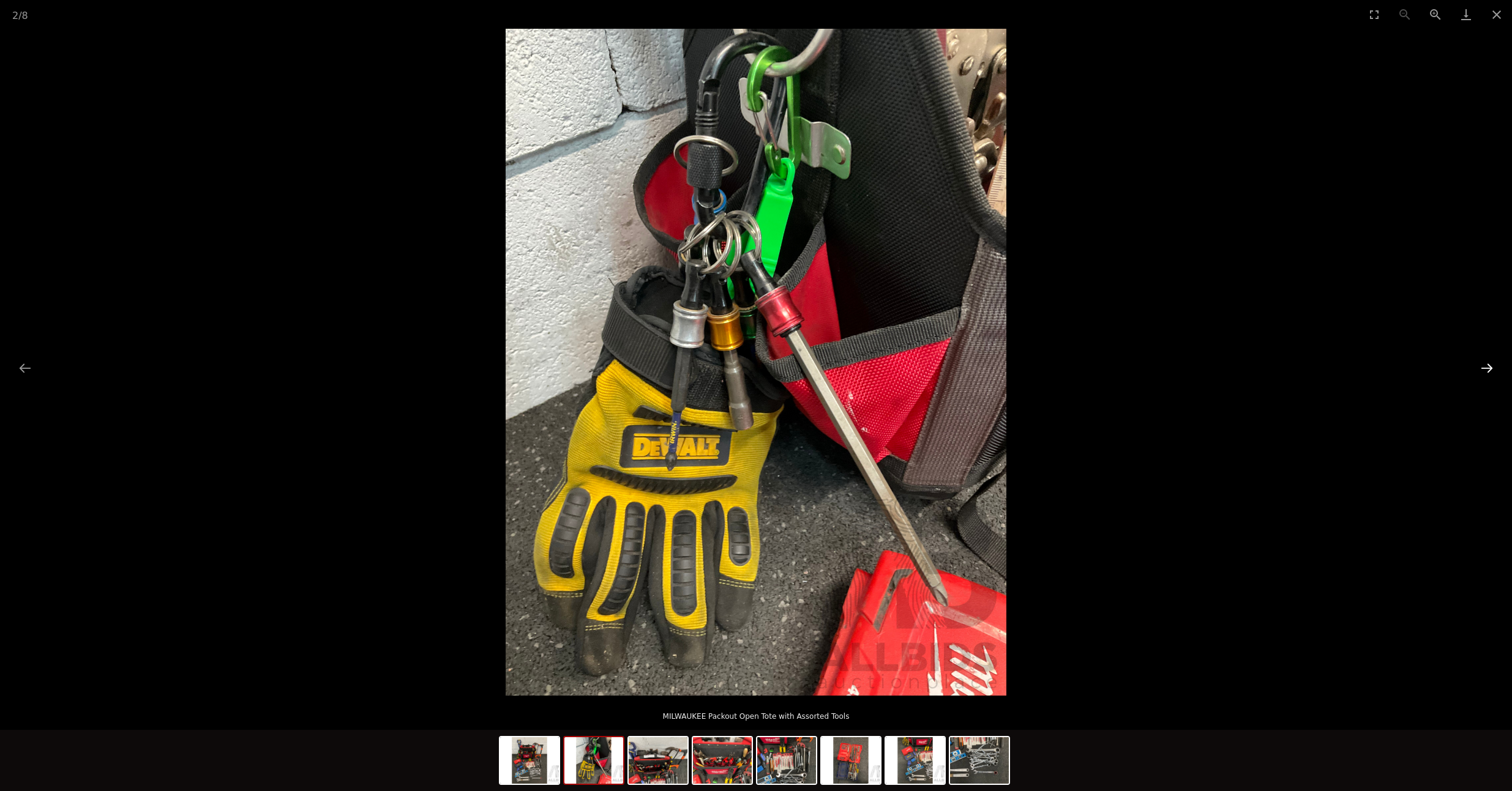
click at [1482, 368] on button "Next slide" at bounding box center [1487, 368] width 26 height 24
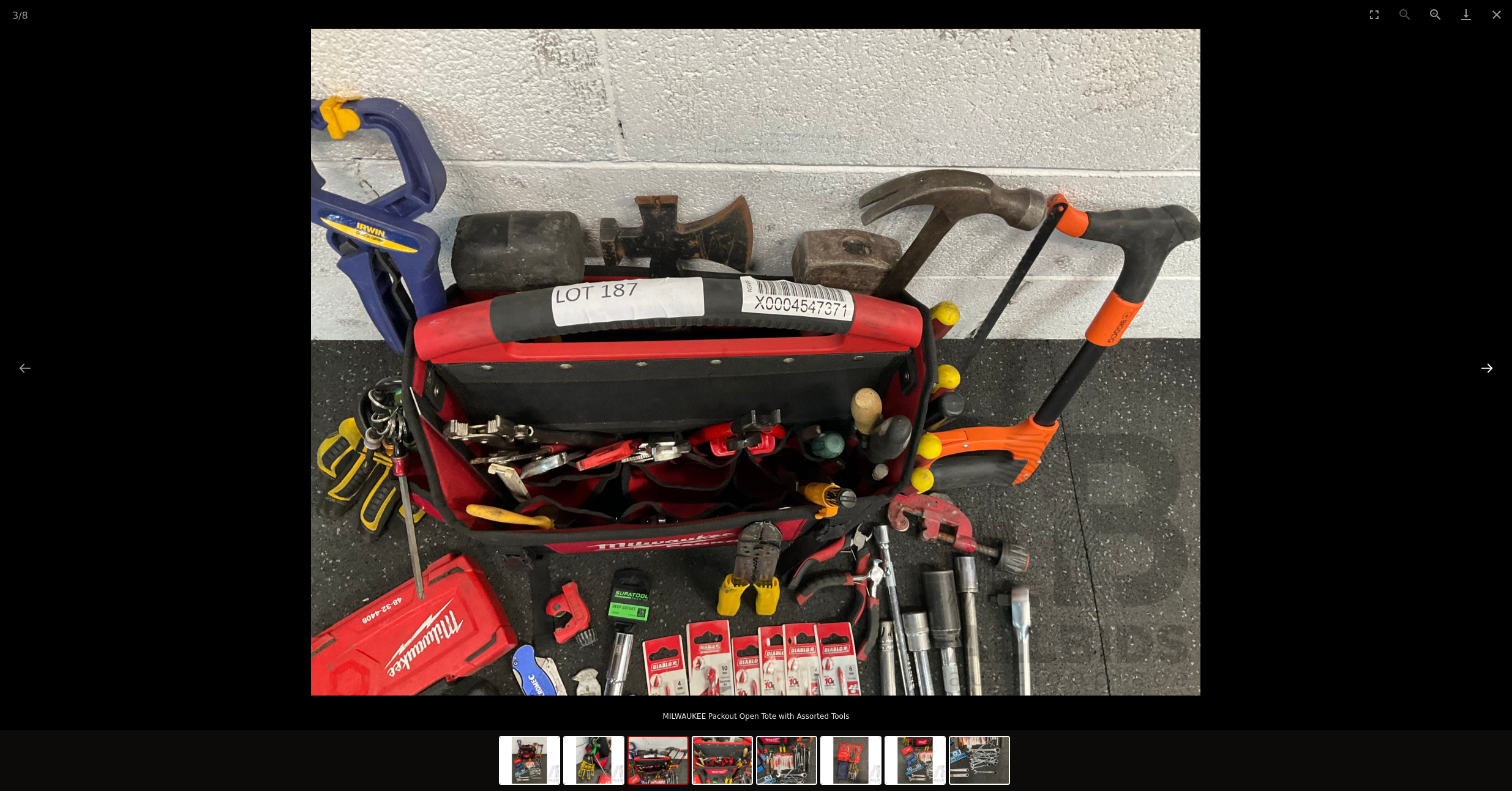
click at [1482, 368] on button "Next slide" at bounding box center [1487, 368] width 26 height 24
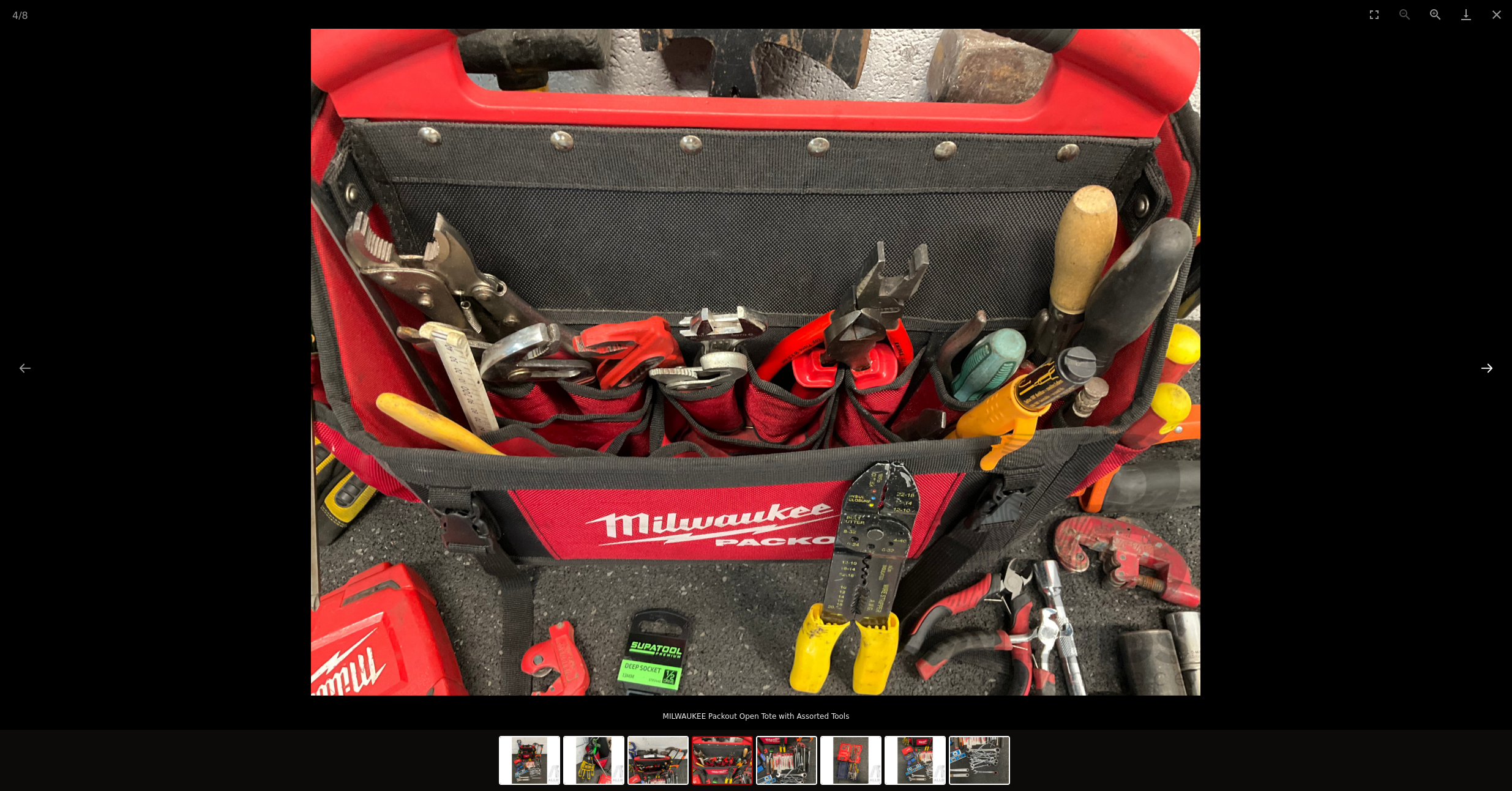
click at [1482, 368] on button "Next slide" at bounding box center [1487, 368] width 26 height 24
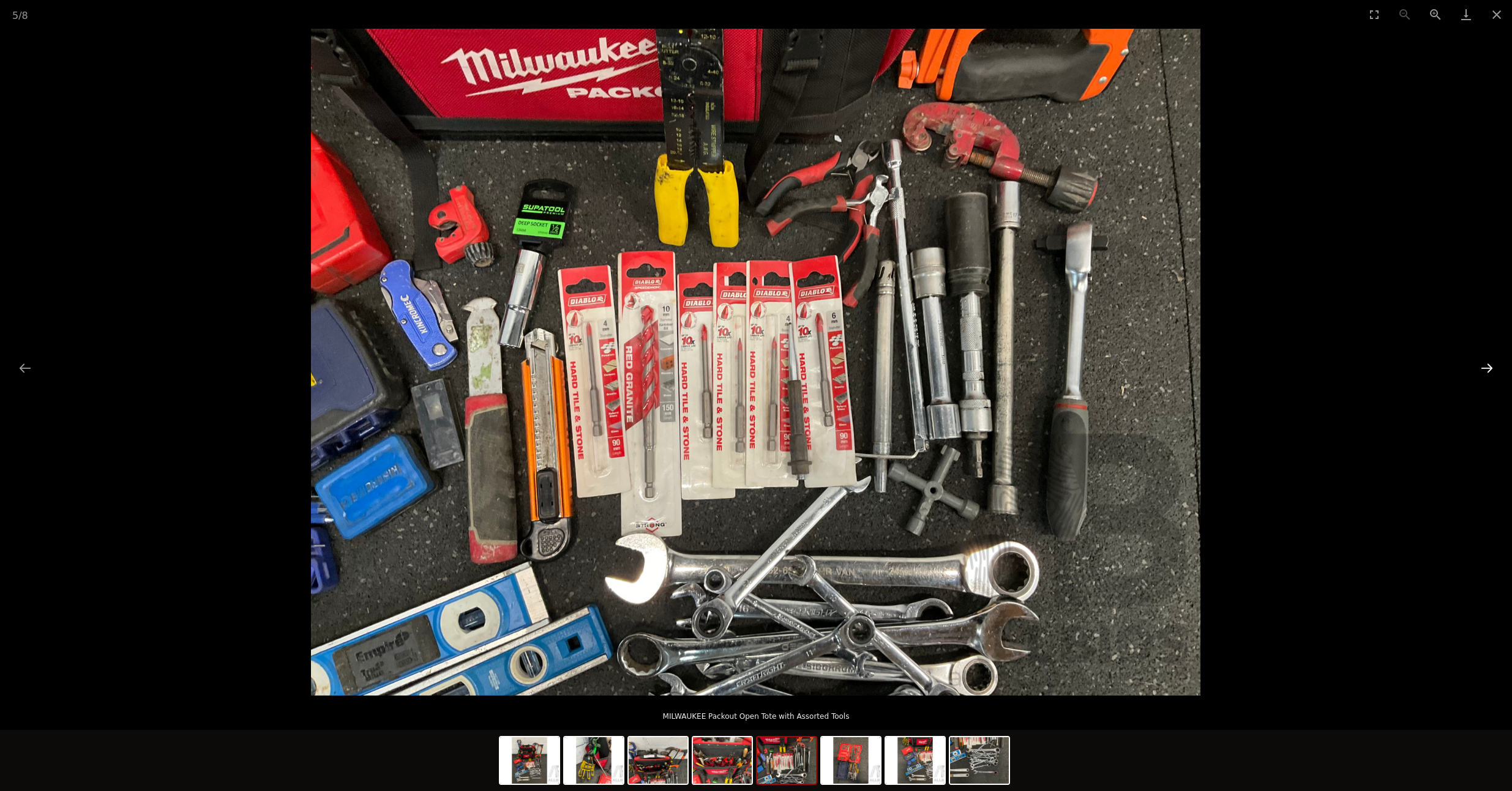
click at [1489, 368] on button "Next slide" at bounding box center [1487, 368] width 26 height 24
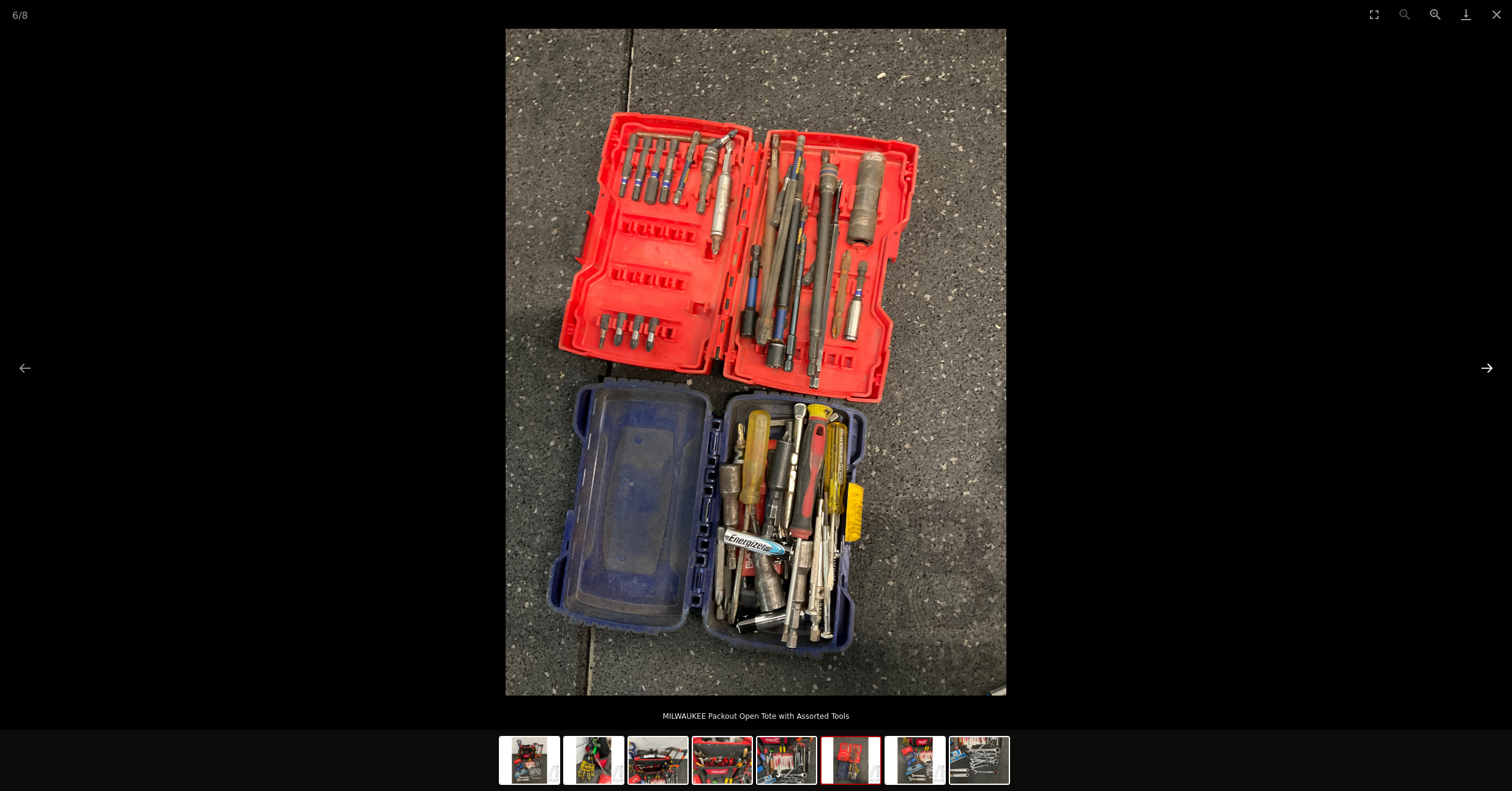
click at [1487, 369] on button "Next slide" at bounding box center [1487, 368] width 26 height 24
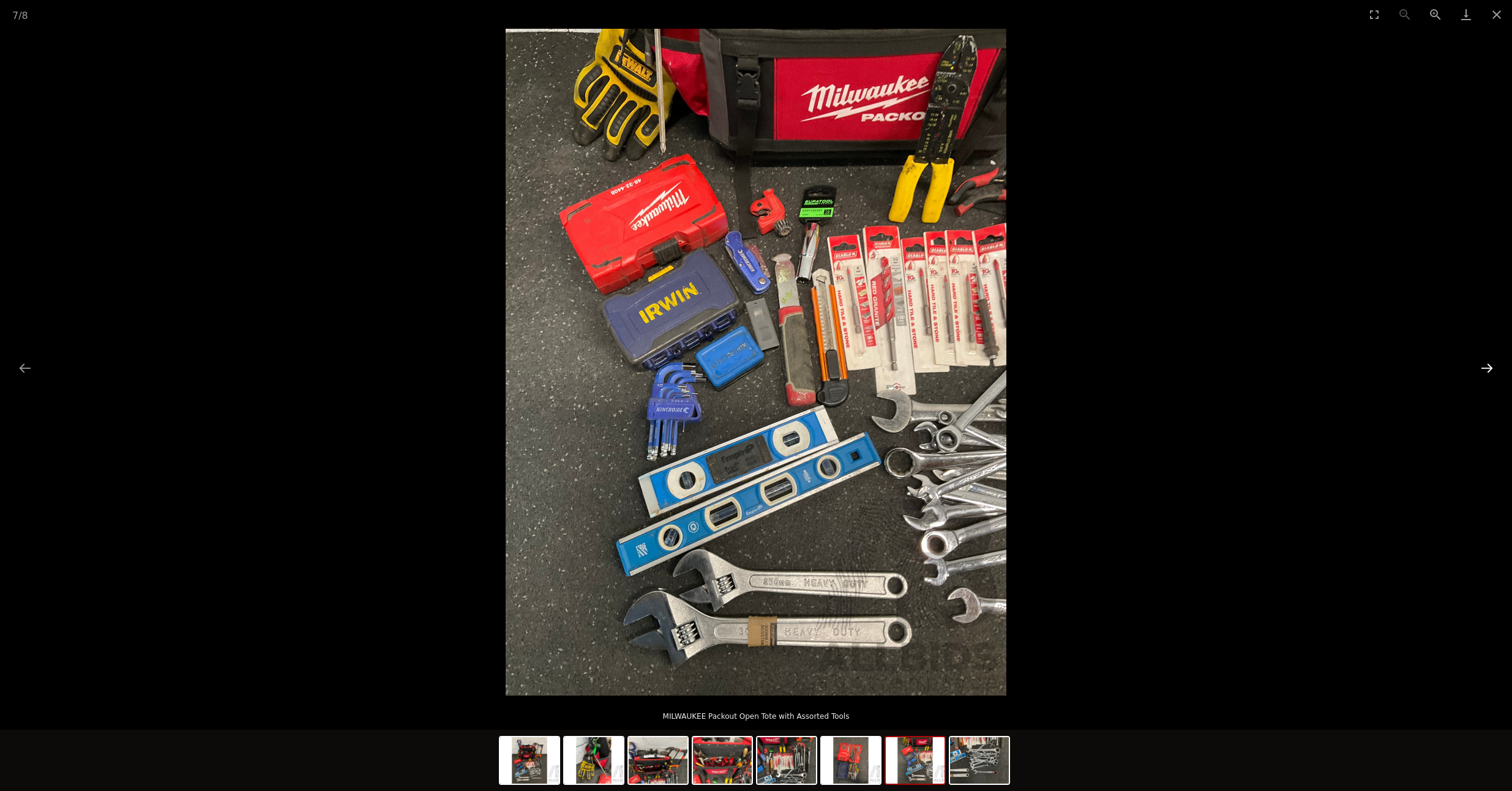
click at [1487, 369] on button "Next slide" at bounding box center [1487, 368] width 26 height 24
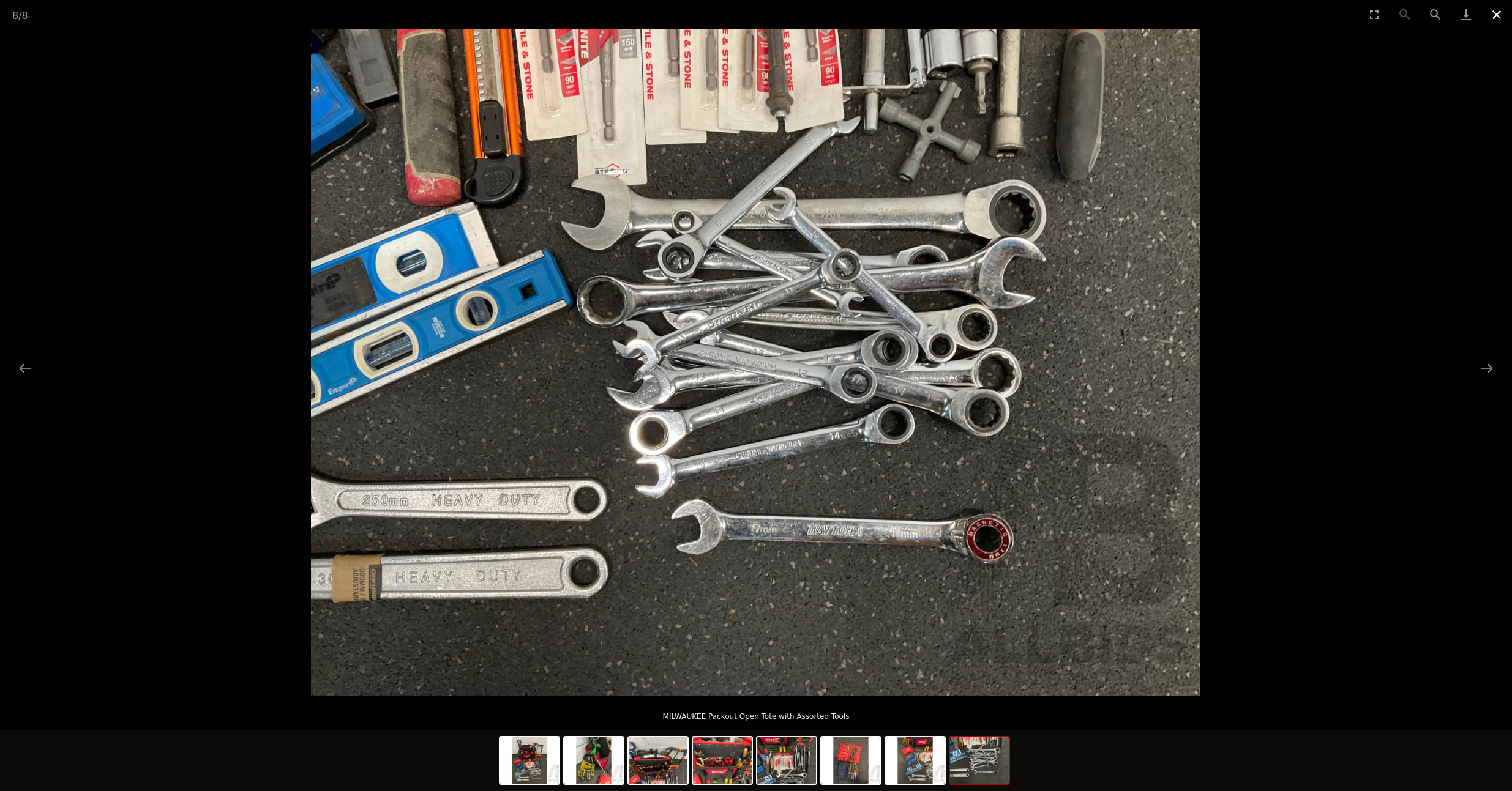
click at [1486, 18] on button "Close gallery" at bounding box center [1497, 14] width 31 height 28
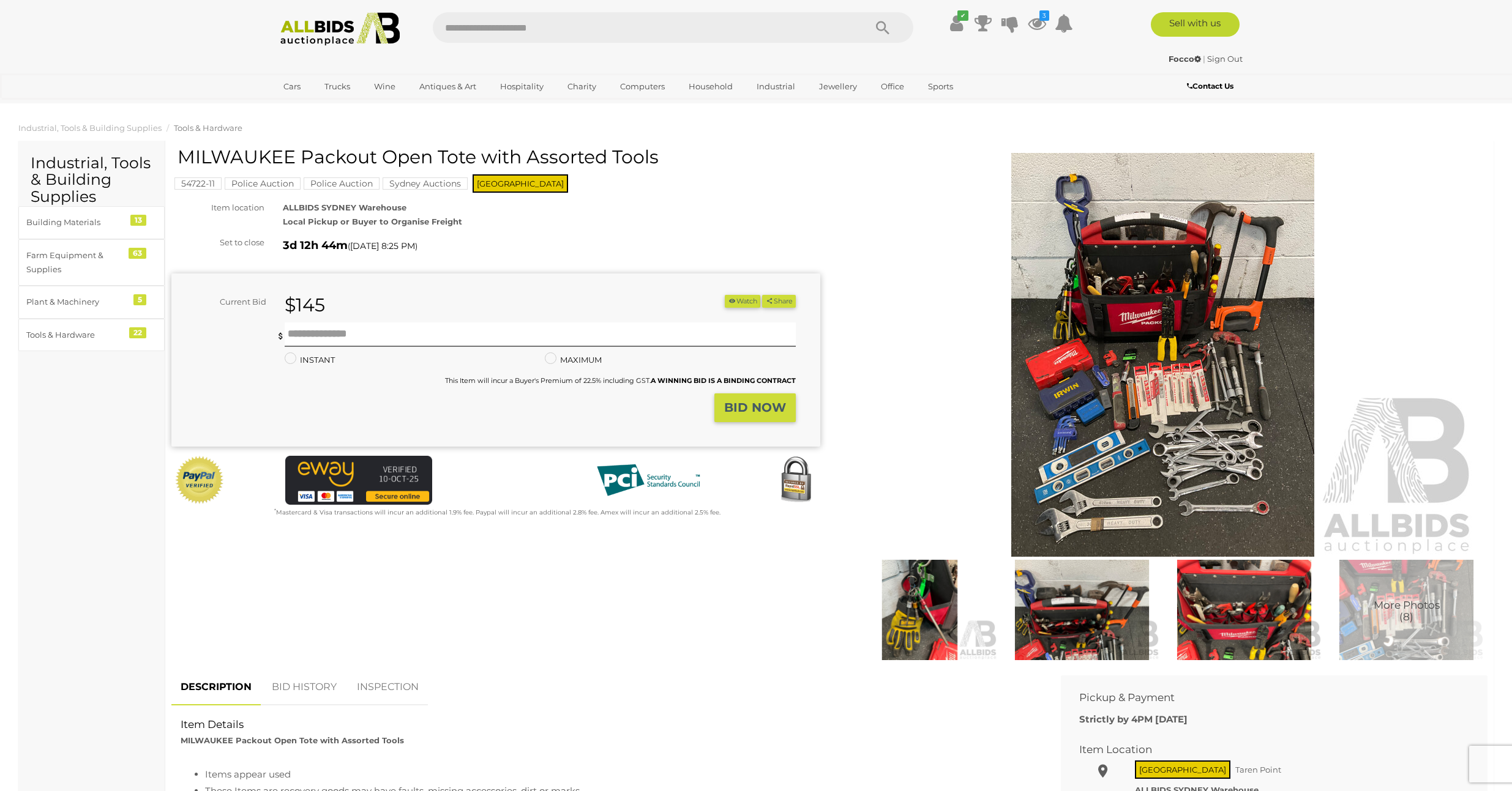
click at [736, 296] on button "Watch" at bounding box center [742, 300] width 36 height 13
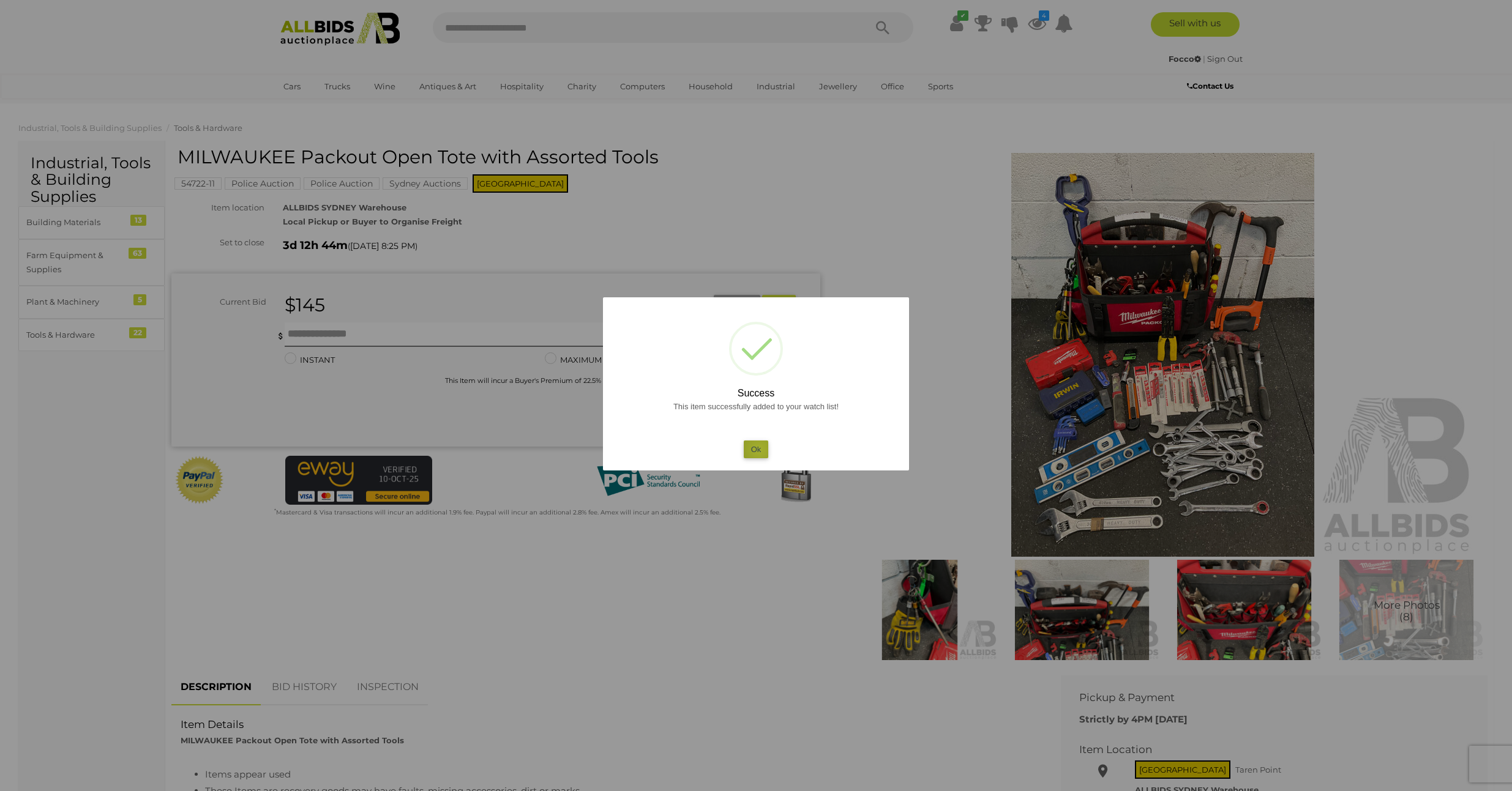
click at [759, 449] on button "Ok" at bounding box center [756, 449] width 25 height 18
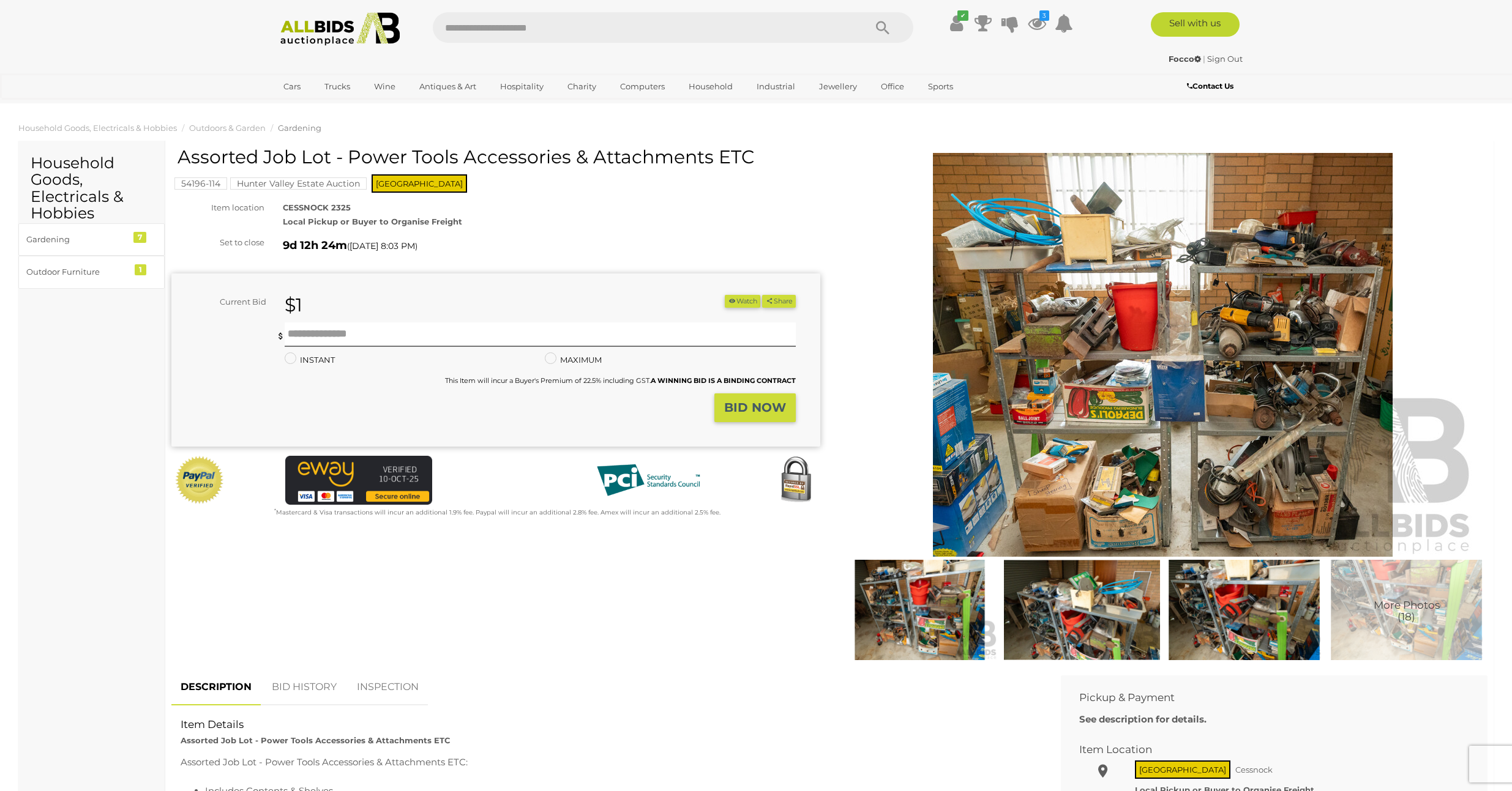
click at [1276, 419] on img at bounding box center [1163, 355] width 627 height 404
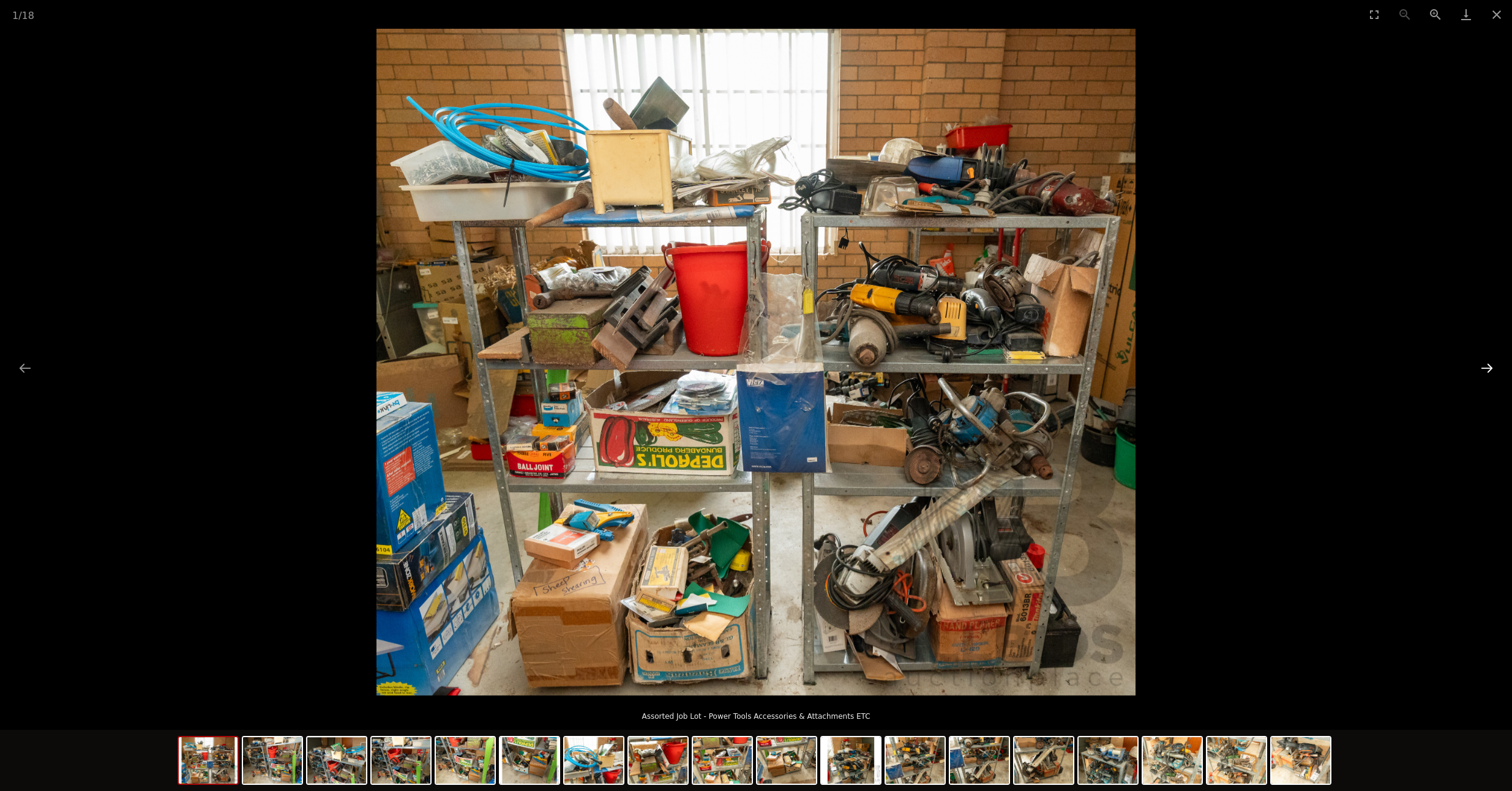
click at [1486, 368] on button "Next slide" at bounding box center [1487, 368] width 26 height 24
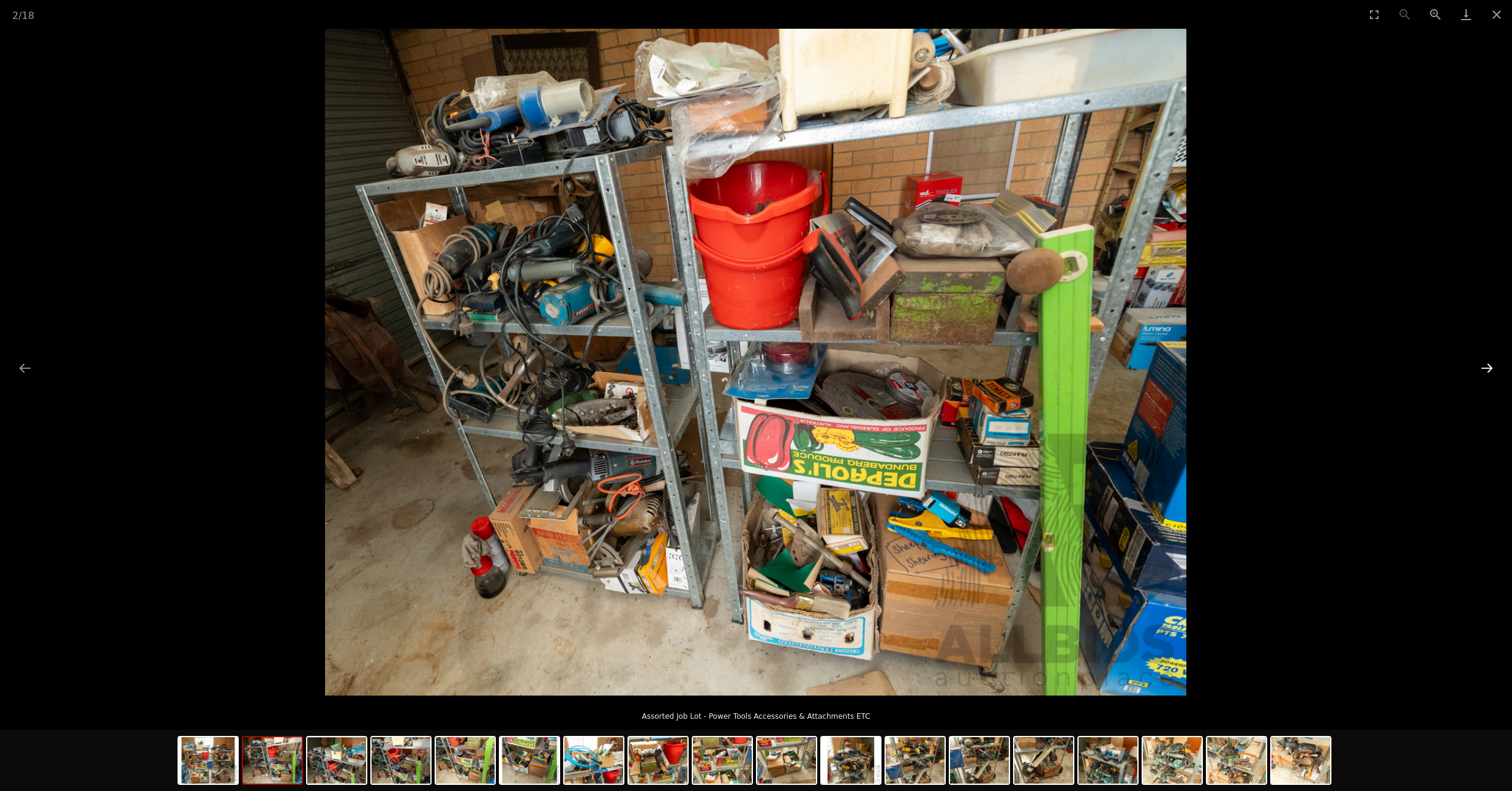
click at [1486, 368] on button "Next slide" at bounding box center [1487, 368] width 26 height 24
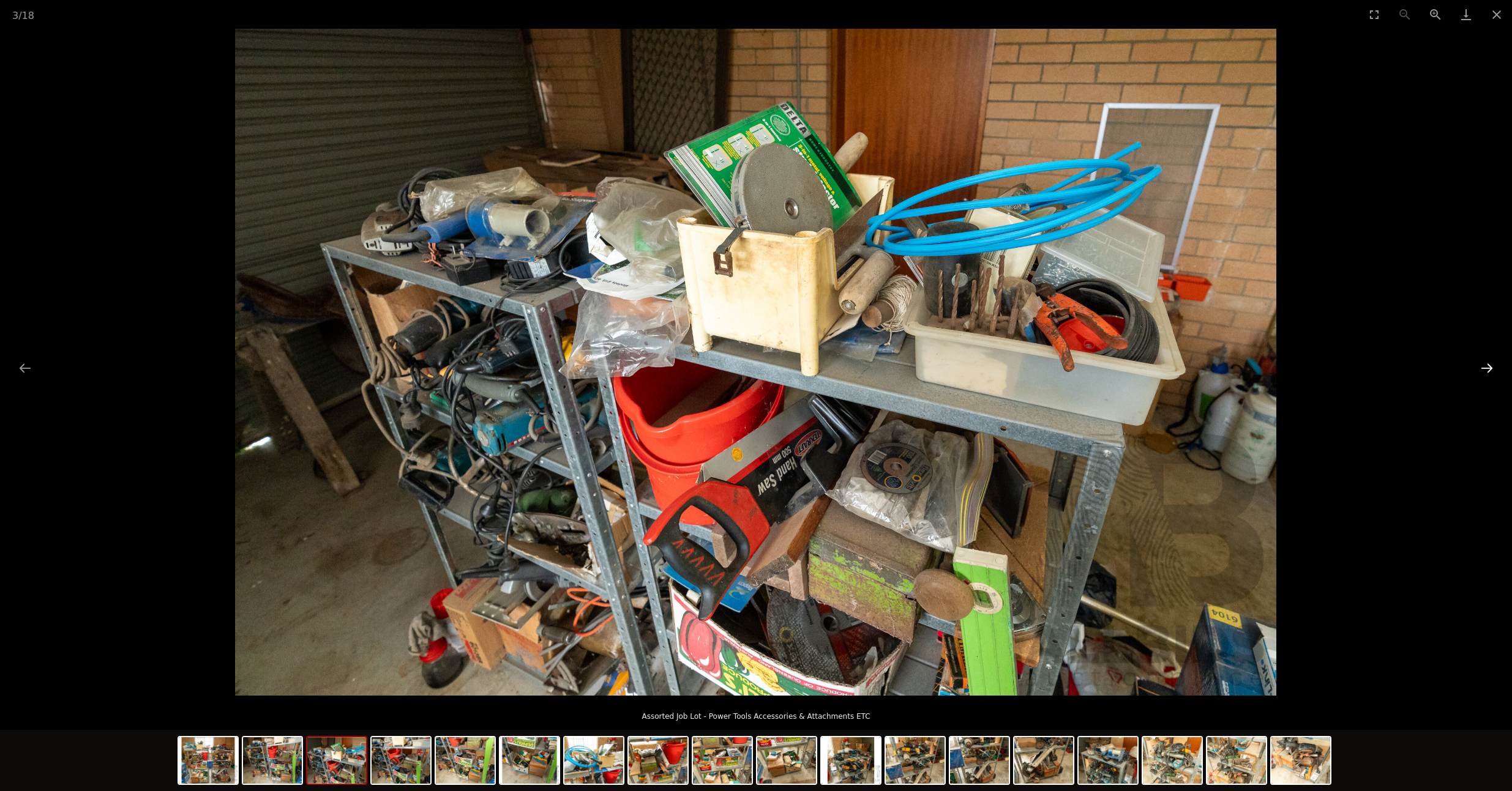
click at [1486, 368] on button "Next slide" at bounding box center [1487, 368] width 26 height 24
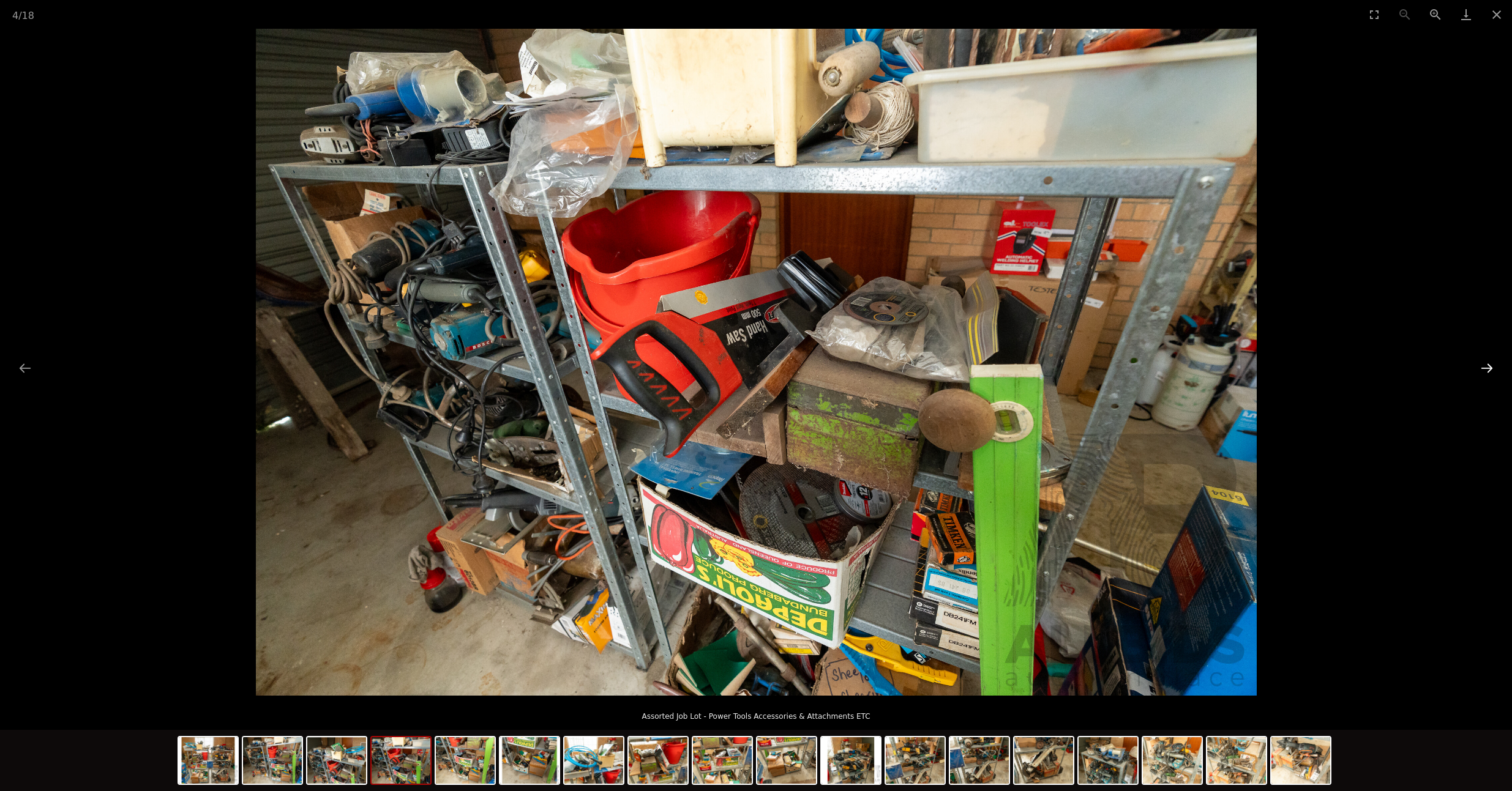
click at [1486, 368] on button "Next slide" at bounding box center [1487, 368] width 26 height 24
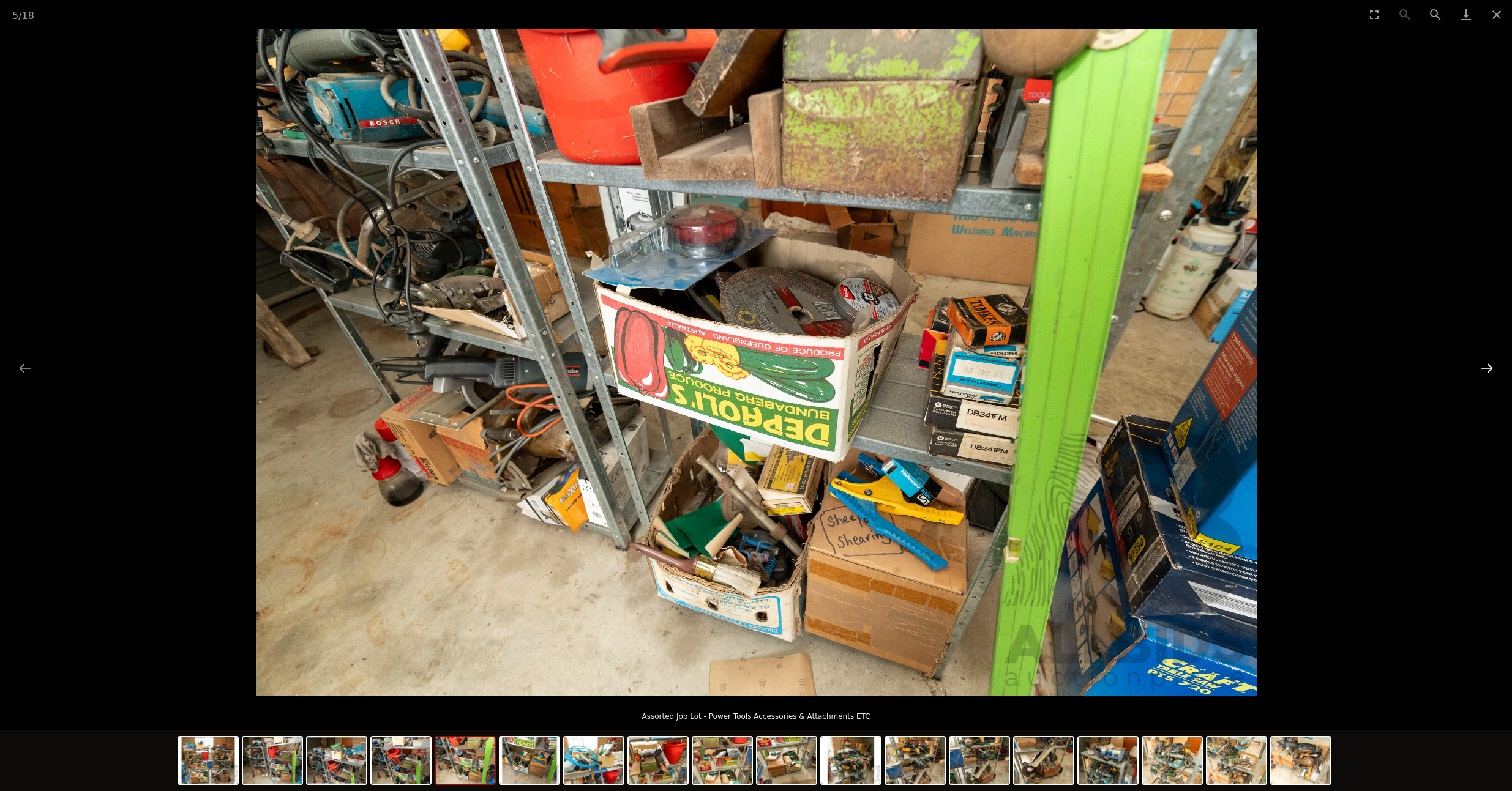
click at [1486, 368] on button "Next slide" at bounding box center [1487, 368] width 26 height 24
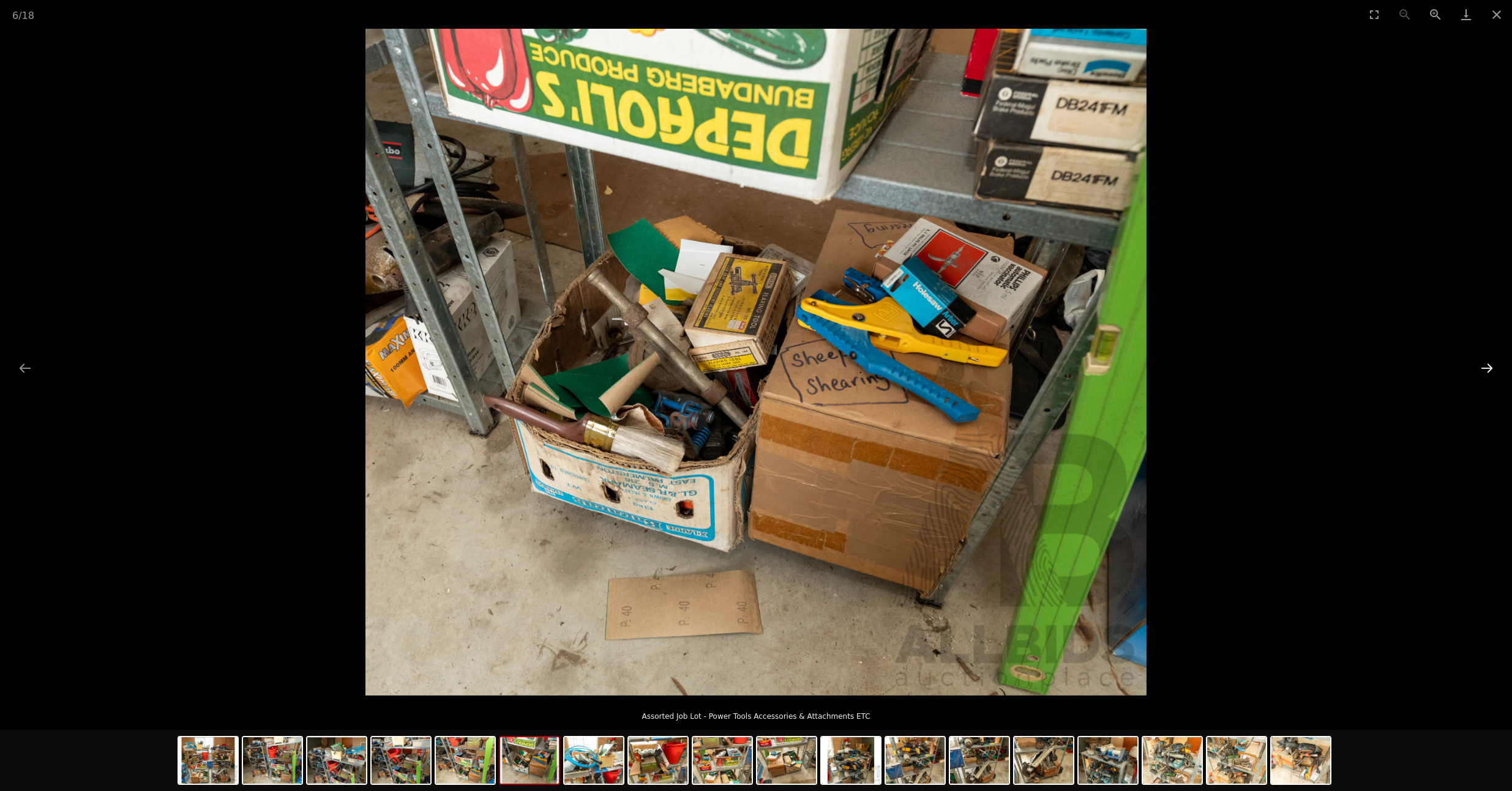
click at [1486, 368] on button "Next slide" at bounding box center [1487, 368] width 26 height 24
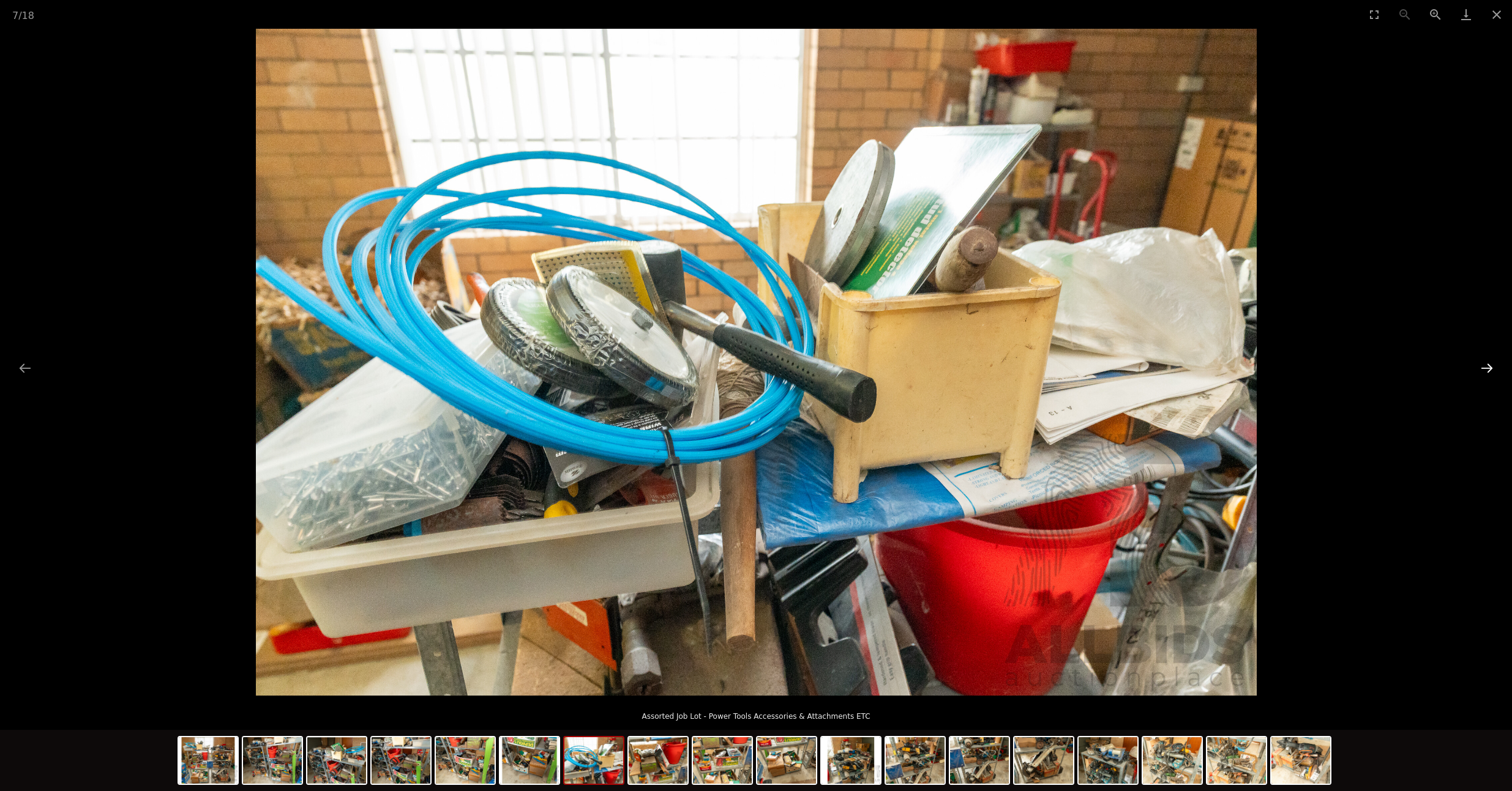
click at [1486, 368] on button "Next slide" at bounding box center [1487, 368] width 26 height 24
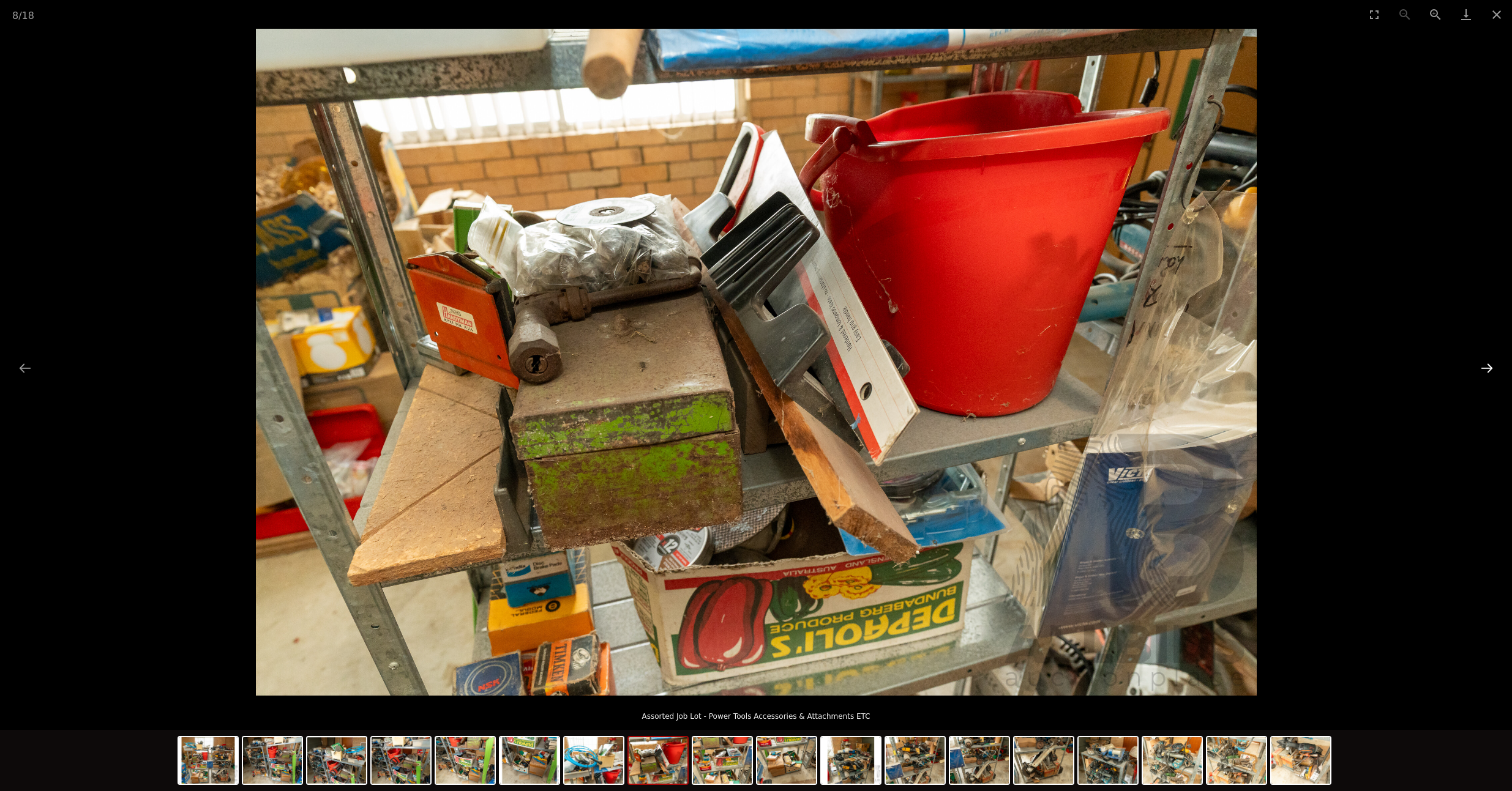
click at [1486, 368] on button "Next slide" at bounding box center [1487, 368] width 26 height 24
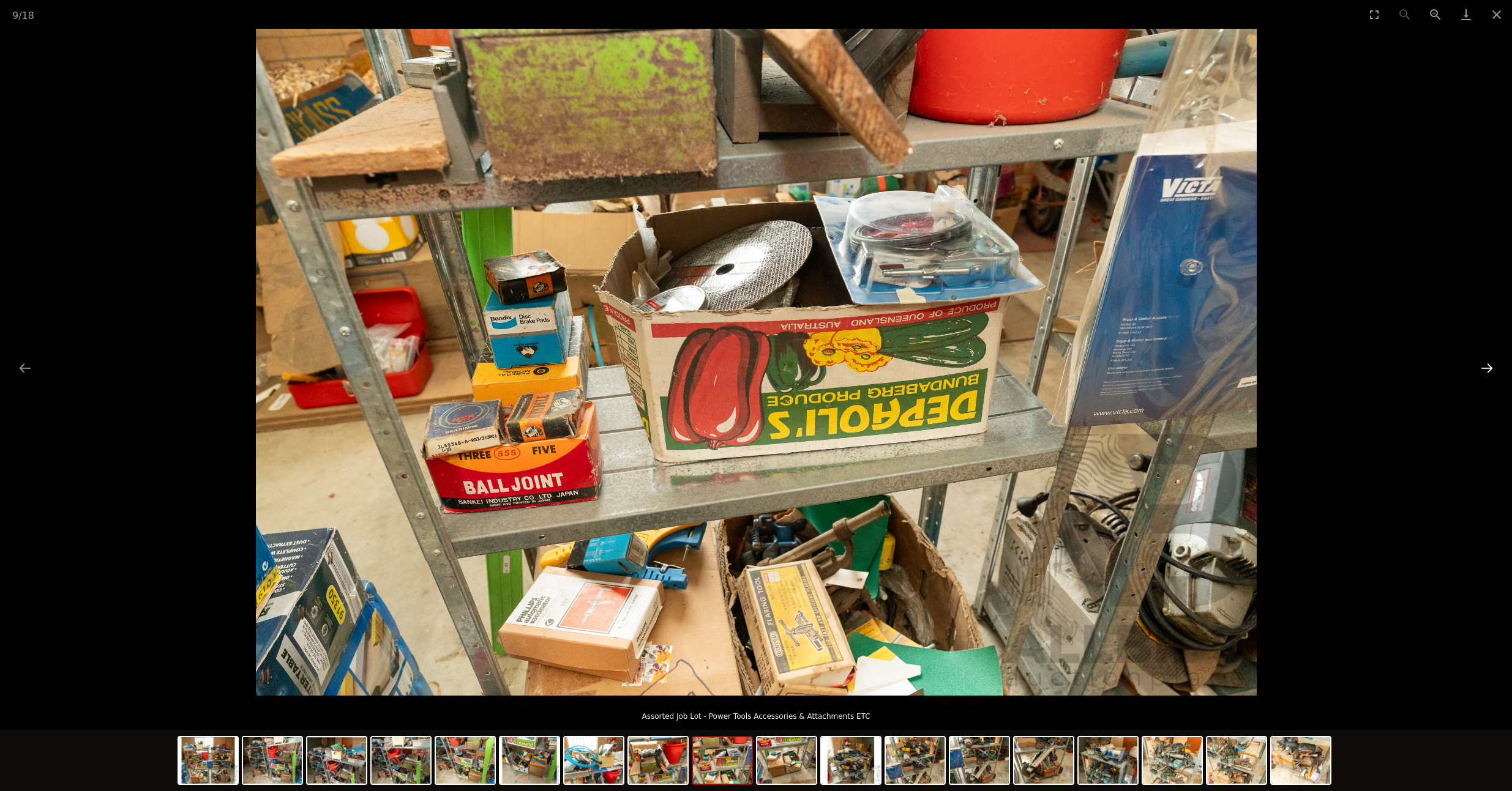
click at [1486, 368] on button "Next slide" at bounding box center [1487, 368] width 26 height 24
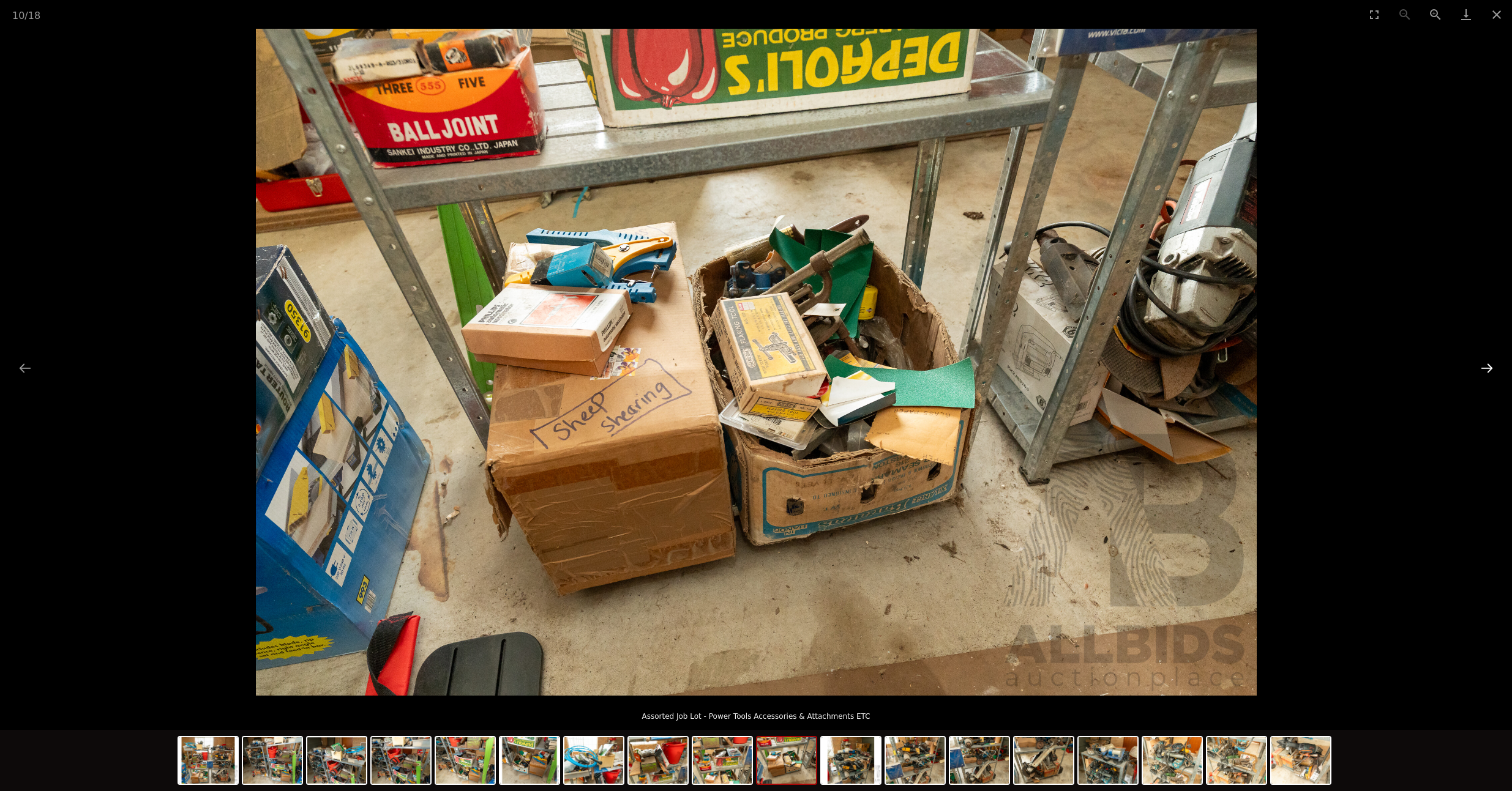
click at [1486, 368] on button "Next slide" at bounding box center [1487, 368] width 26 height 24
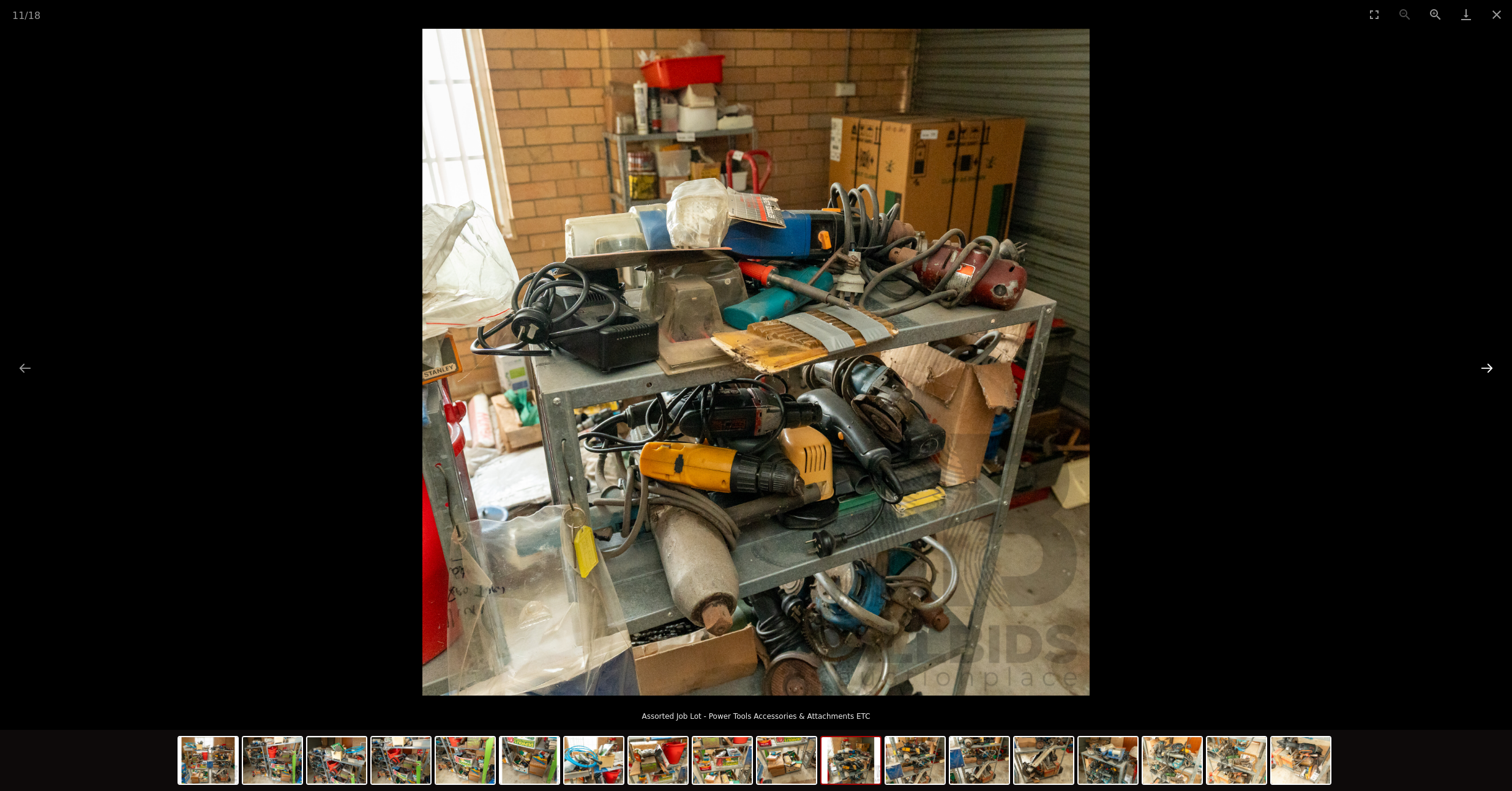
click at [1486, 368] on button "Next slide" at bounding box center [1487, 368] width 26 height 24
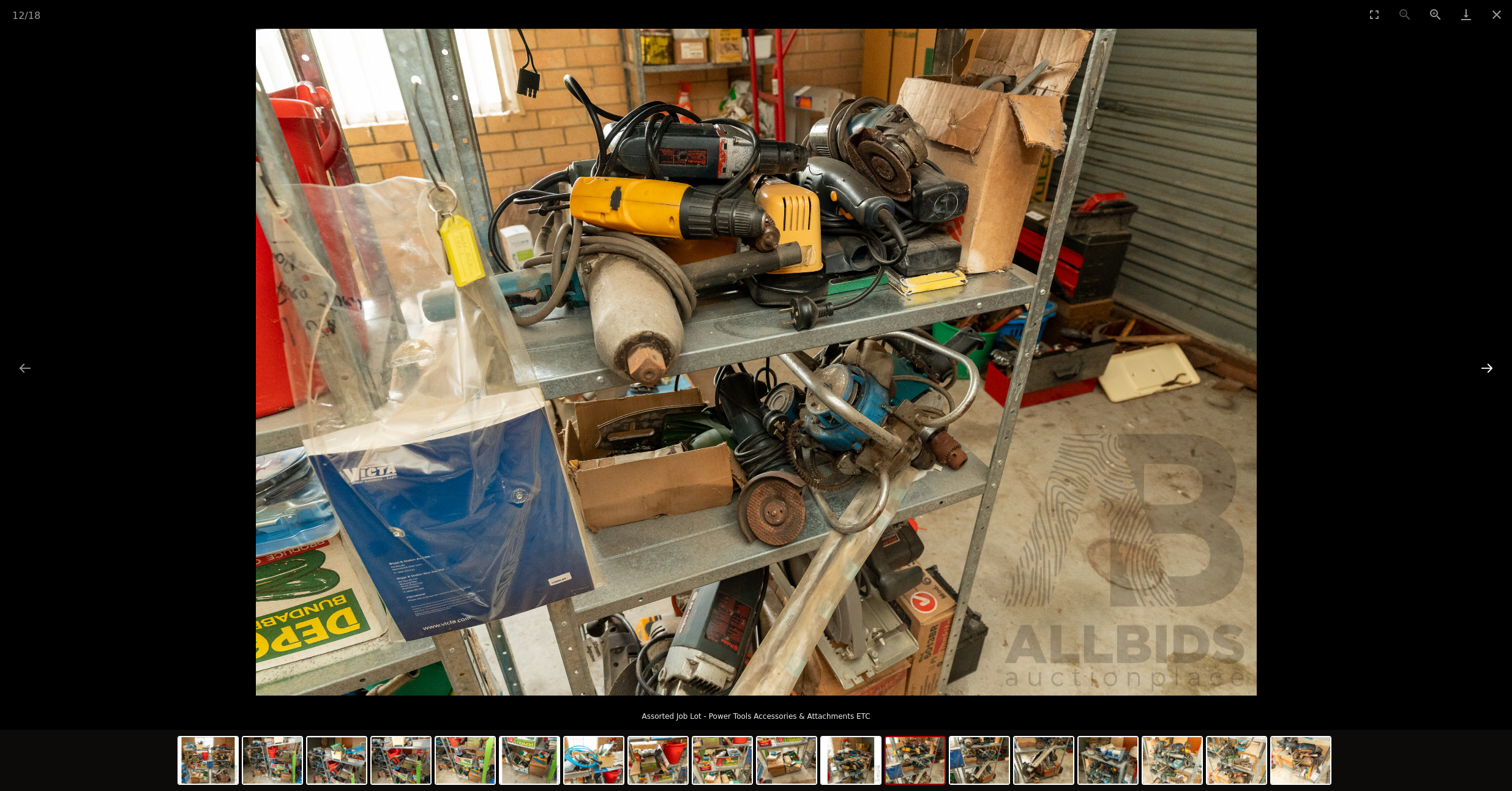
click at [1486, 368] on button "Next slide" at bounding box center [1487, 368] width 26 height 24
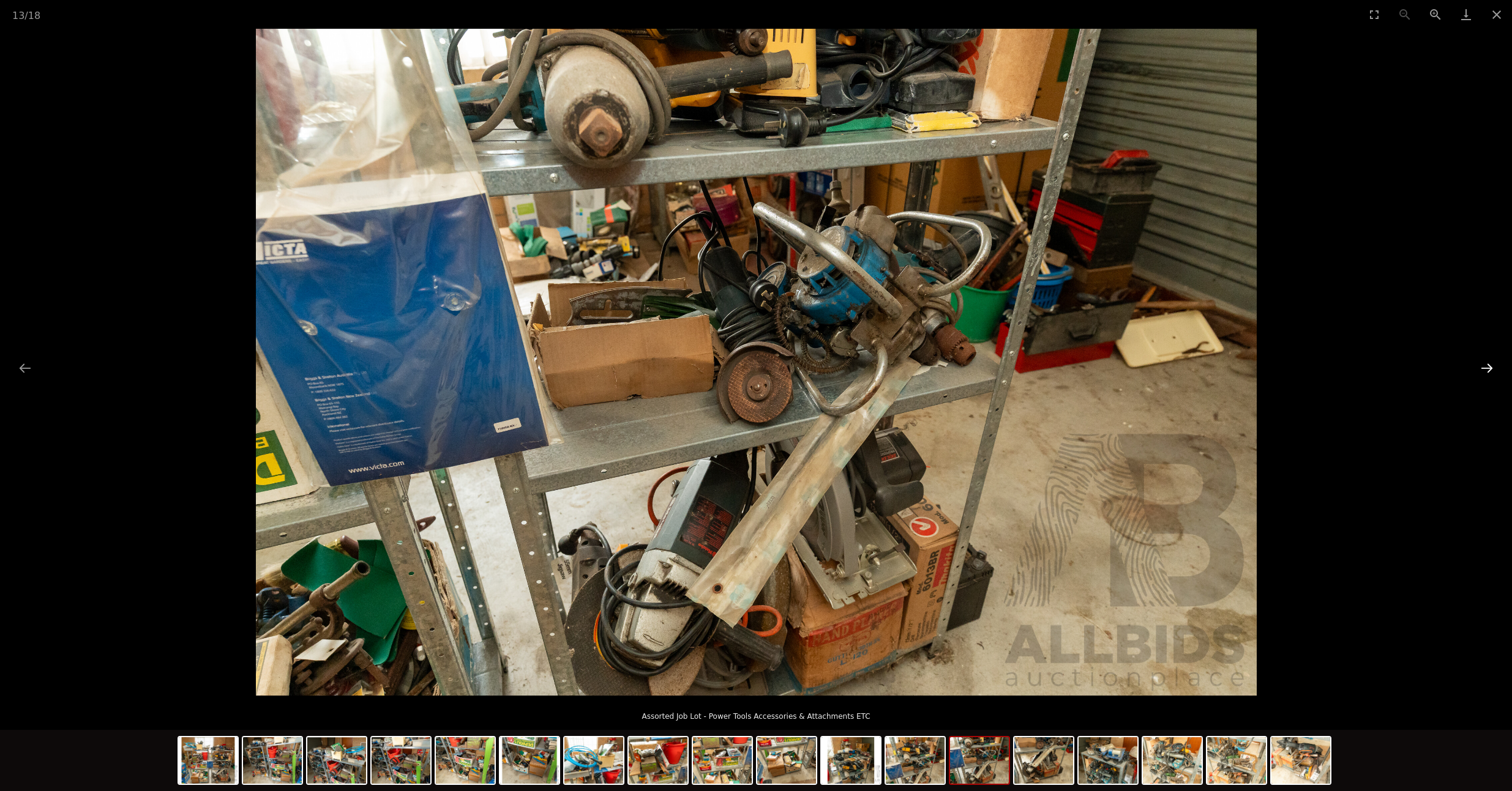
click at [1486, 368] on button "Next slide" at bounding box center [1487, 368] width 26 height 24
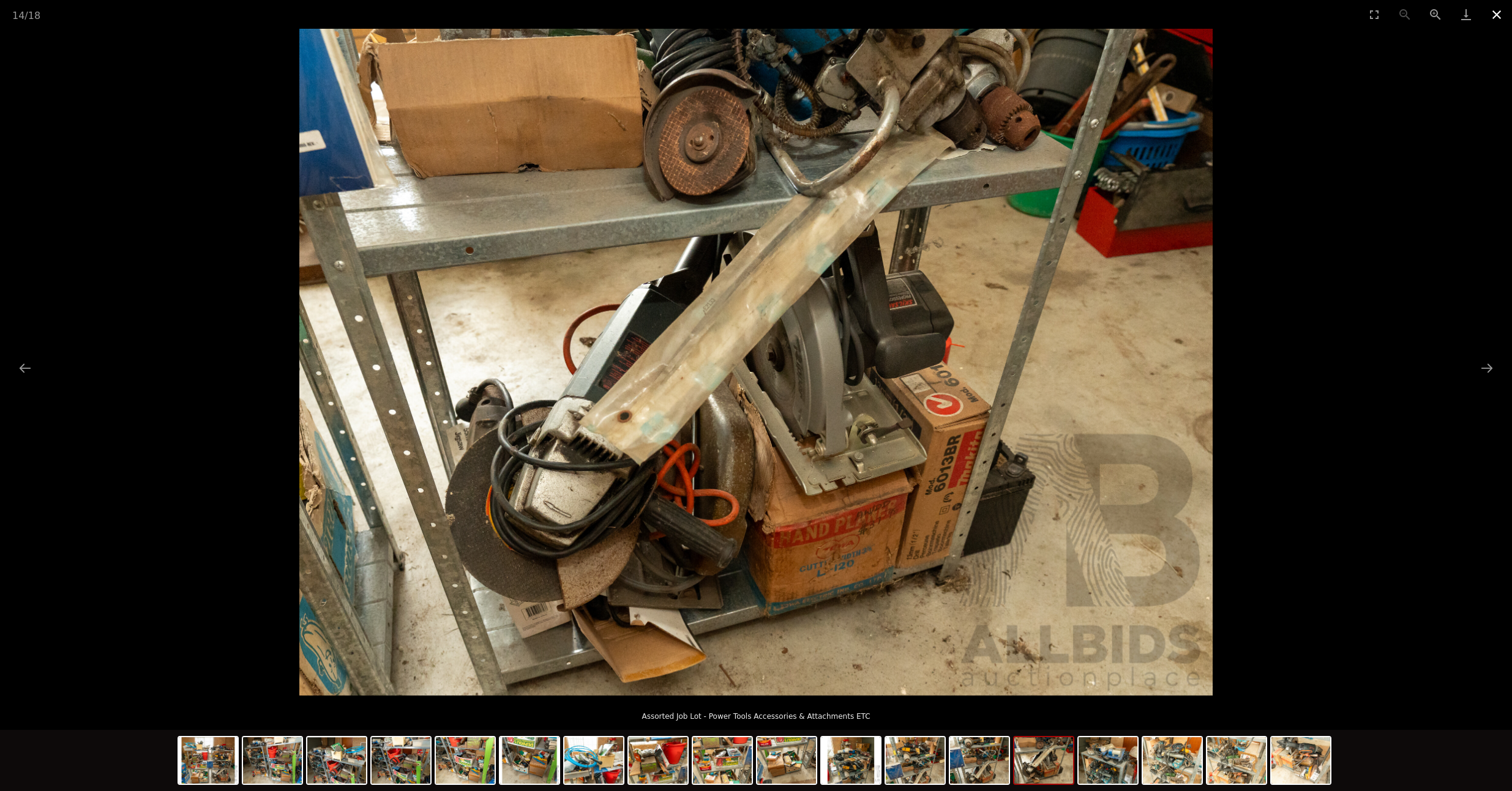
click at [1494, 13] on button "Close gallery" at bounding box center [1497, 14] width 31 height 28
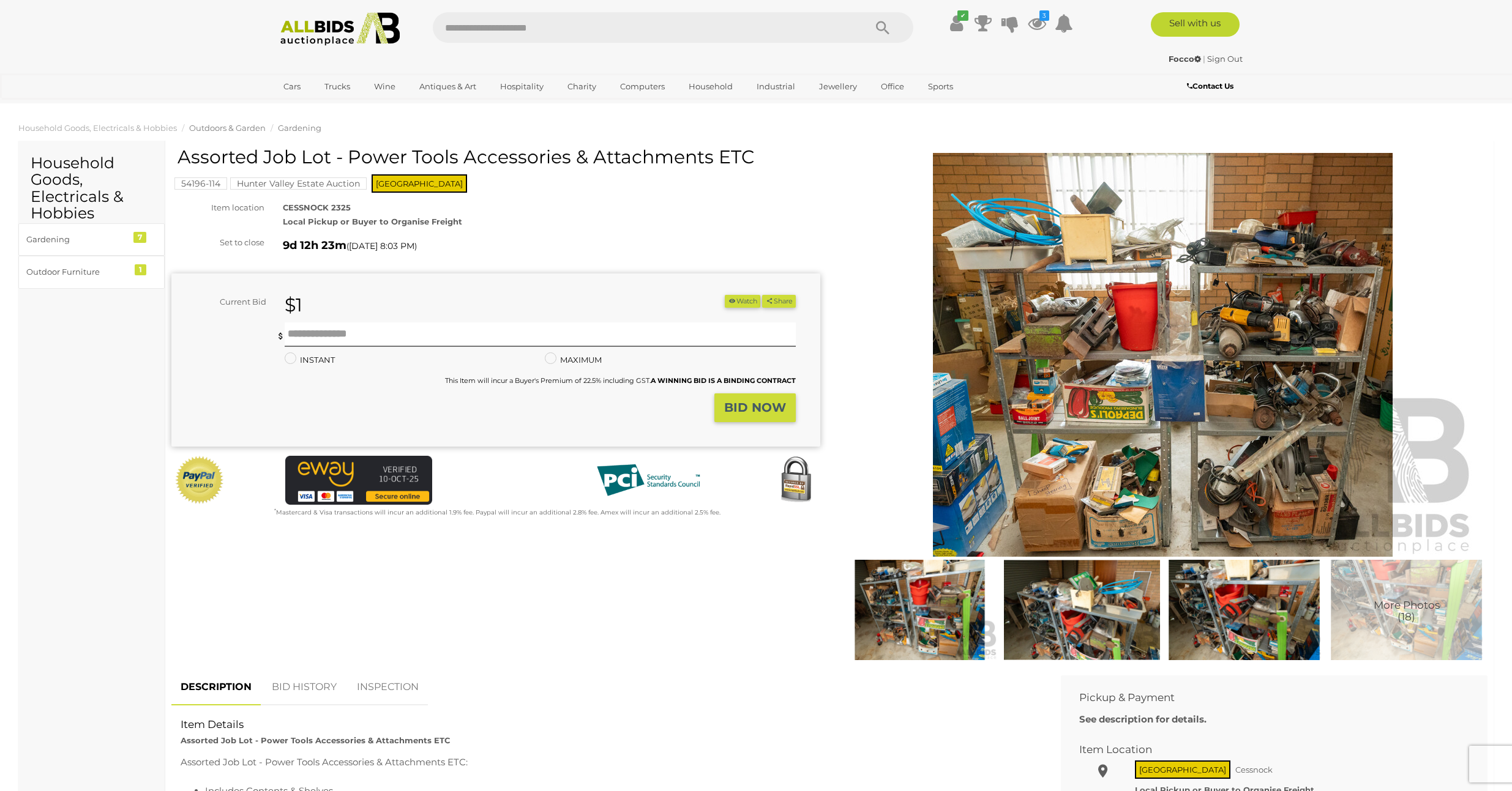
click at [229, 126] on span "Outdoors & Garden" at bounding box center [228, 128] width 77 height 10
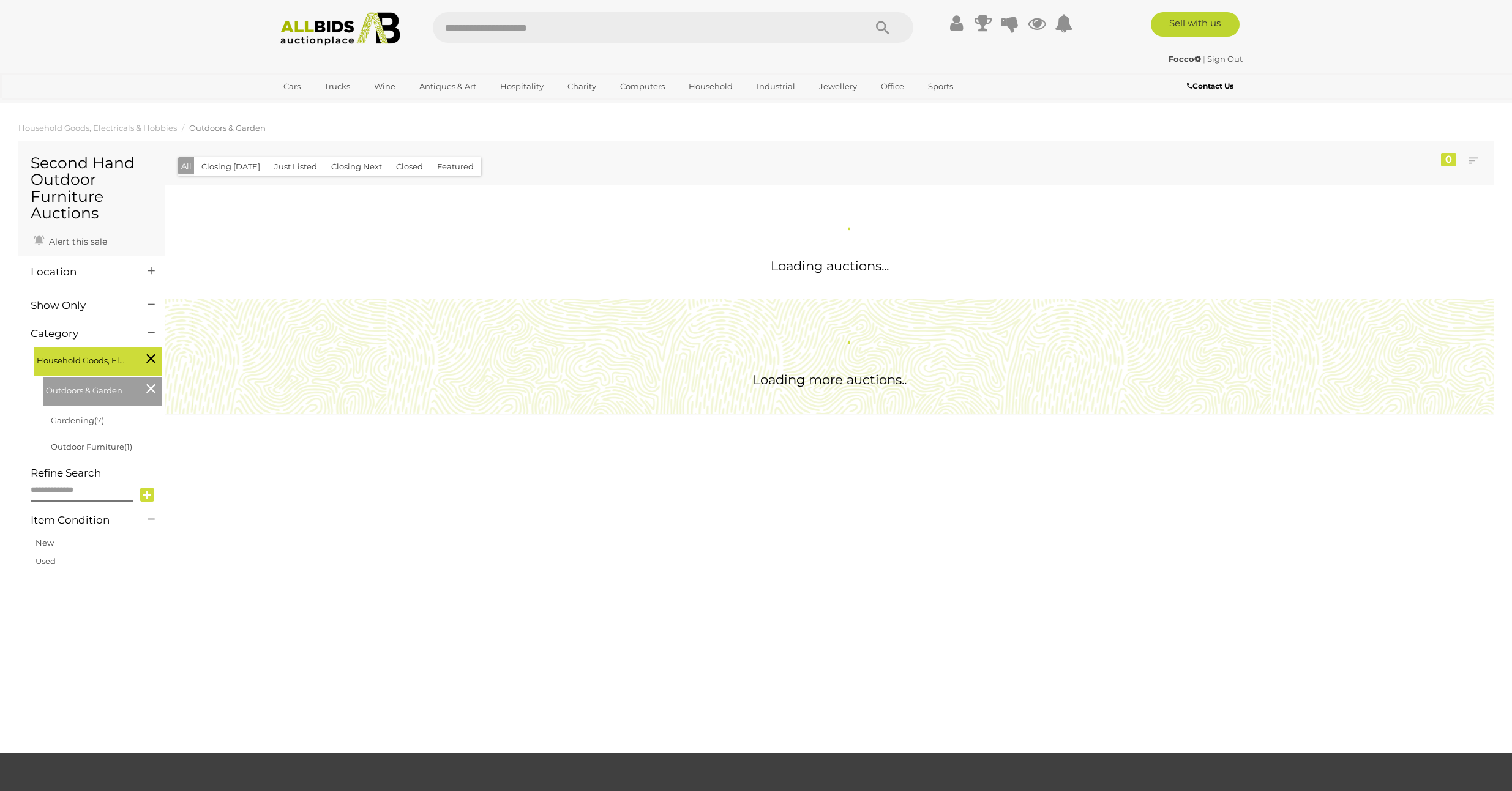
scroll to position [1535, 0]
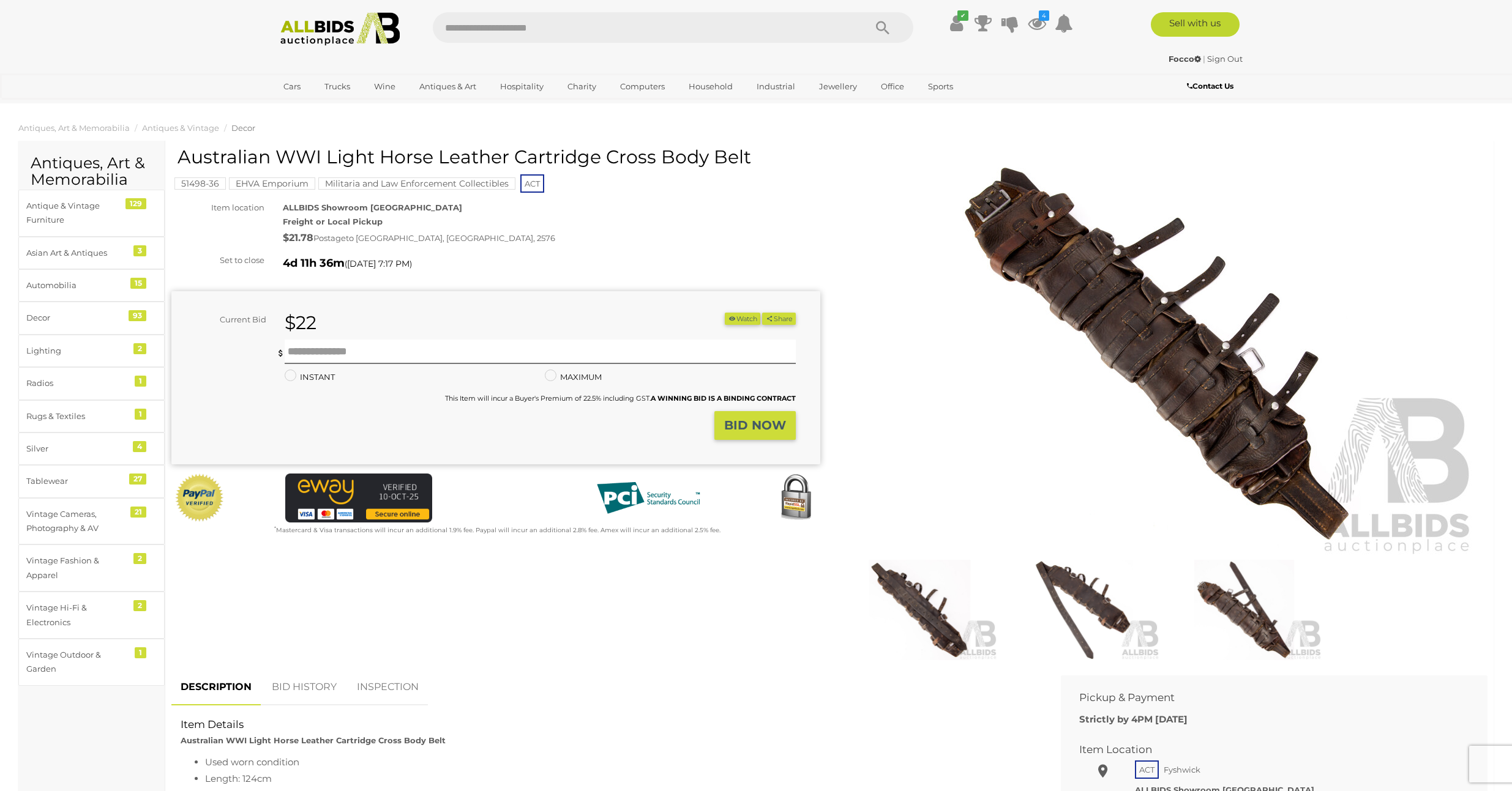
click at [1110, 597] on img at bounding box center [1082, 610] width 156 height 100
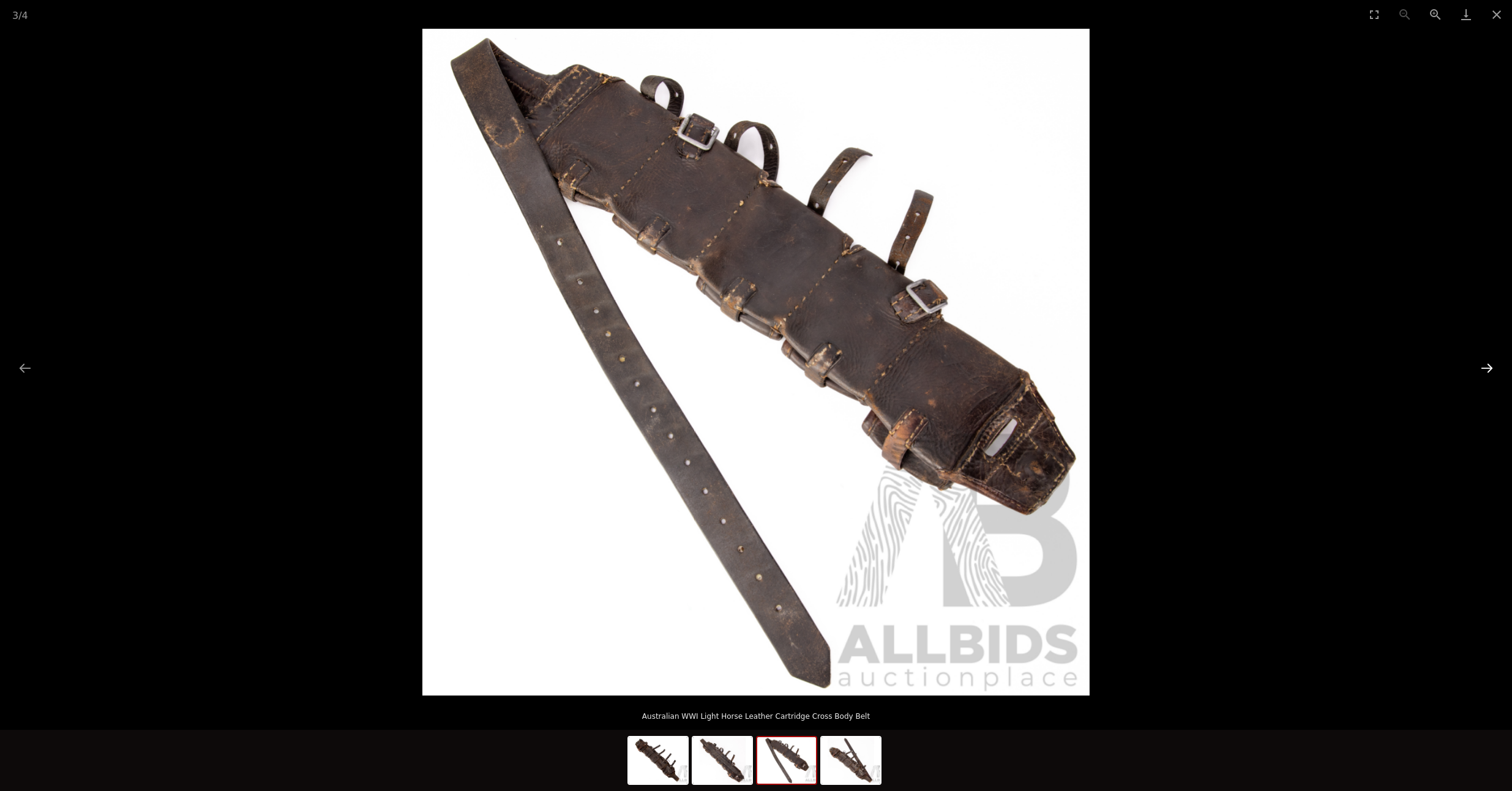
click at [1488, 366] on button "Next slide" at bounding box center [1487, 368] width 26 height 24
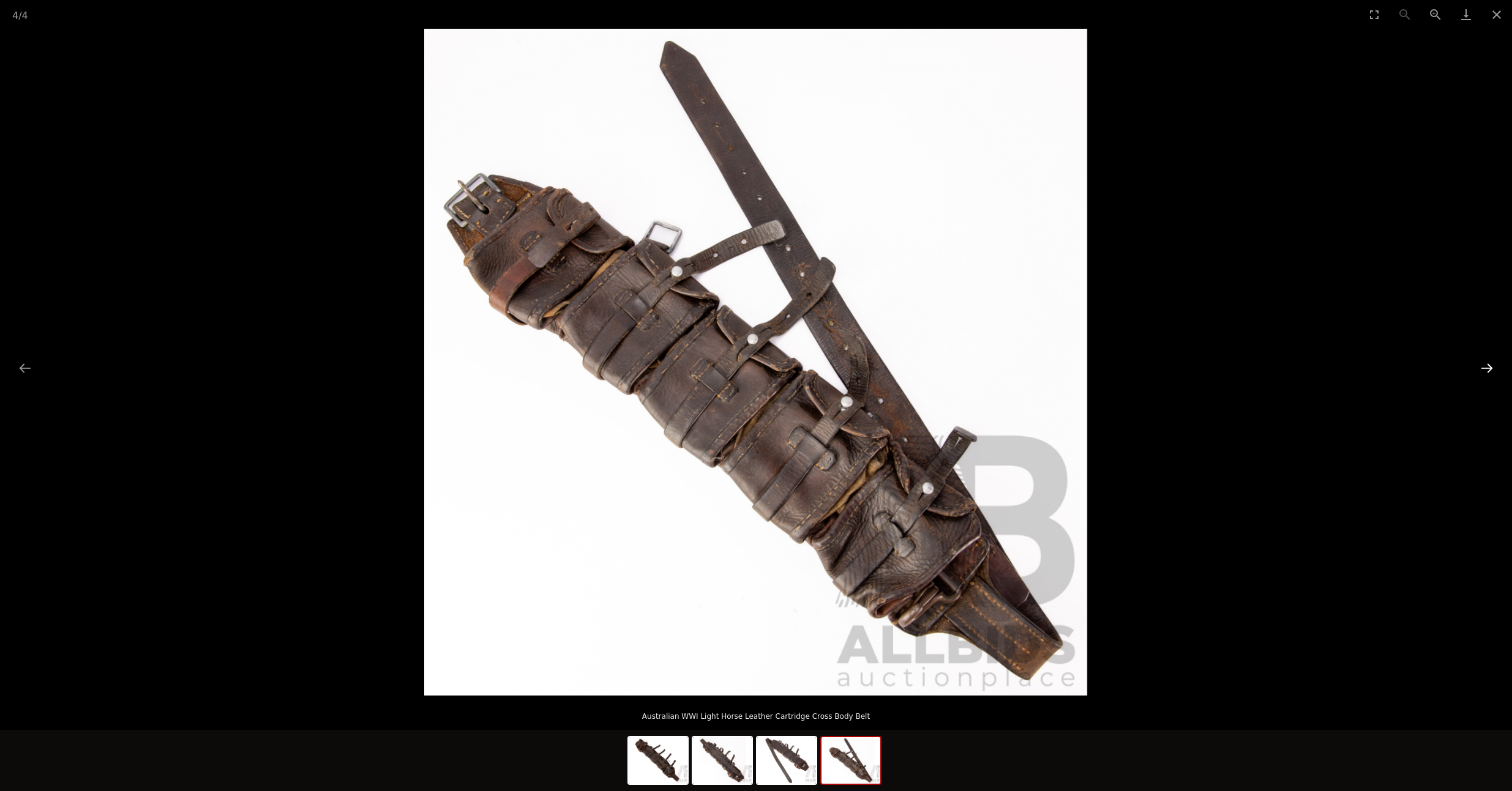
click at [1484, 372] on button "Next slide" at bounding box center [1487, 368] width 26 height 24
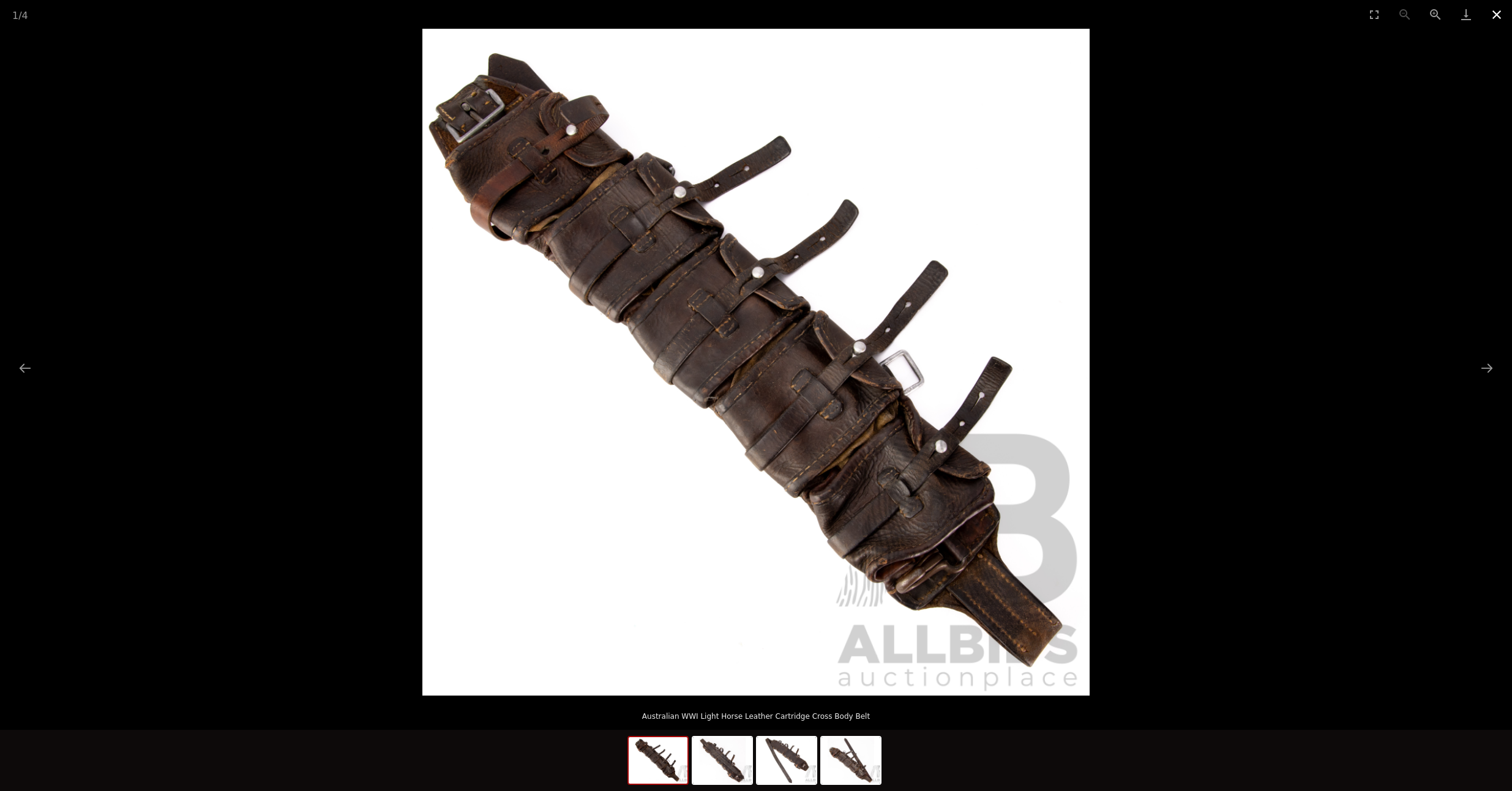
click at [1498, 18] on button "Close gallery" at bounding box center [1497, 14] width 31 height 28
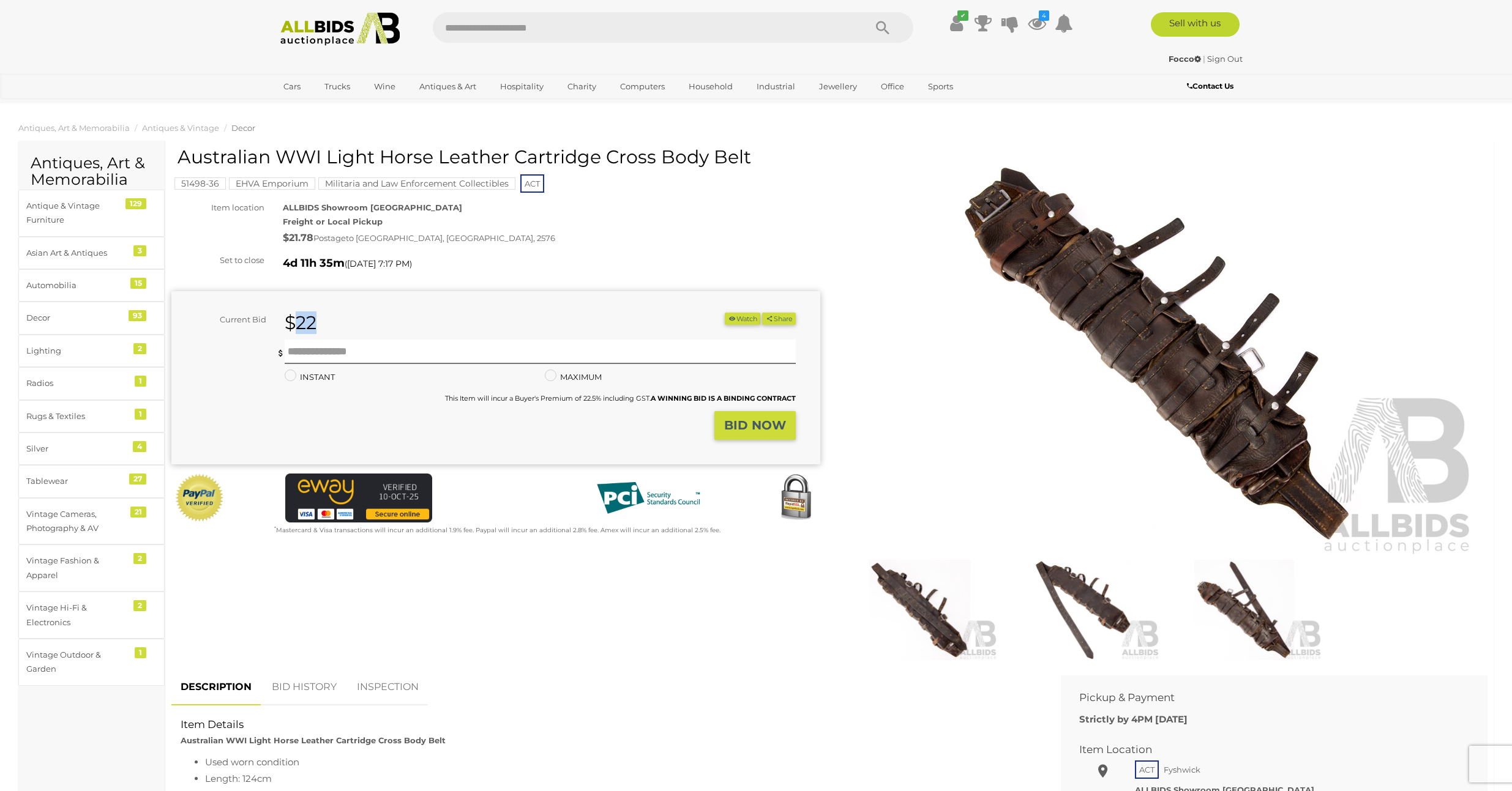
drag, startPoint x: 321, startPoint y: 321, endPoint x: 293, endPoint y: 320, distance: 28.0
click at [293, 320] on div "$22" at bounding box center [432, 323] width 312 height 21
drag, startPoint x: 175, startPoint y: 157, endPoint x: 741, endPoint y: 155, distance: 566.0
click at [741, 154] on div "Australian WWI Light Horse Leather Cartridge Cross Body Belt 51498-36 EHVA Empo…" at bounding box center [495, 341] width 649 height 390
click at [746, 155] on h1 "Australian WWI Light Horse Leather Cartridge Cross Body Belt" at bounding box center [498, 157] width 640 height 20
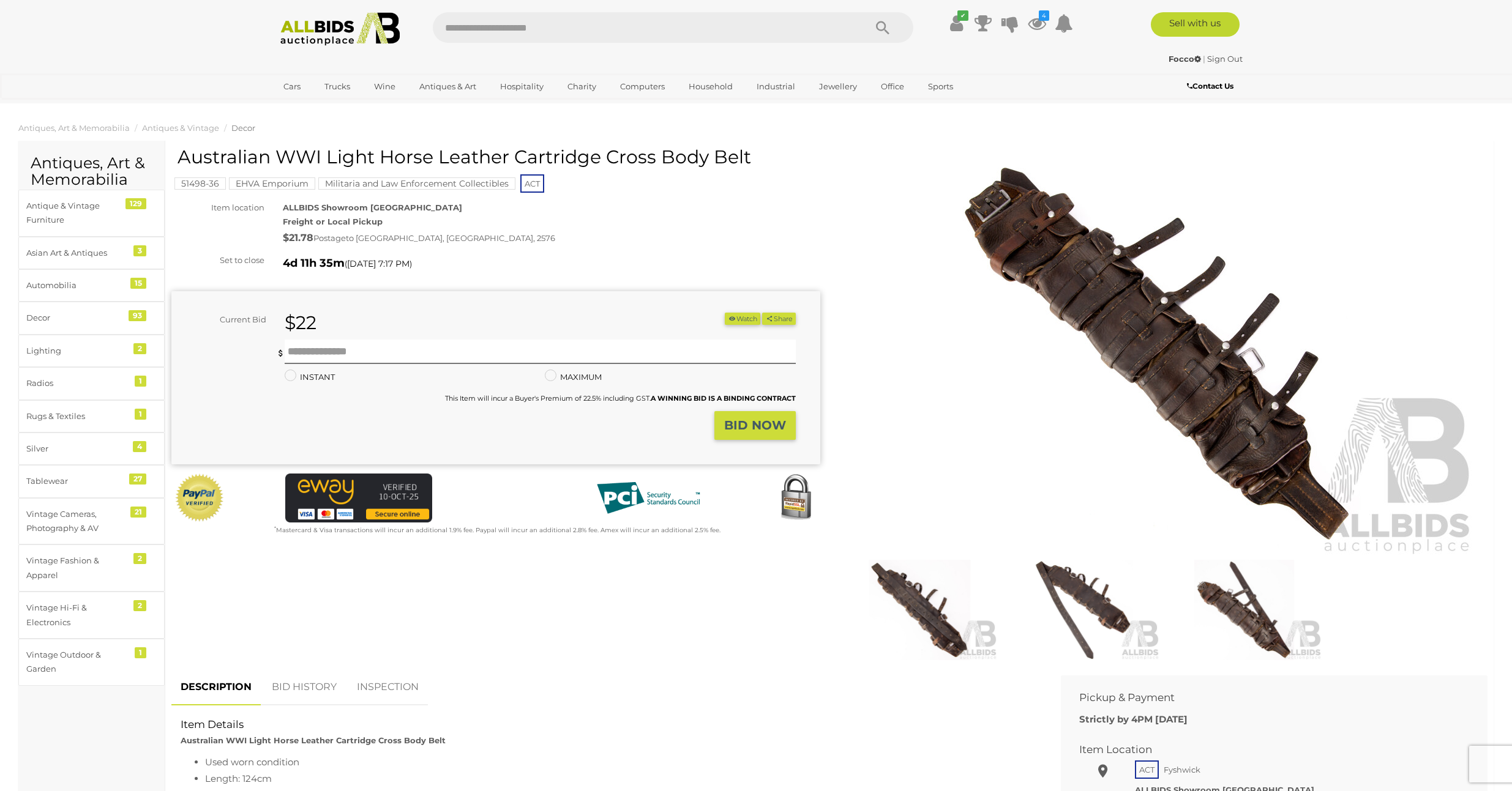
drag, startPoint x: 747, startPoint y: 154, endPoint x: 179, endPoint y: 156, distance: 568.0
click at [179, 156] on h1 "Australian WWI Light Horse Leather Cartridge Cross Body Belt" at bounding box center [498, 157] width 640 height 20
